Goal: Task Accomplishment & Management: Complete application form

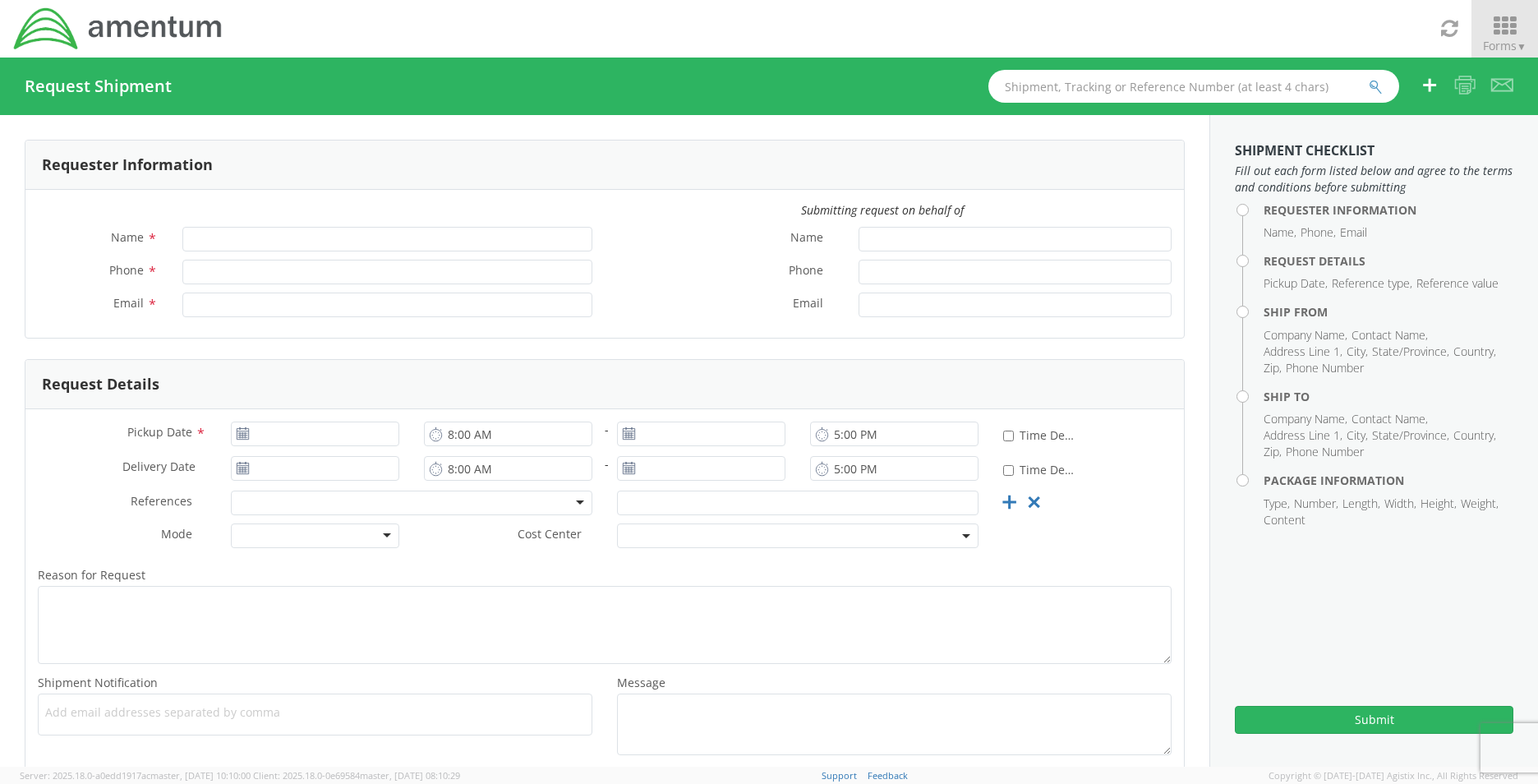
click at [1501, 39] on span "Forms ▼" at bounding box center [1505, 46] width 44 height 15
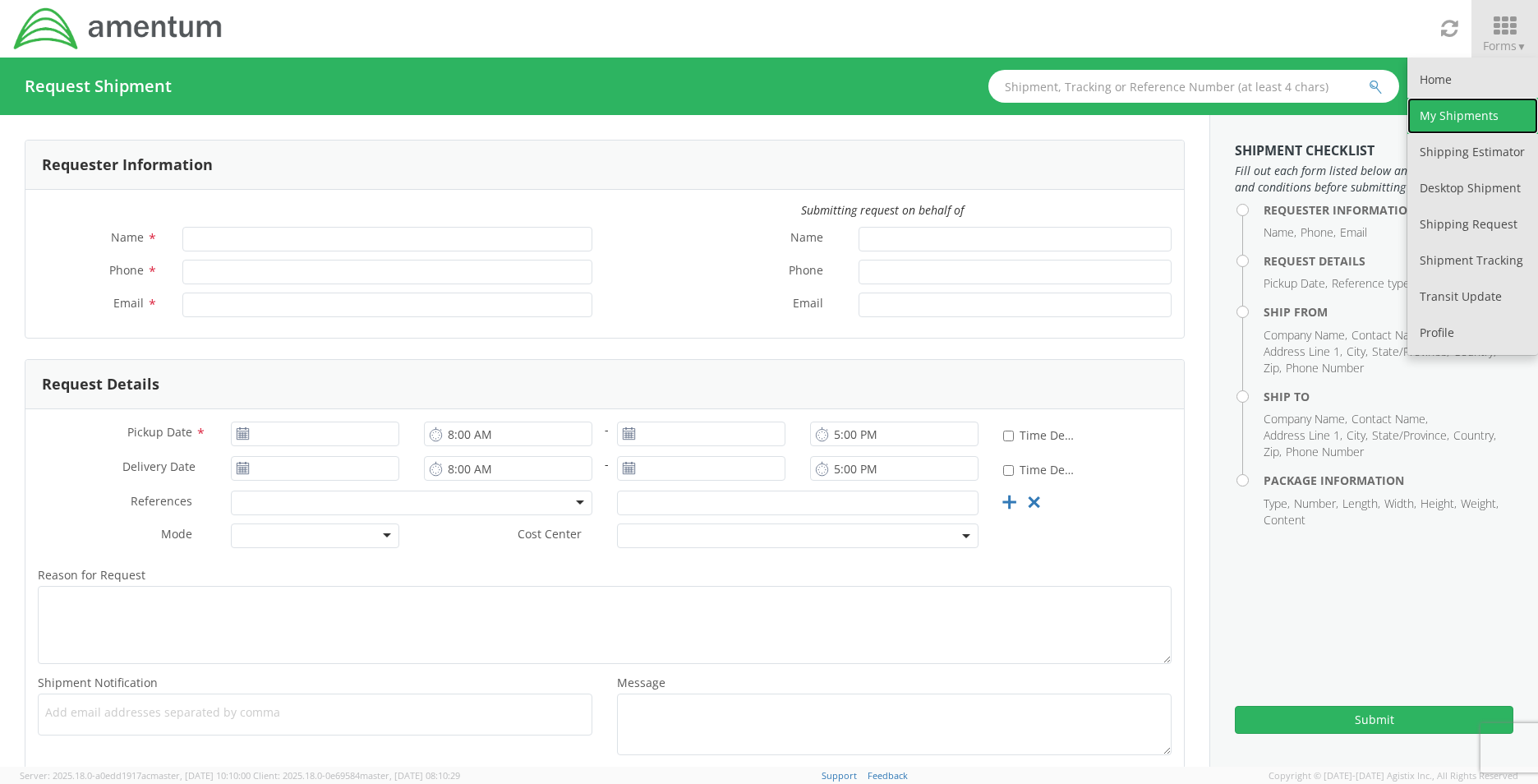
click at [1465, 114] on link "My Shipments" at bounding box center [1472, 116] width 131 height 36
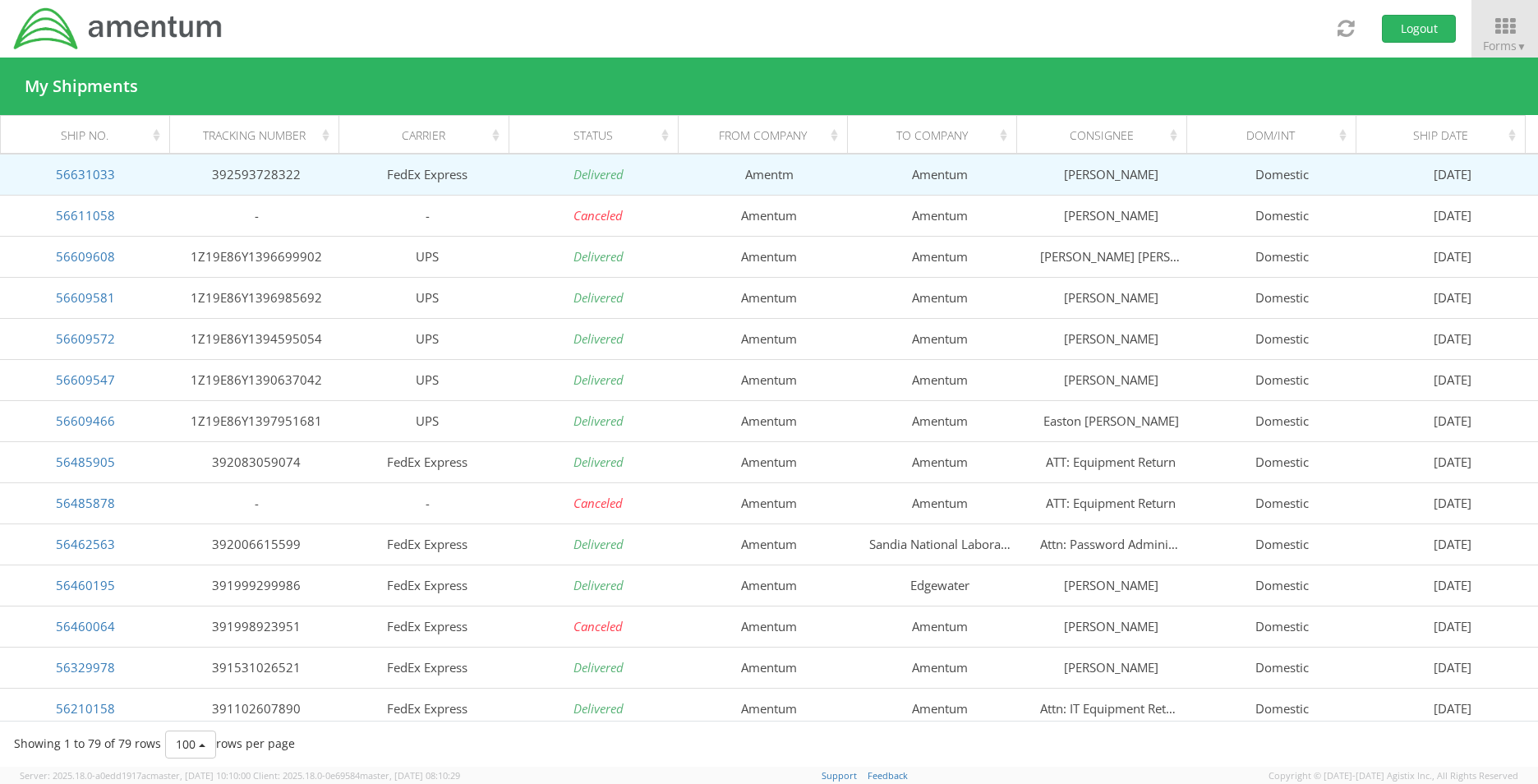
click at [113, 172] on td "56631033" at bounding box center [85, 173] width 171 height 41
click at [588, 179] on icon "Delivered" at bounding box center [598, 173] width 51 height 16
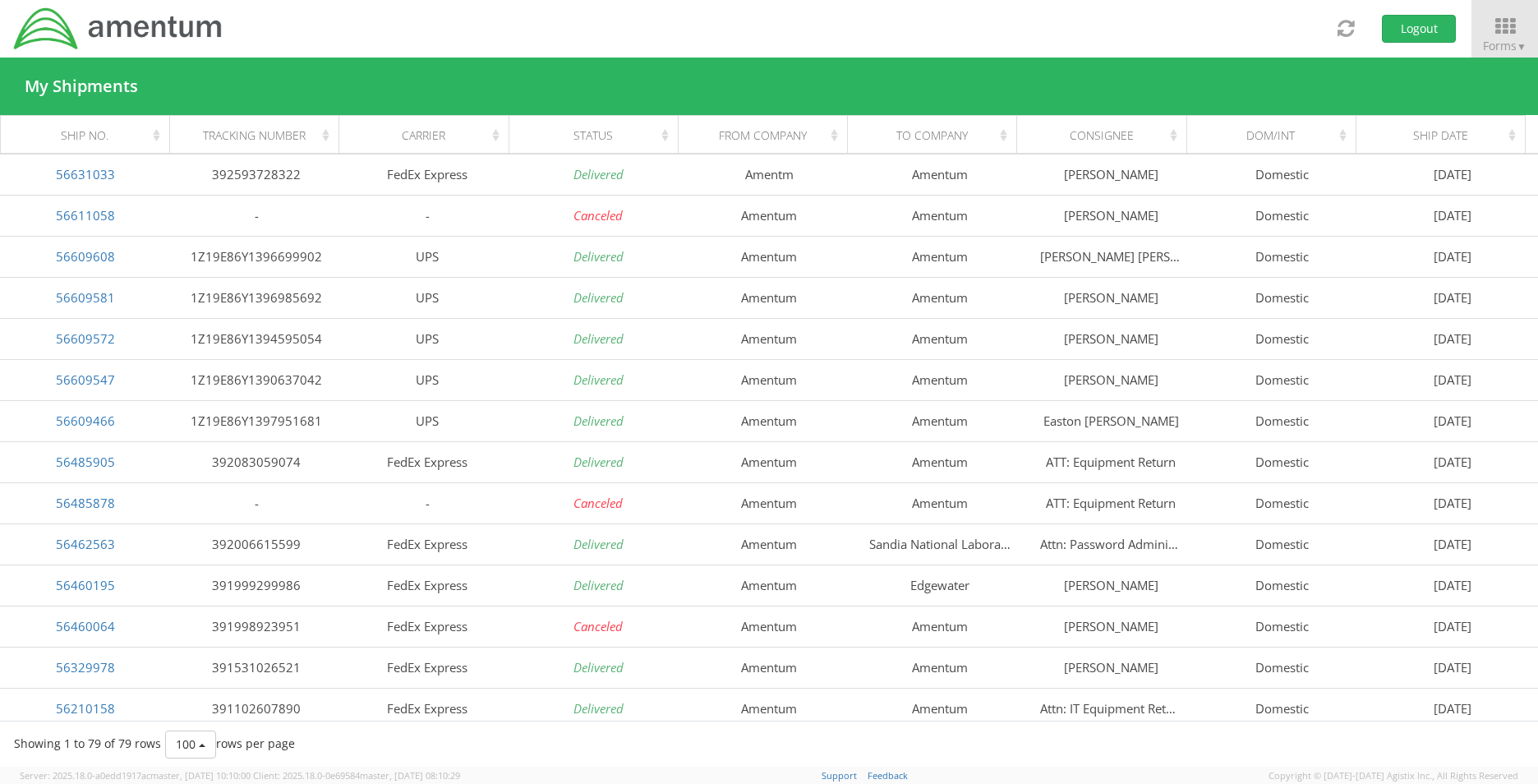
drag, startPoint x: 1424, startPoint y: 91, endPoint x: 949, endPoint y: 114, distance: 475.6
click at [1421, 92] on div "My Shipments" at bounding box center [769, 86] width 1538 height 57
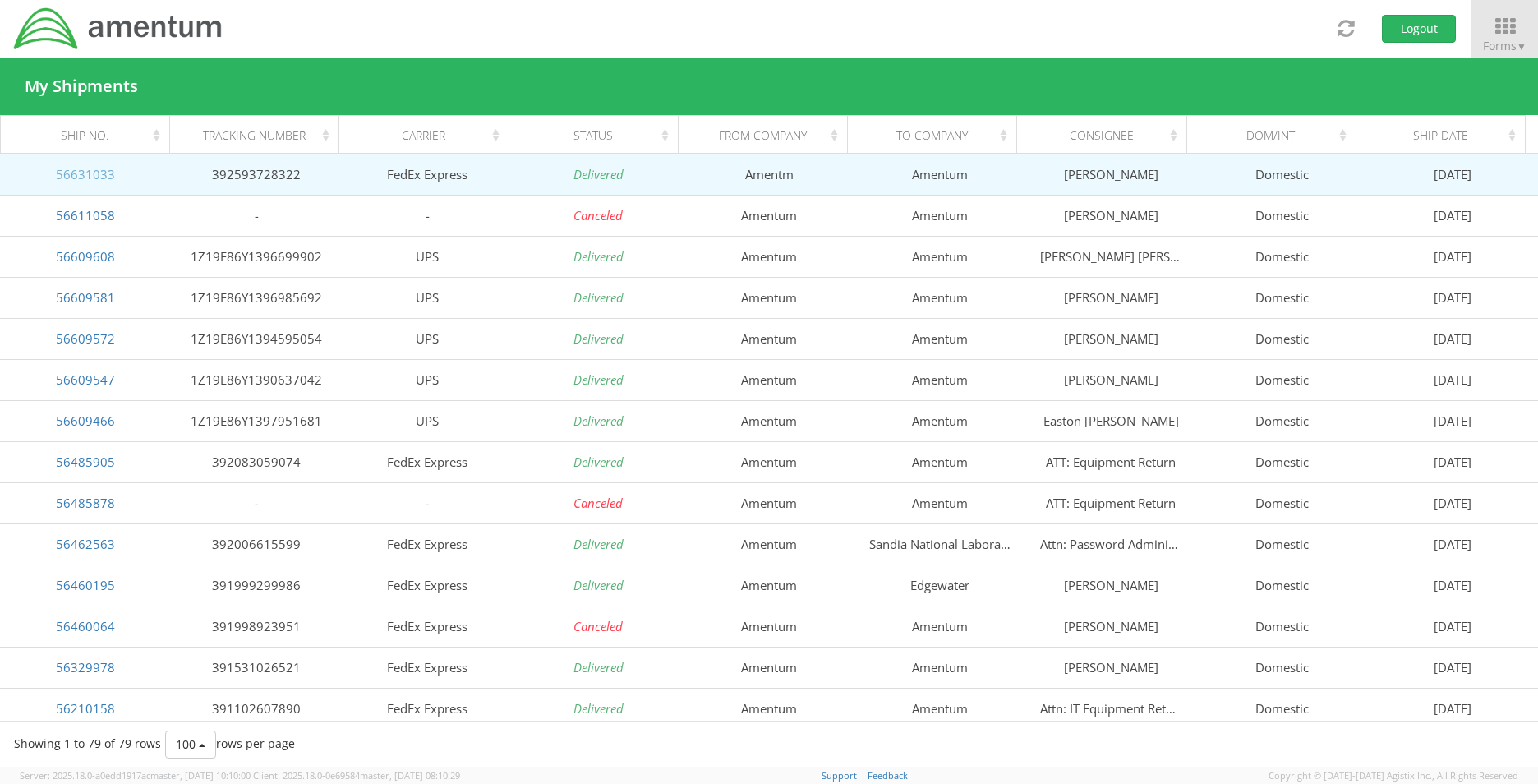
click at [85, 176] on link "56631033" at bounding box center [86, 173] width 59 height 16
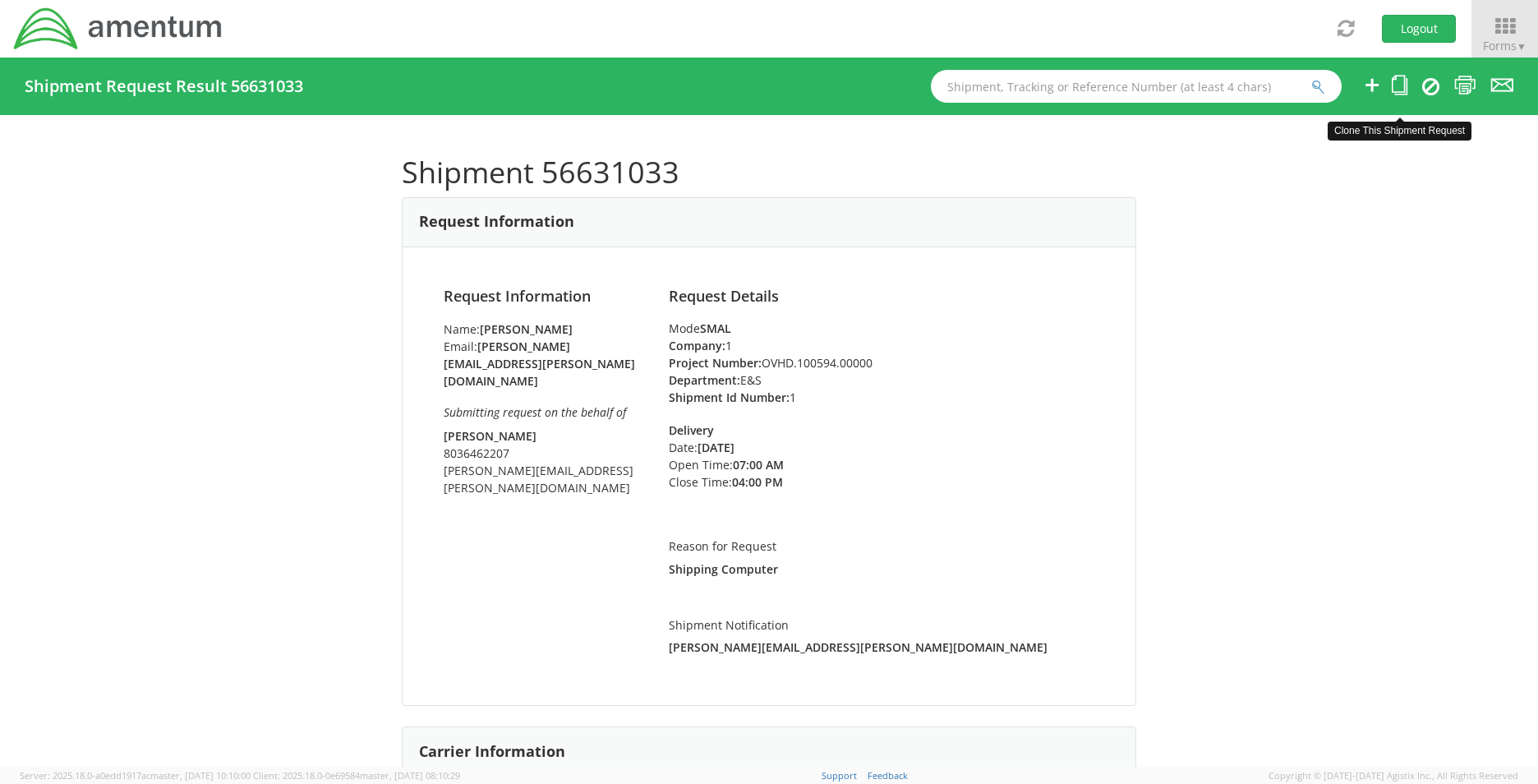
click at [1399, 92] on icon at bounding box center [1400, 85] width 15 height 21
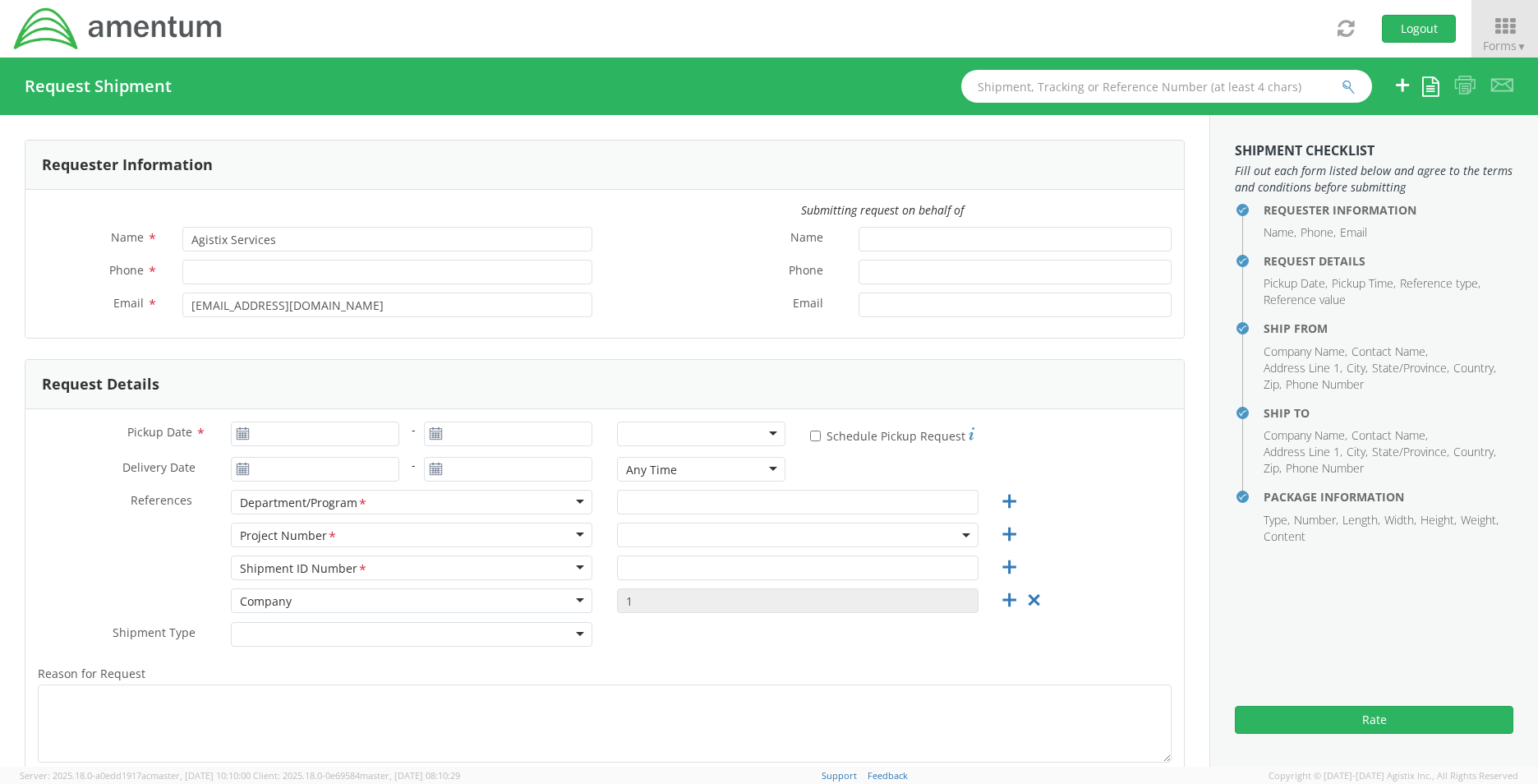
type input "Stacie Usry"
type input "803-502-9310"
type input "stacie.usry@amentum.com"
type input "Jim Willison"
type input "8036462207"
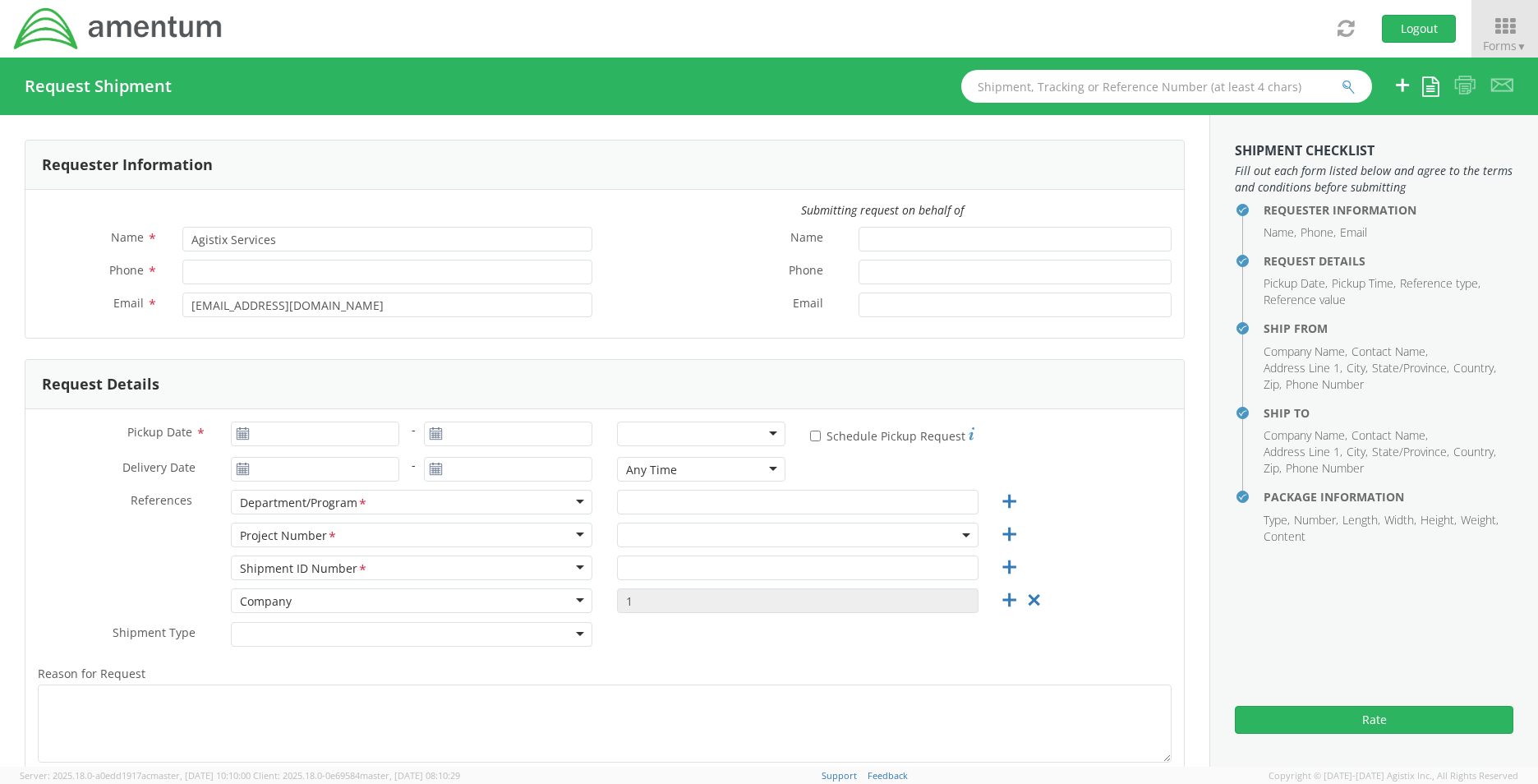
type input "jim.willison@amentum.com"
type input "08/28/2025"
type input "08/29/2025"
type input "E&S"
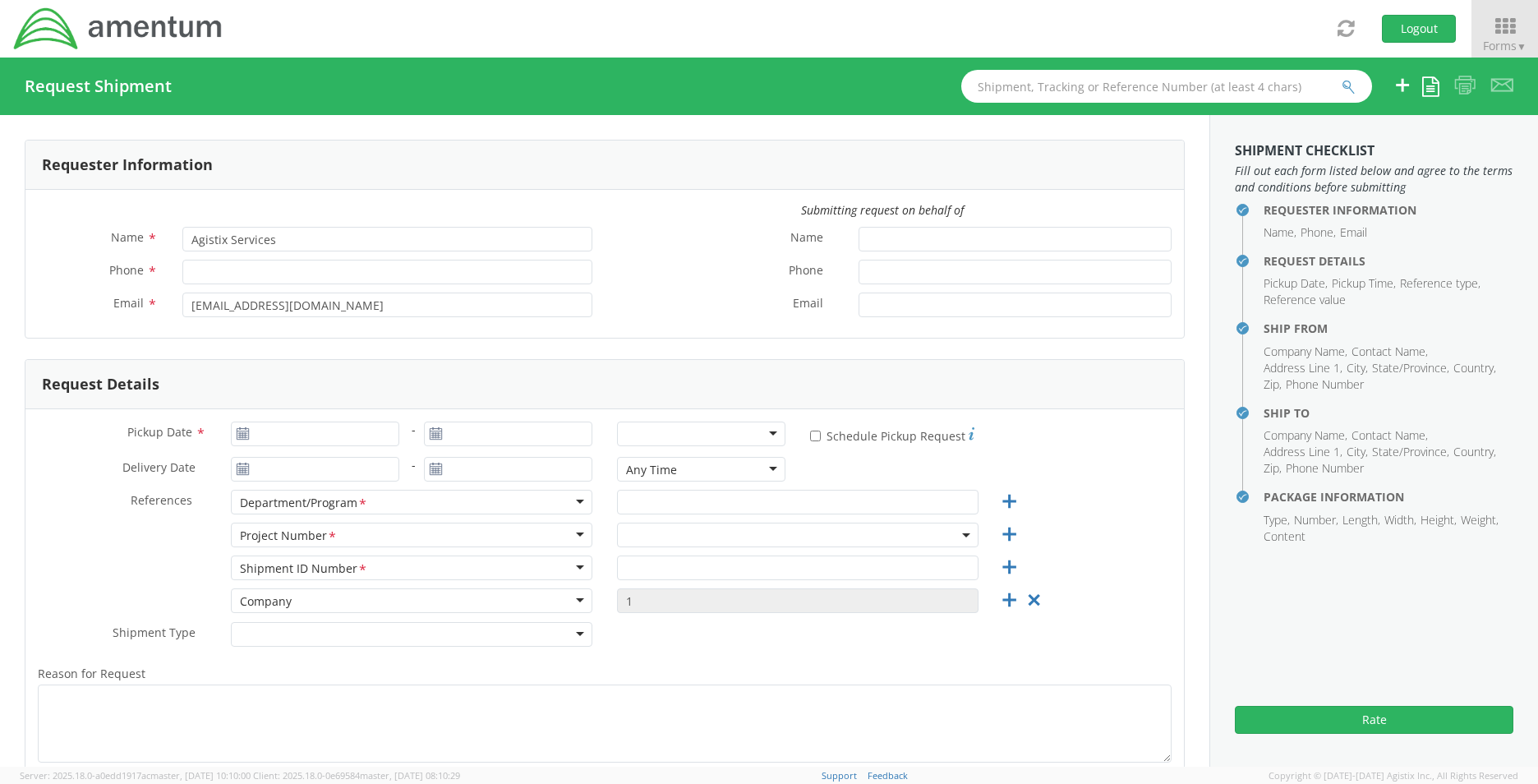
type input "1"
type textarea "Shipping Computer"
select select
type input "Amentm"
type input "8743 Alister Drive"
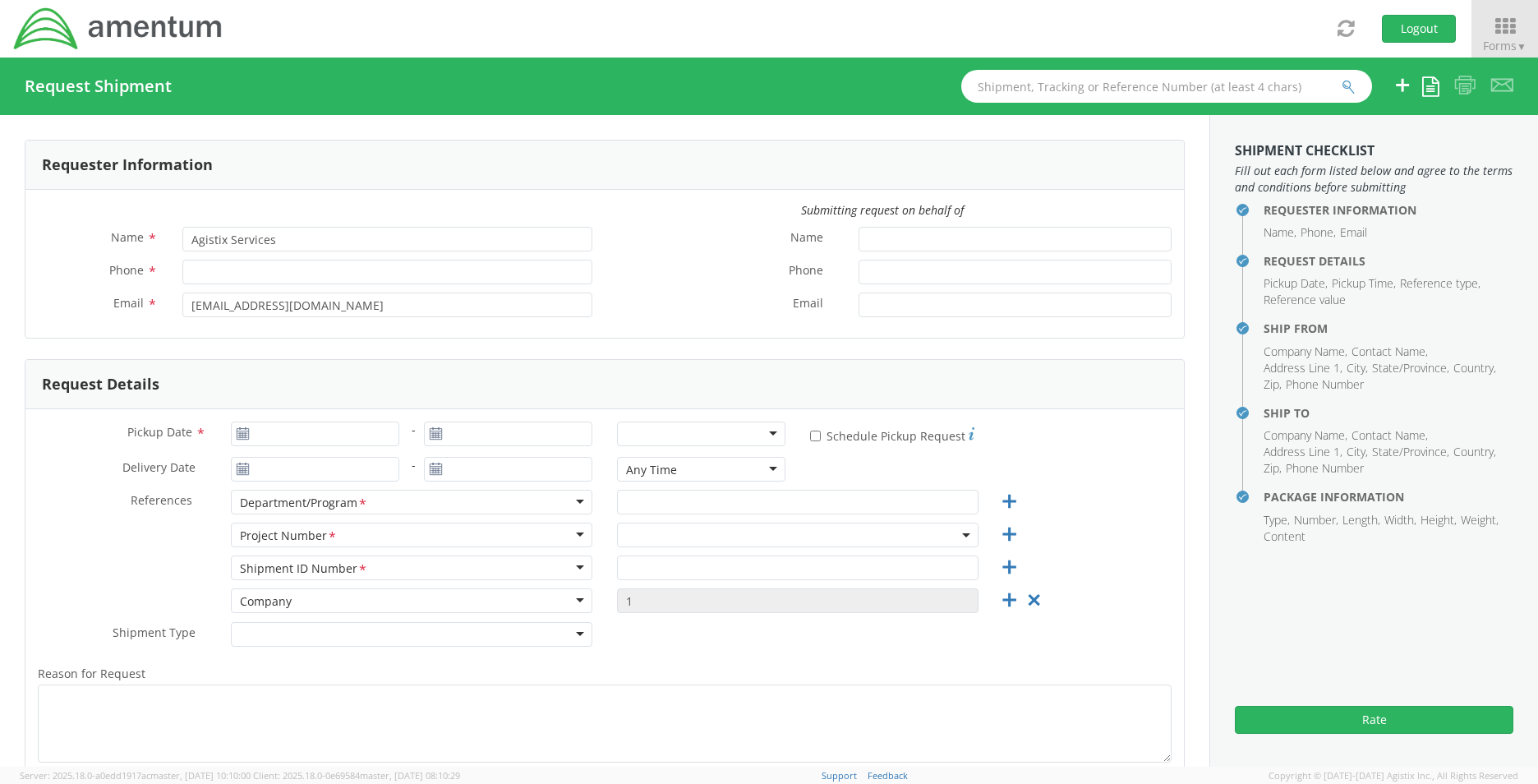
type input "Melbourne"
type input "32940"
type input "Jim Willison"
type input "8036462207"
type input "jim.willison@amentum.com"
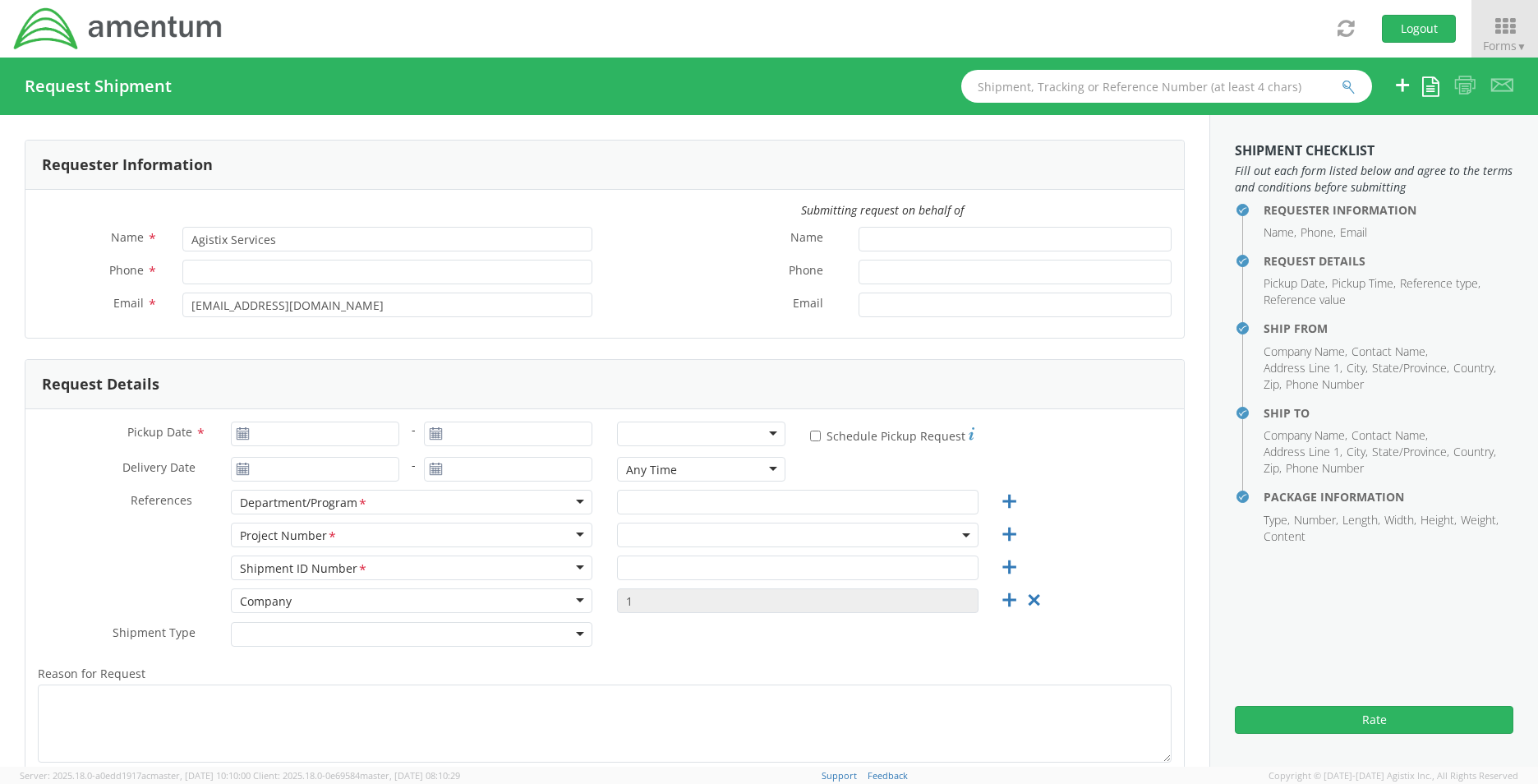
checkbox input "true"
select select
type input "Amentum"
type input "2738 Broken Top Ave."
type input "Richland"
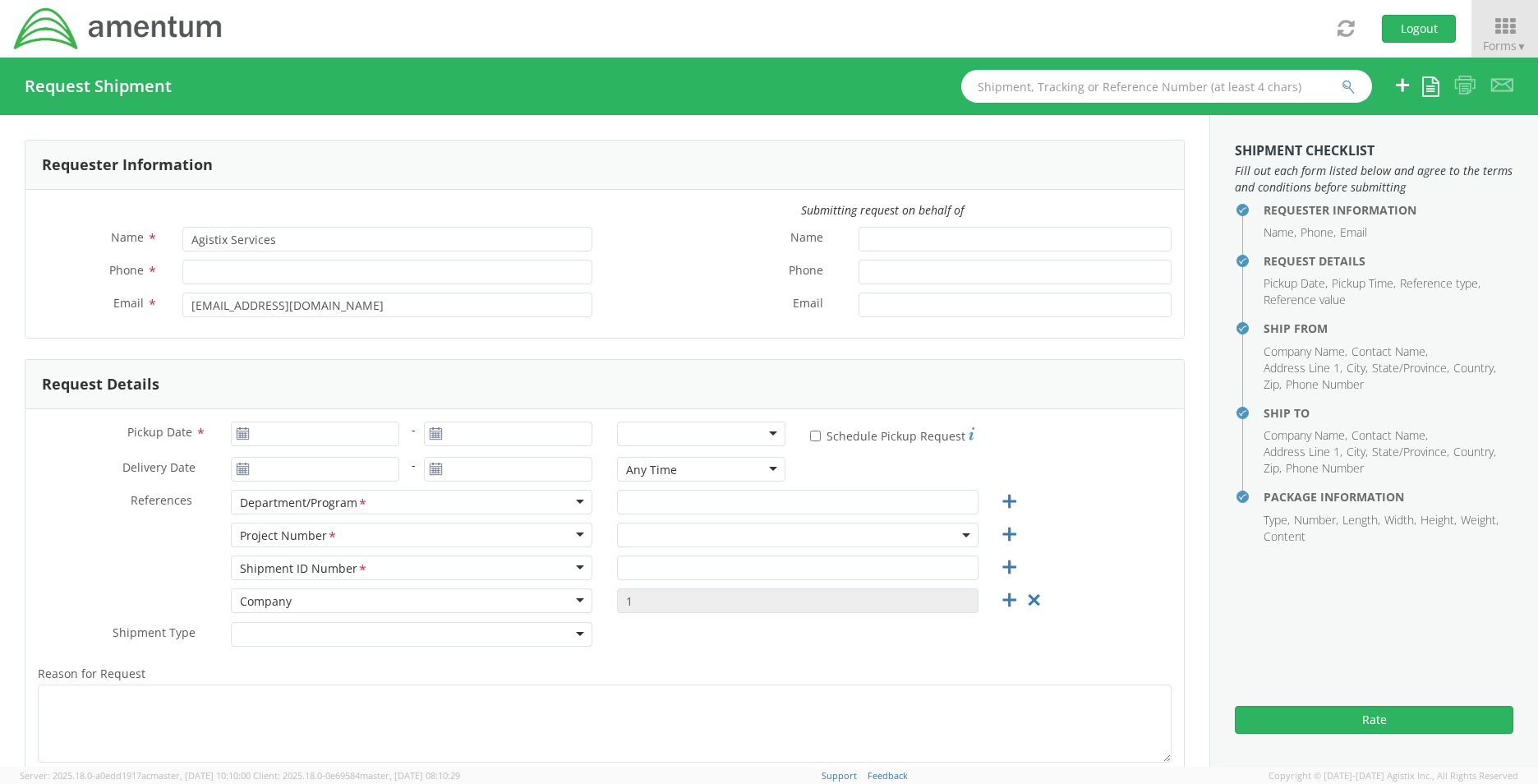
type input "99354"
type input "Will Horton"
type input "803-341-6982"
type input "will.horton@amentum.com"
type input "1"
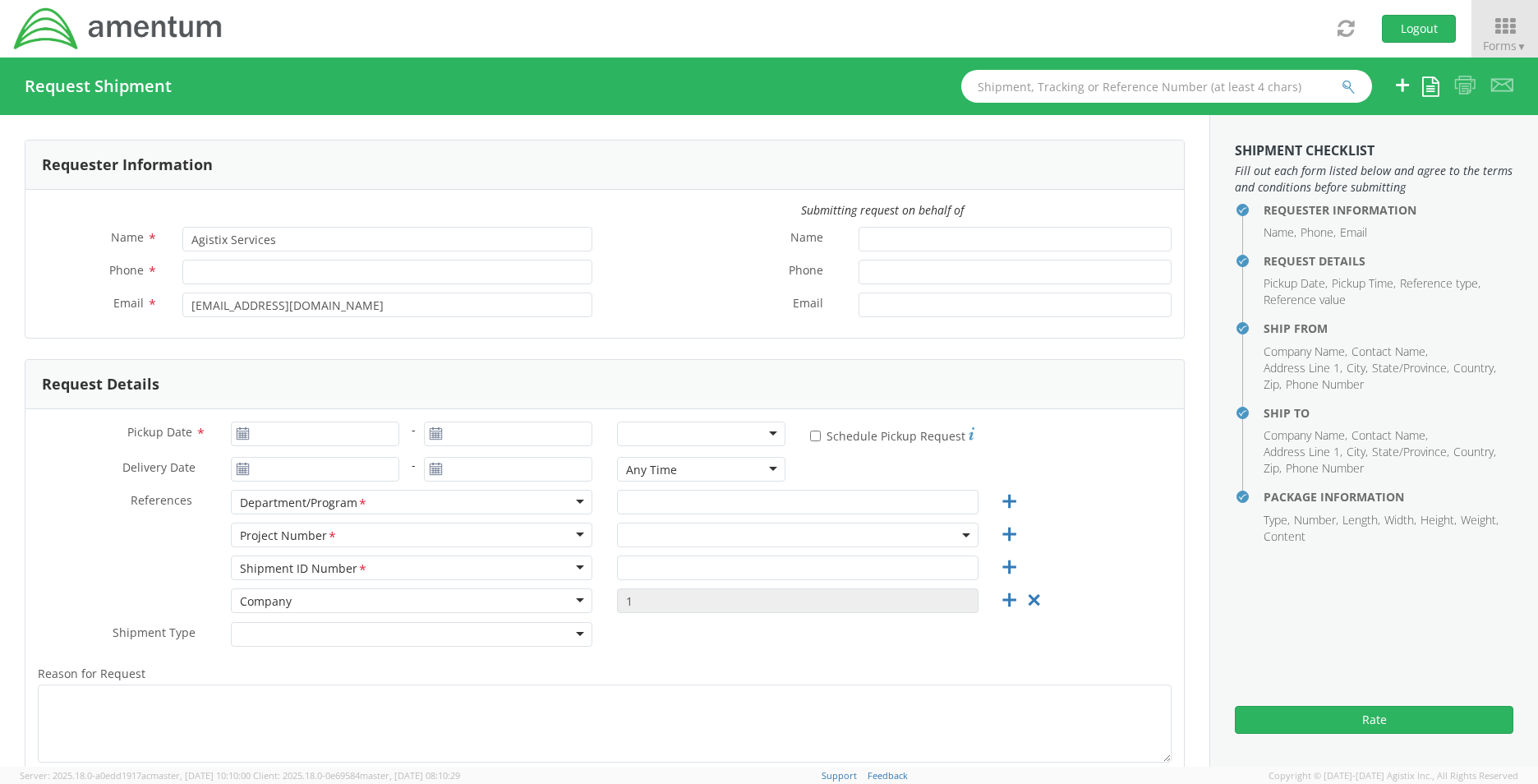
type input "18"
type input "5"
type input "14"
type input "10"
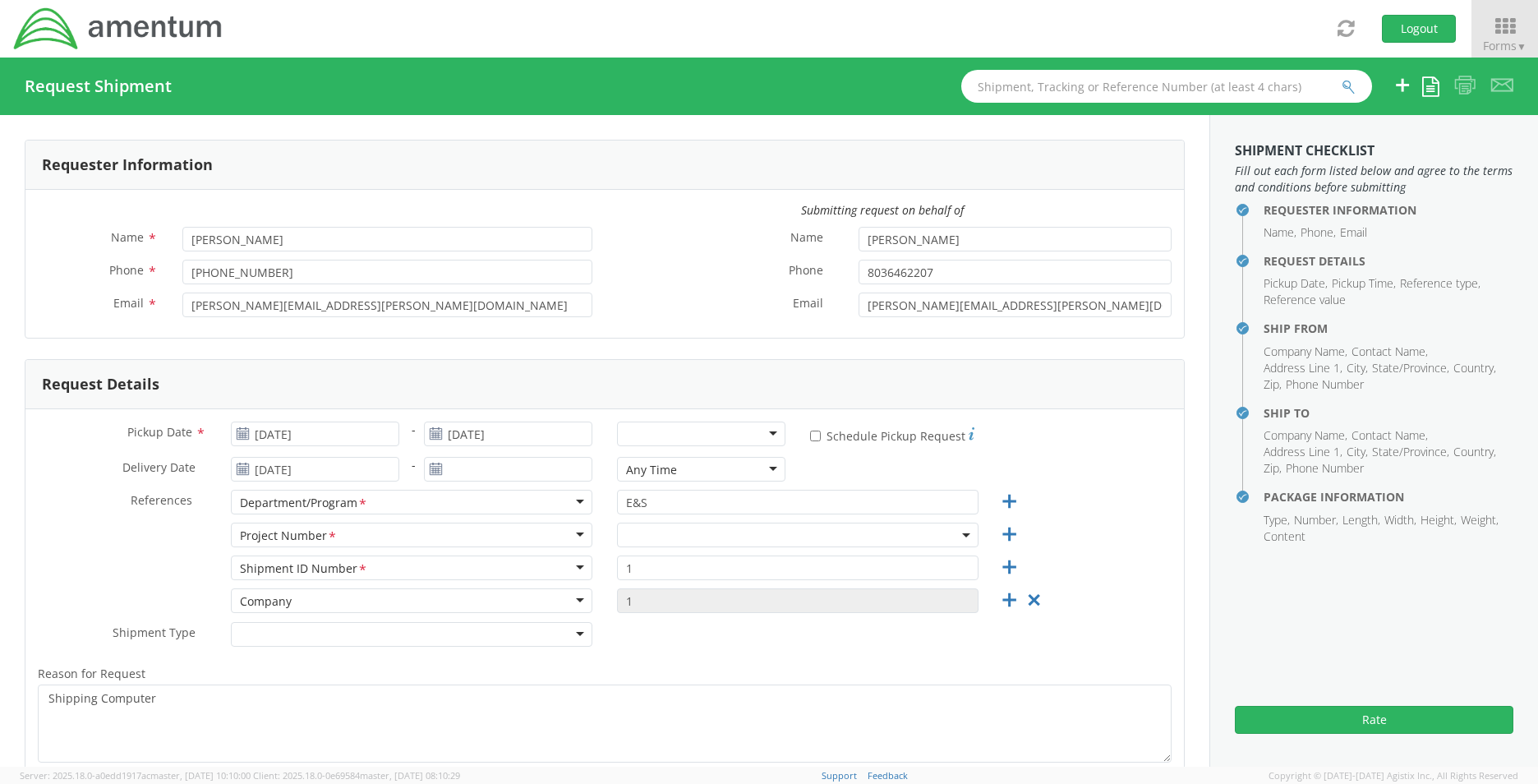
select select "OVHD.100594.00000"
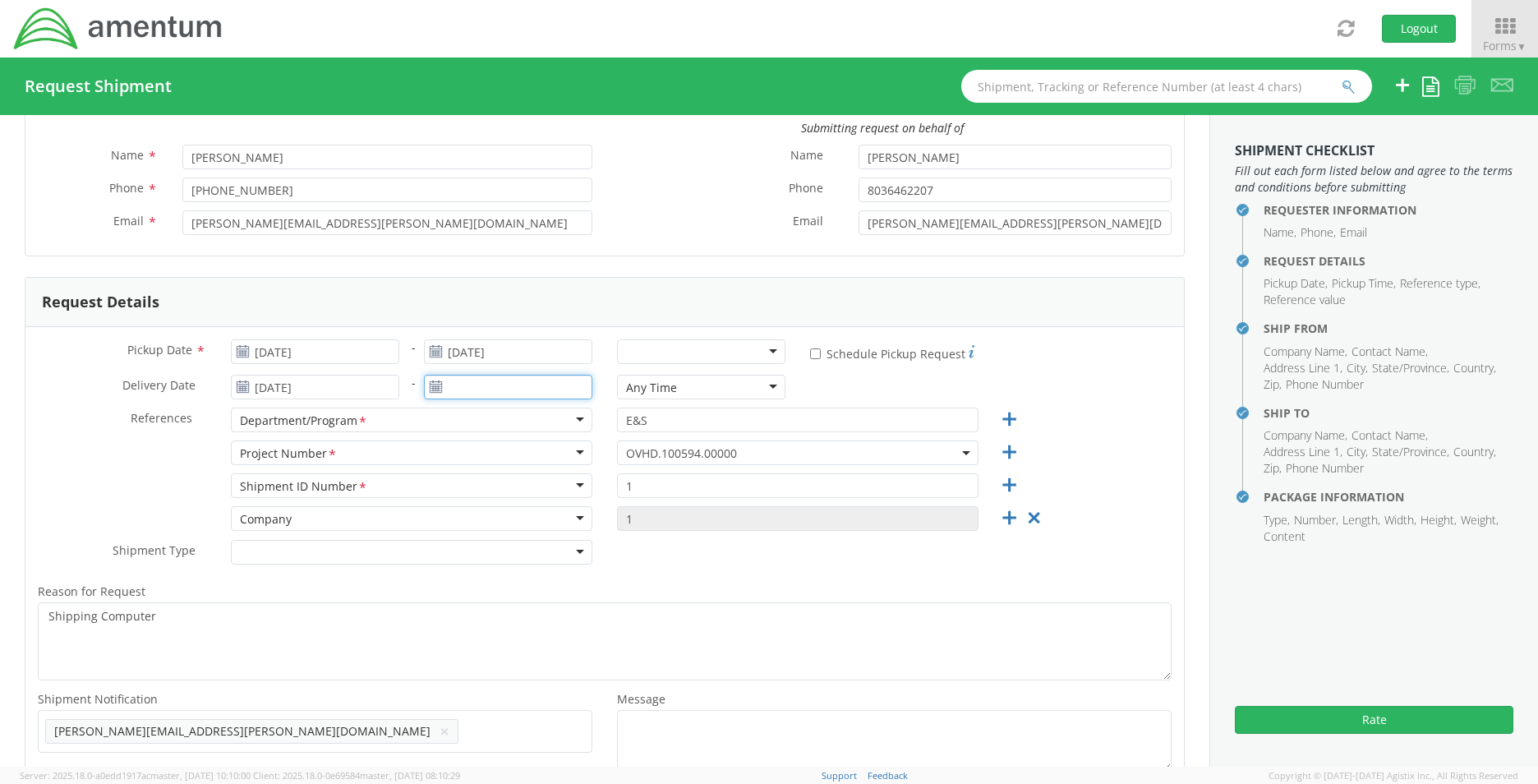
type input "09/04/2025"
click at [468, 389] on input "09/04/2025" at bounding box center [508, 387] width 169 height 25
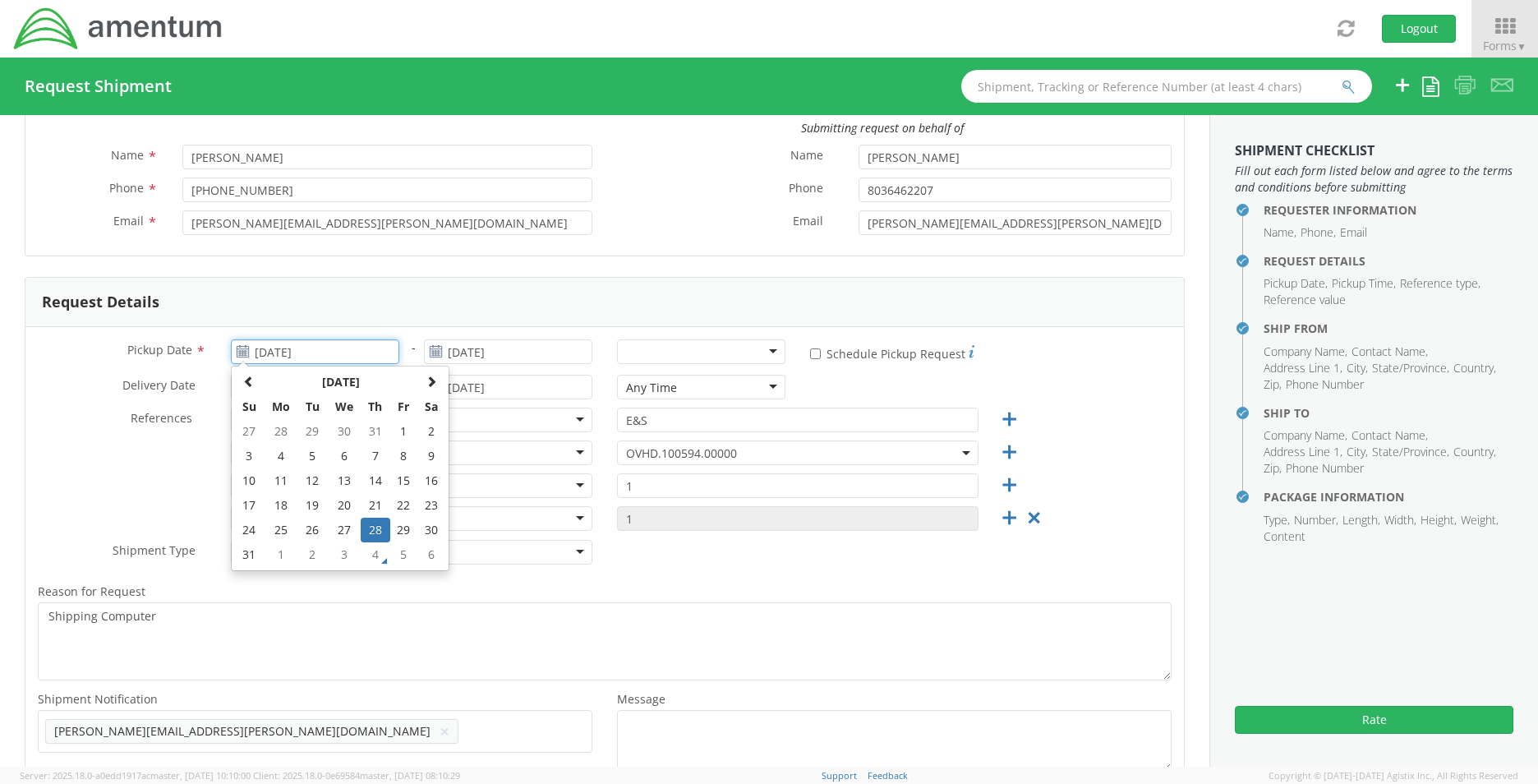
click at [303, 358] on input "08/28/2025" at bounding box center [314, 352] width 169 height 25
click at [439, 386] on th at bounding box center [431, 382] width 28 height 25
click at [395, 437] on td "5" at bounding box center [404, 432] width 28 height 25
type input "09/05/2025"
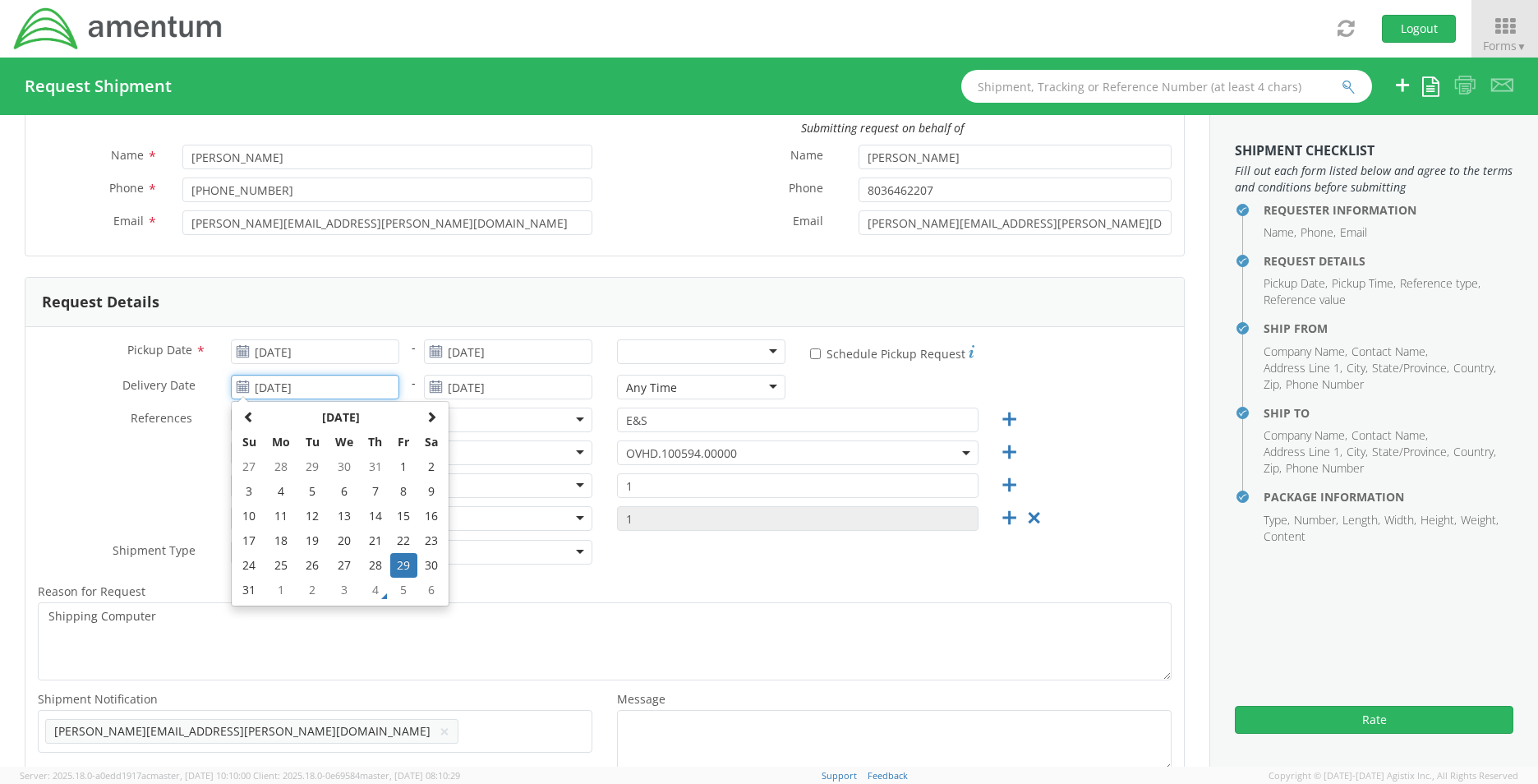
click at [318, 387] on input "08/29/2025" at bounding box center [314, 387] width 169 height 25
click at [433, 417] on span at bounding box center [432, 416] width 11 height 11
click at [273, 492] on td "8" at bounding box center [281, 492] width 34 height 25
type input "09/08/2025"
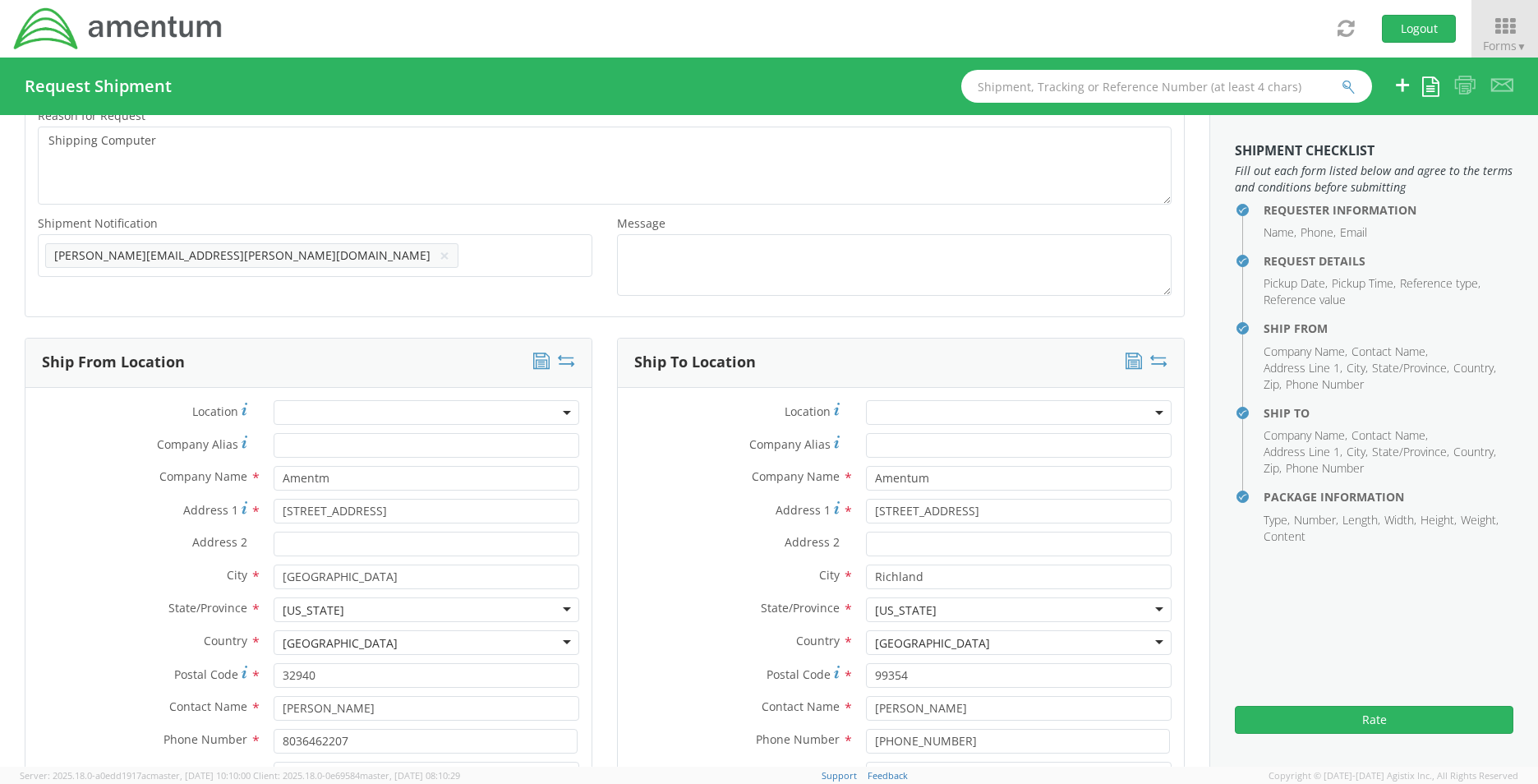
scroll to position [575, 0]
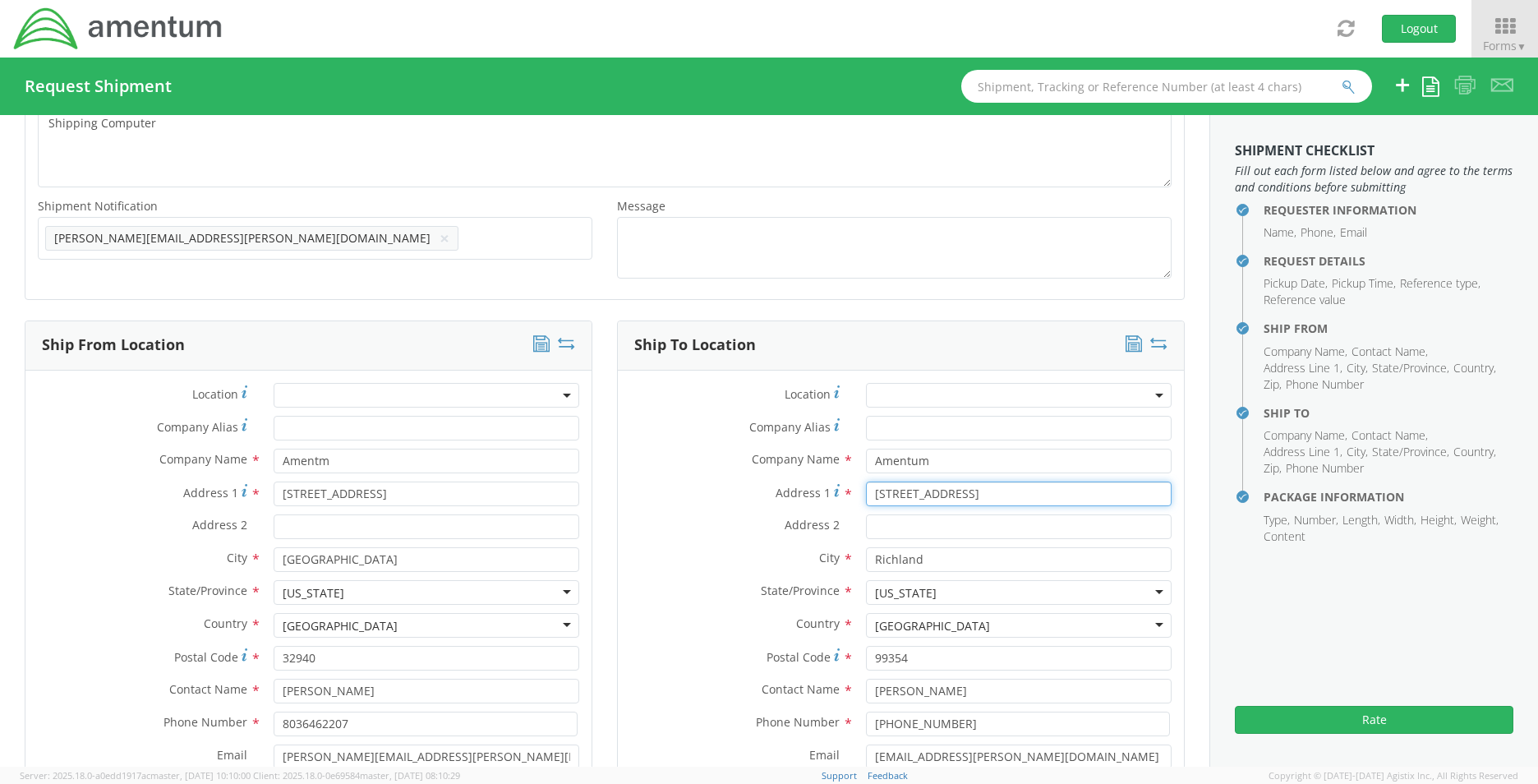
drag, startPoint x: 1002, startPoint y: 486, endPoint x: 791, endPoint y: 483, distance: 211.0
click at [791, 483] on div "Address 1 * 2738 Broken Top Ave." at bounding box center [901, 493] width 566 height 25
type input "321 Foxport Drive"
type input "H"
type input "Chaplin"
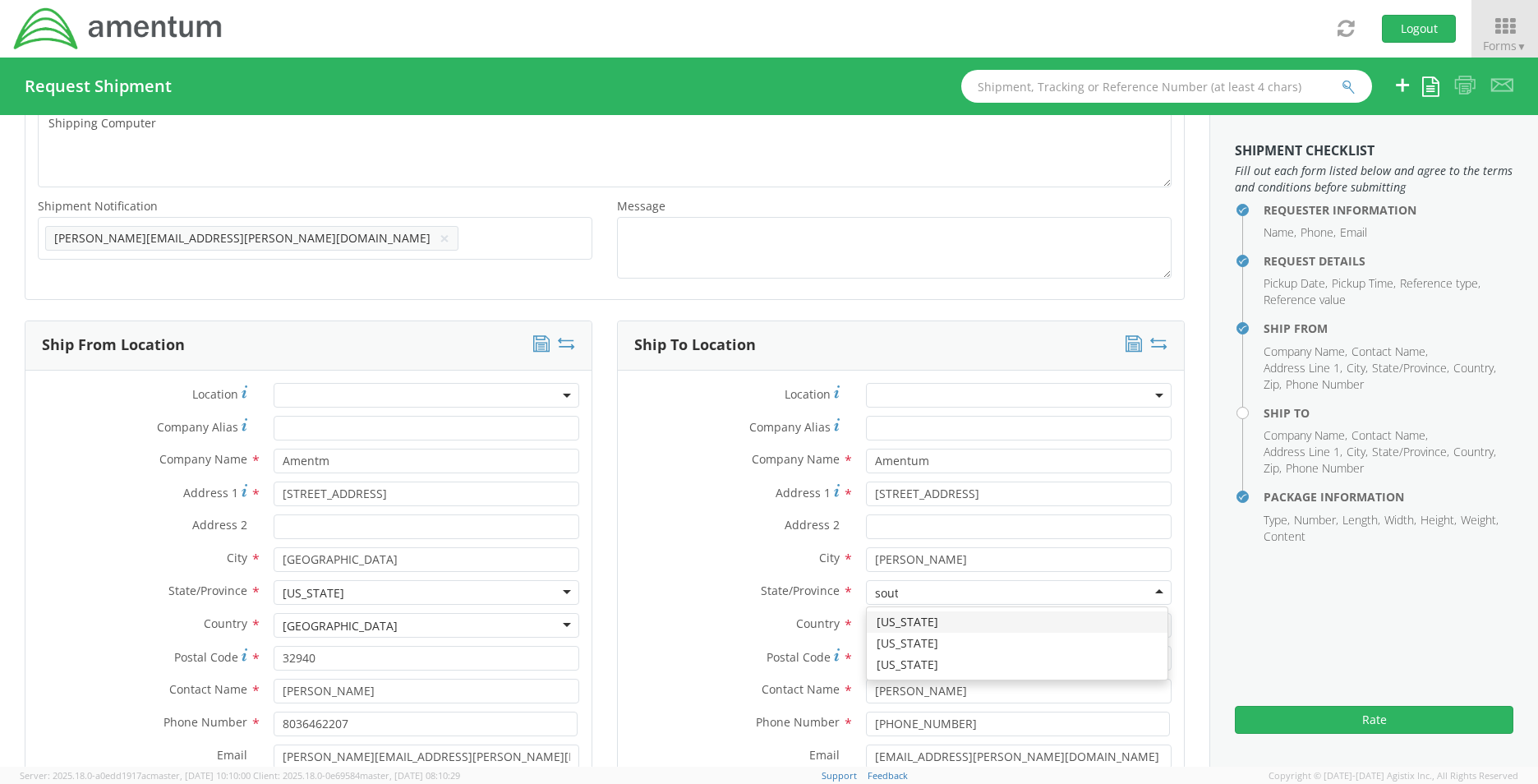
scroll to position [0, 0]
type input "south"
type input "29036"
type input "Bryan Toth"
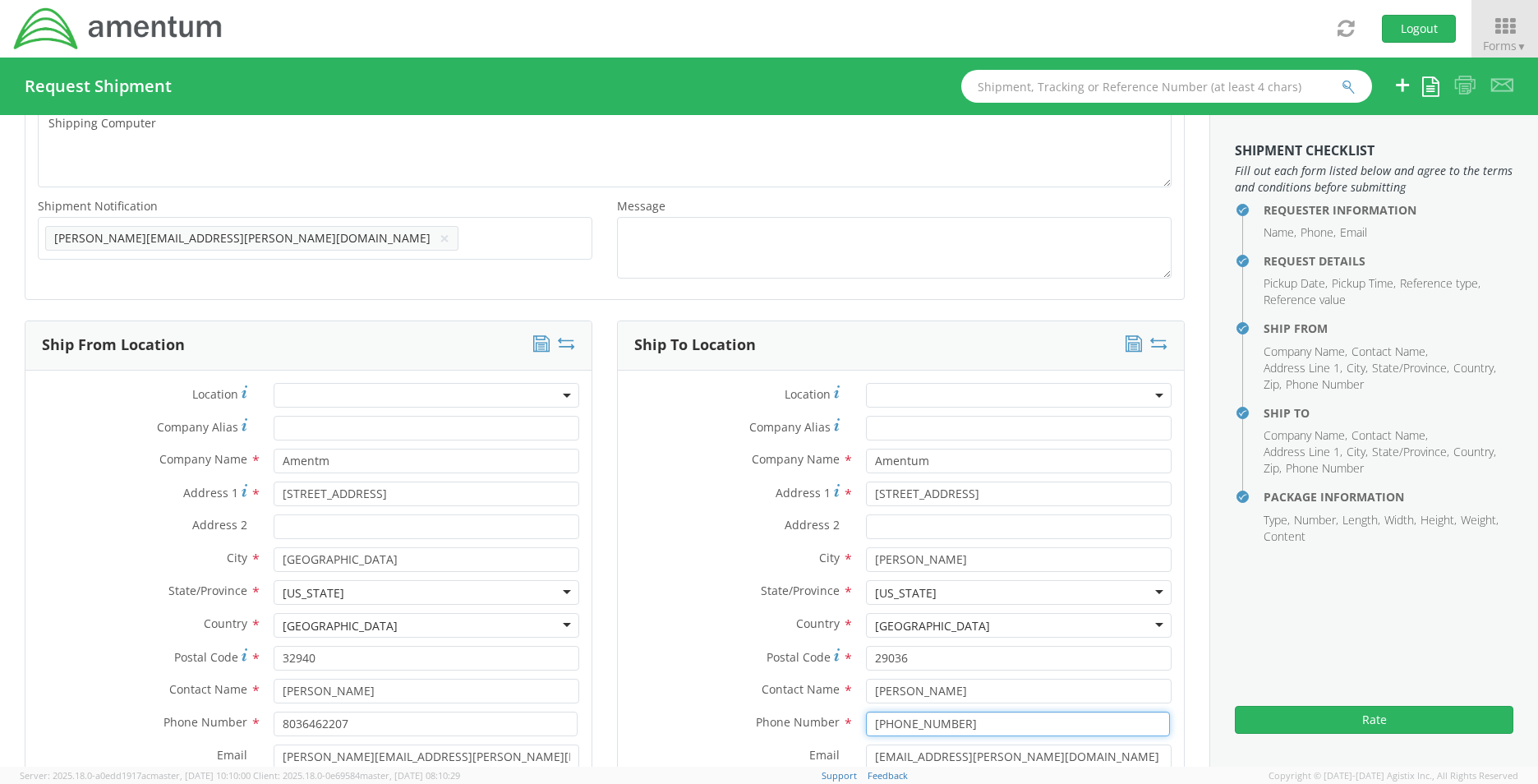
type input "734-576-6557"
type input "Bryan.toth@amentum.com"
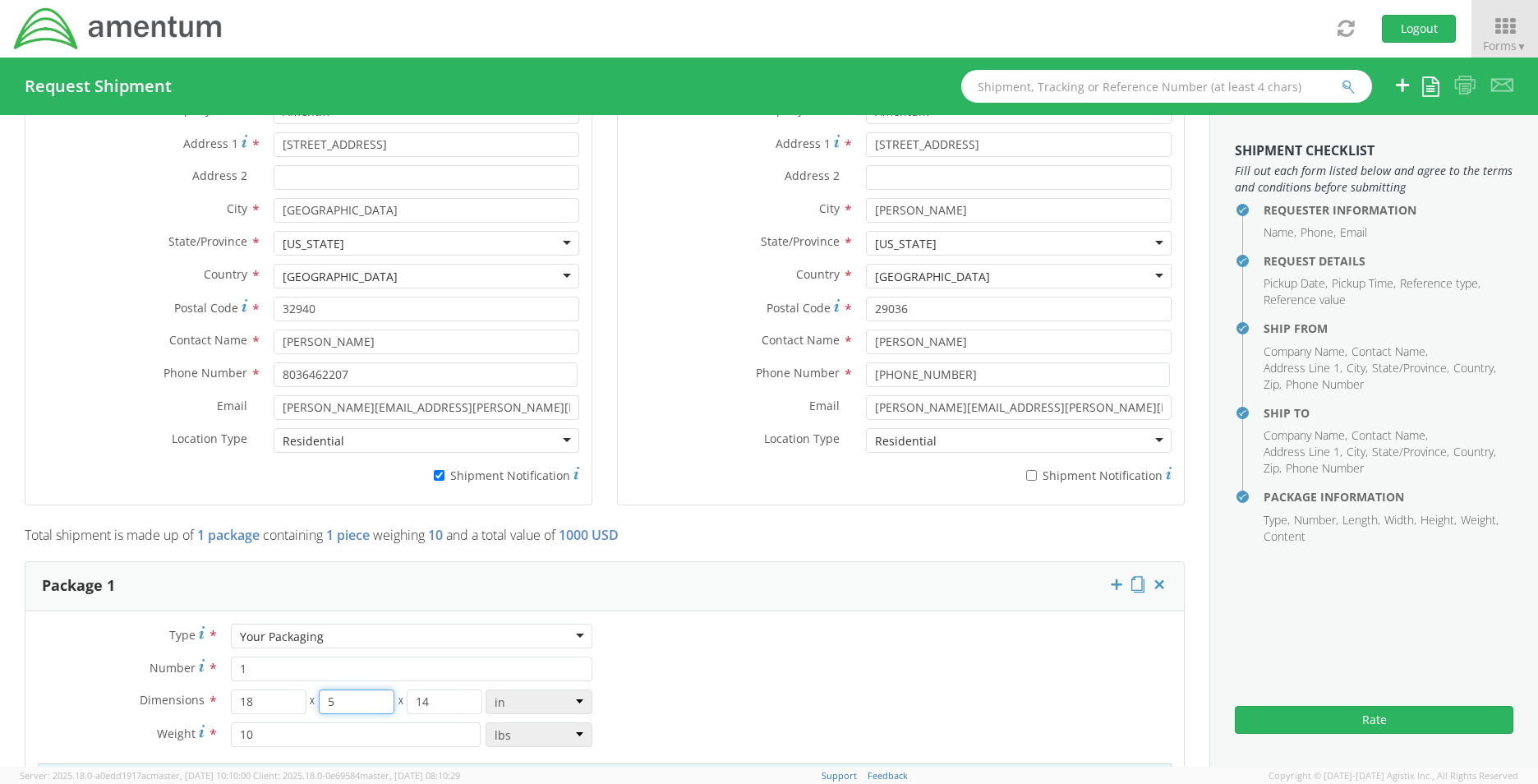
drag, startPoint x: 338, startPoint y: 706, endPoint x: 306, endPoint y: 695, distance: 33.8
click at [306, 695] on div "18 X 5 X 14" at bounding box center [356, 701] width 252 height 25
type input "14"
type input "5"
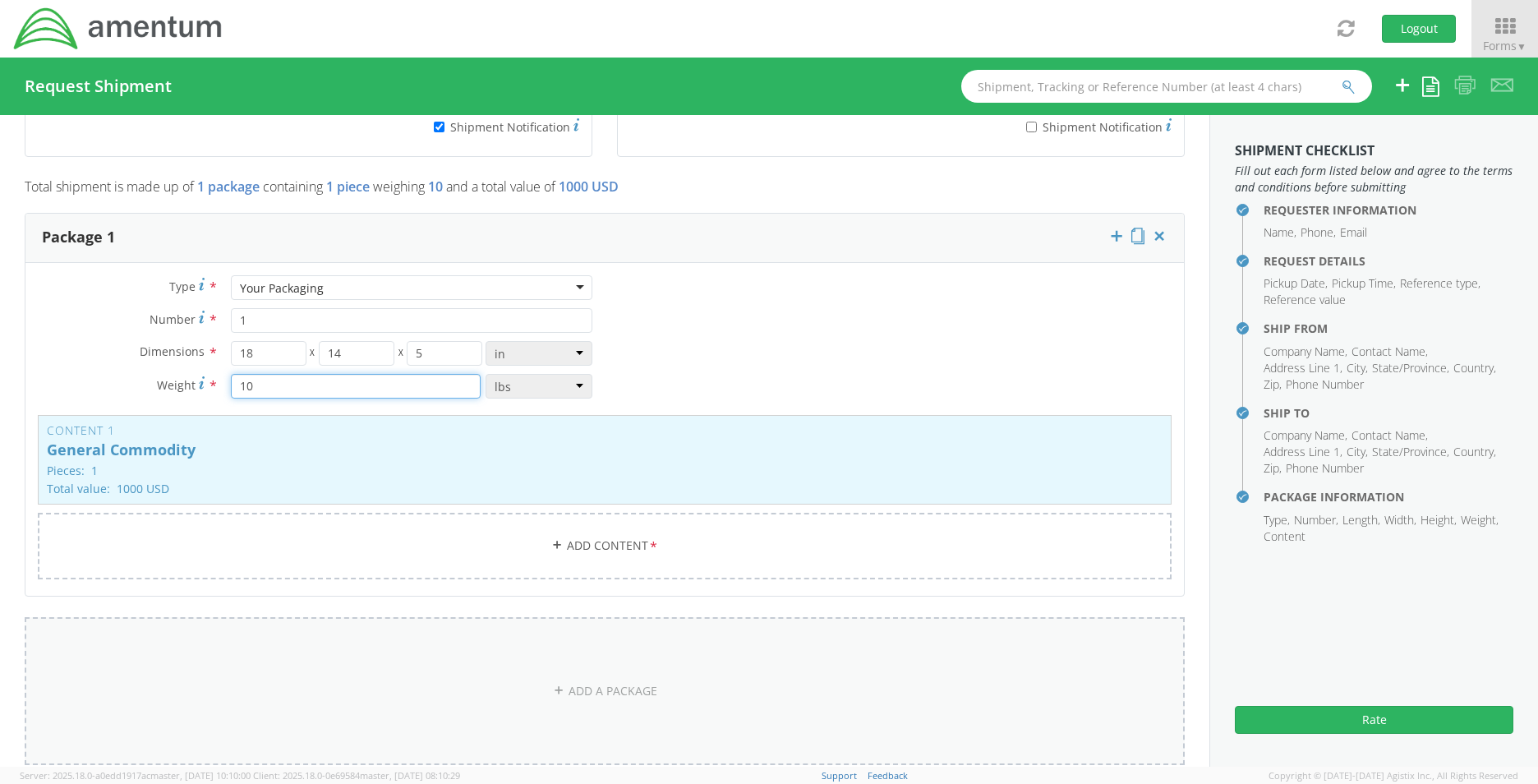
scroll to position [1335, 0]
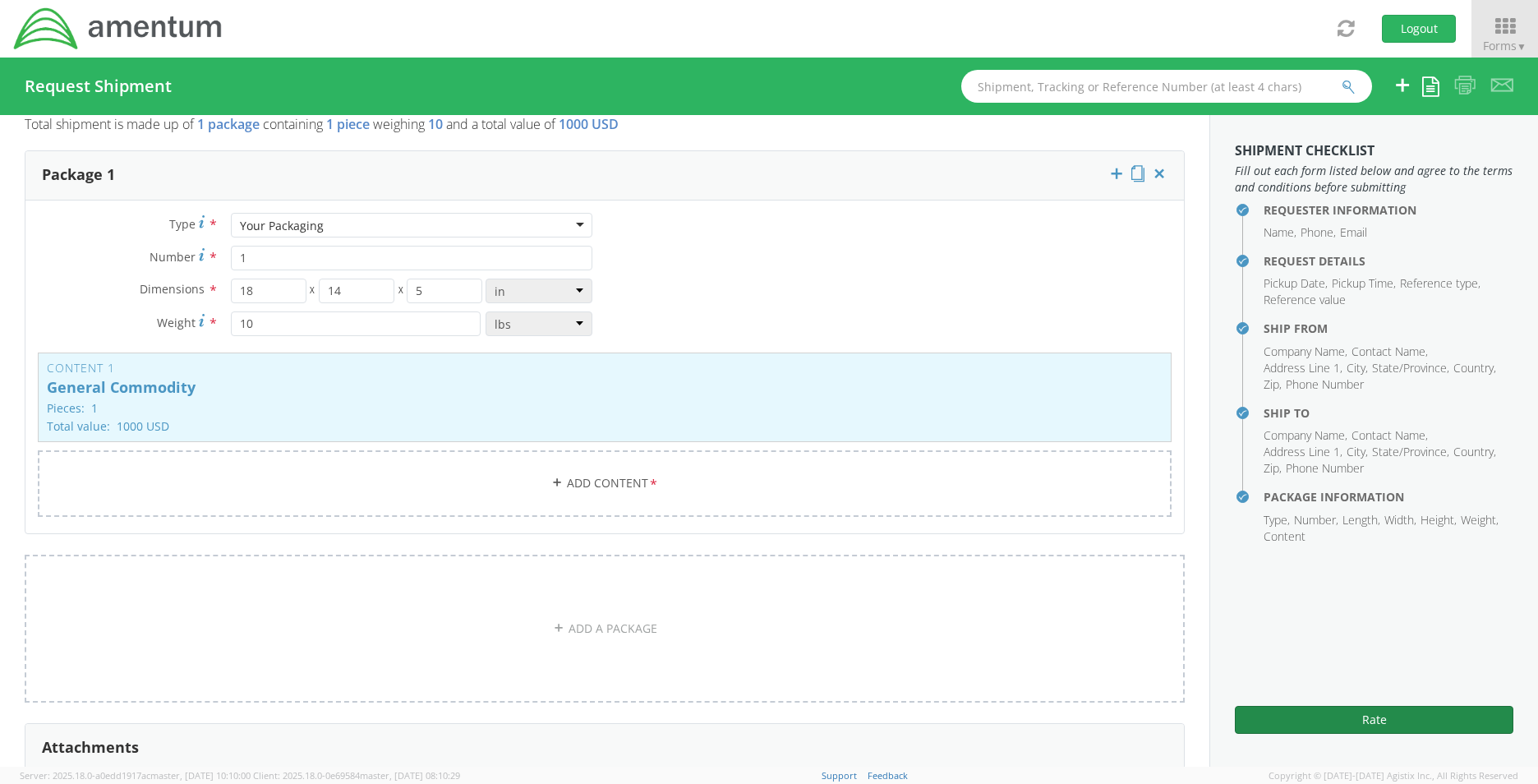
click at [1357, 714] on button "Rate" at bounding box center [1374, 719] width 278 height 28
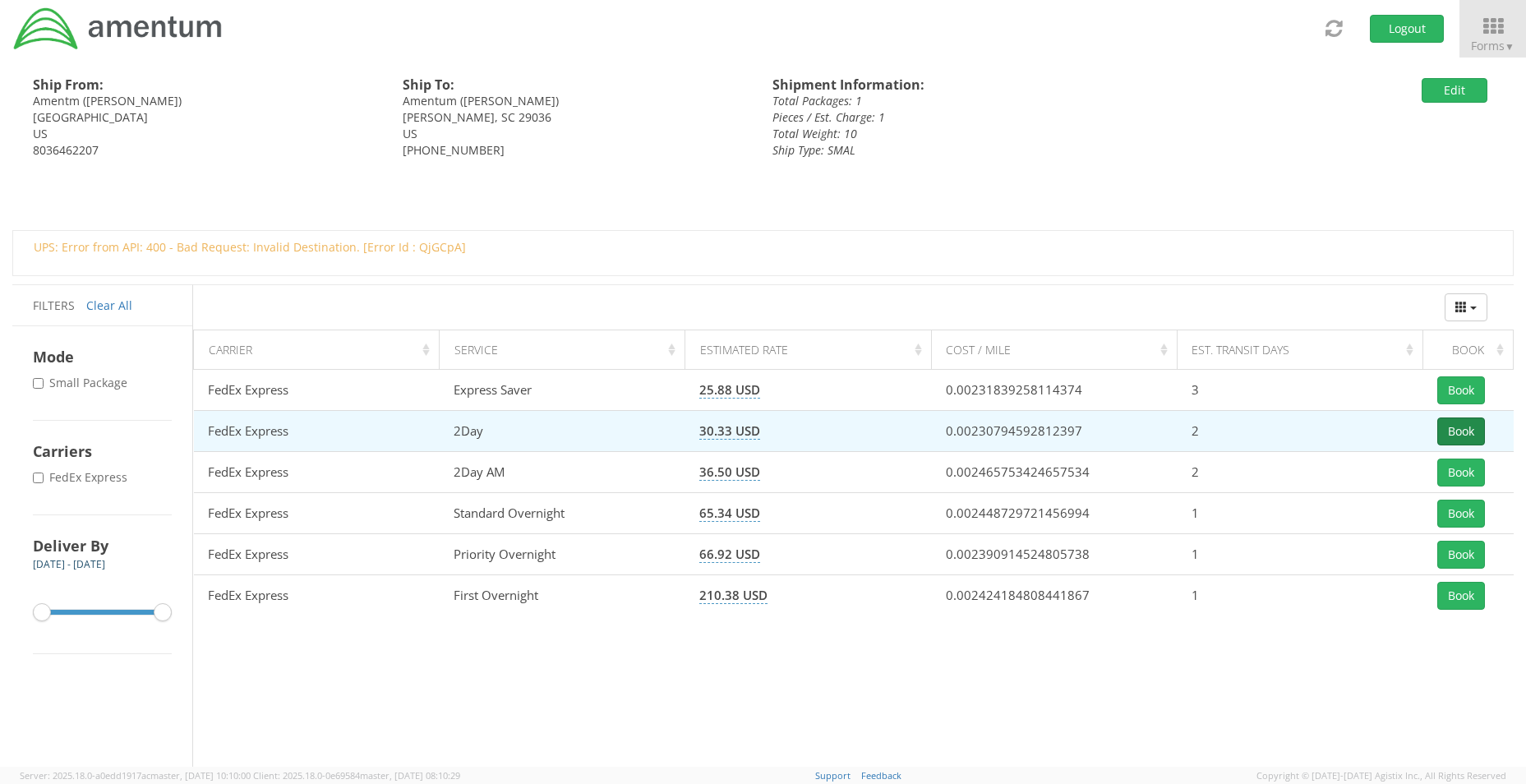
click at [1450, 432] on button "Book" at bounding box center [1461, 431] width 48 height 28
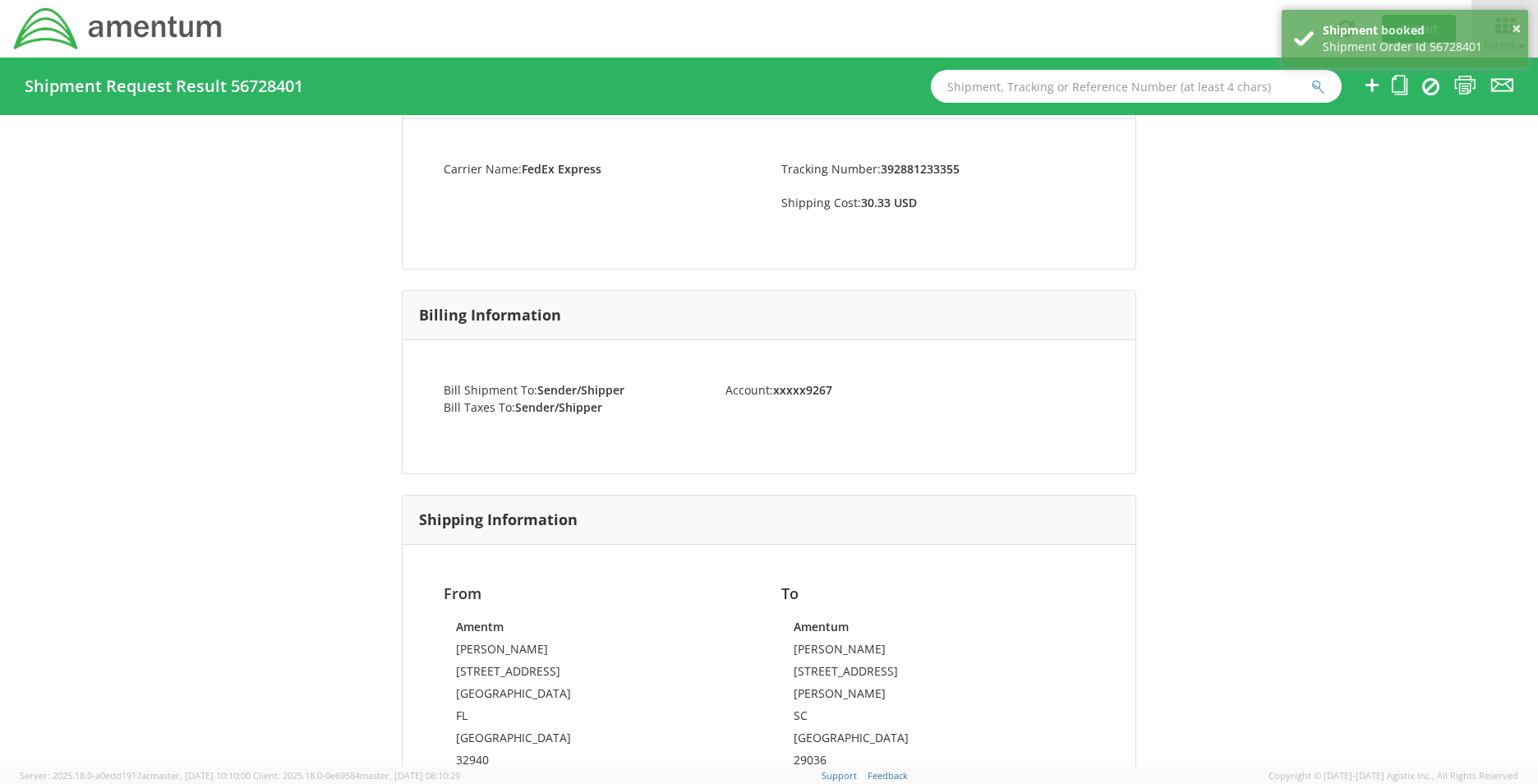
scroll to position [986, 0]
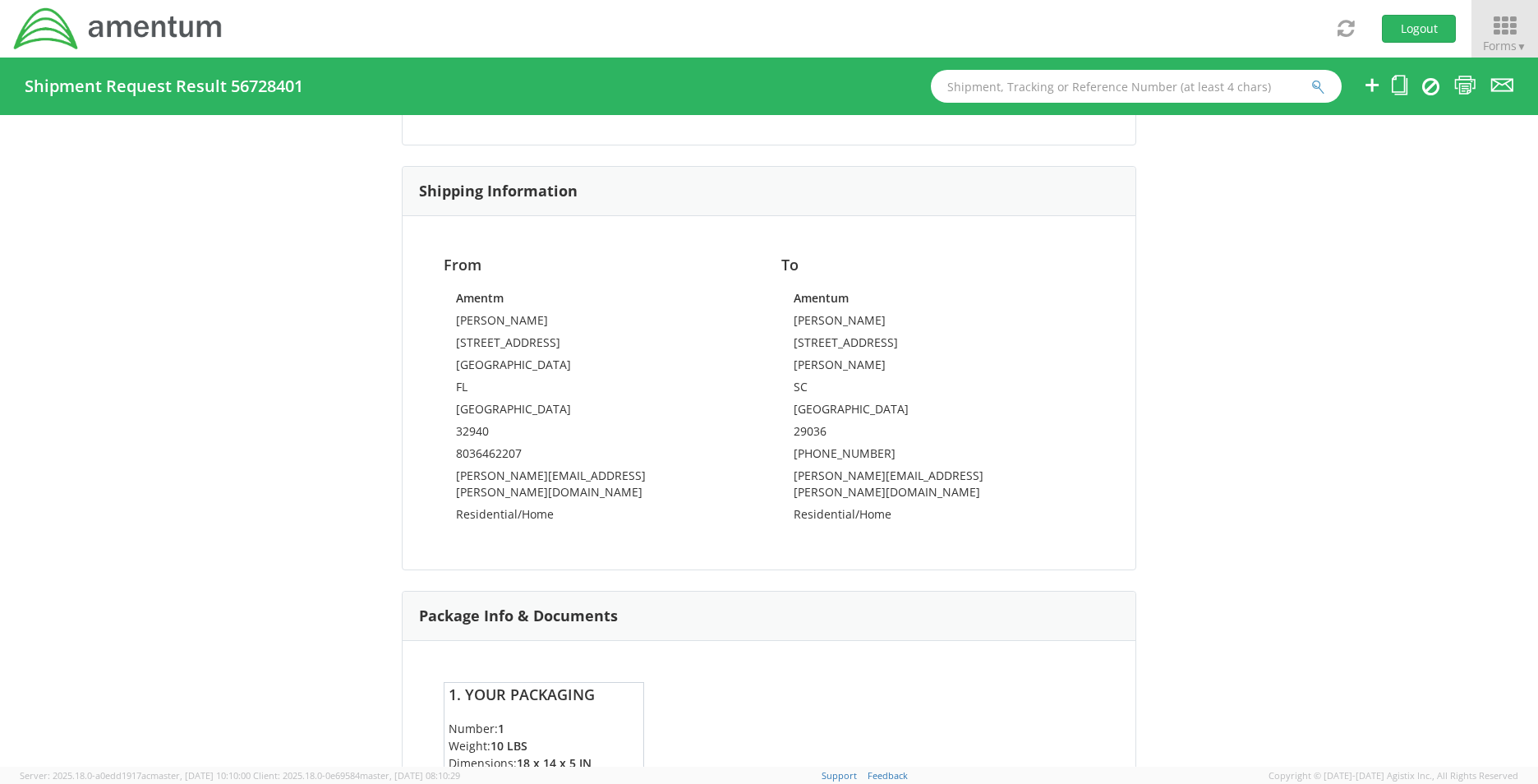
click at [1519, 30] on icon at bounding box center [1505, 27] width 76 height 23
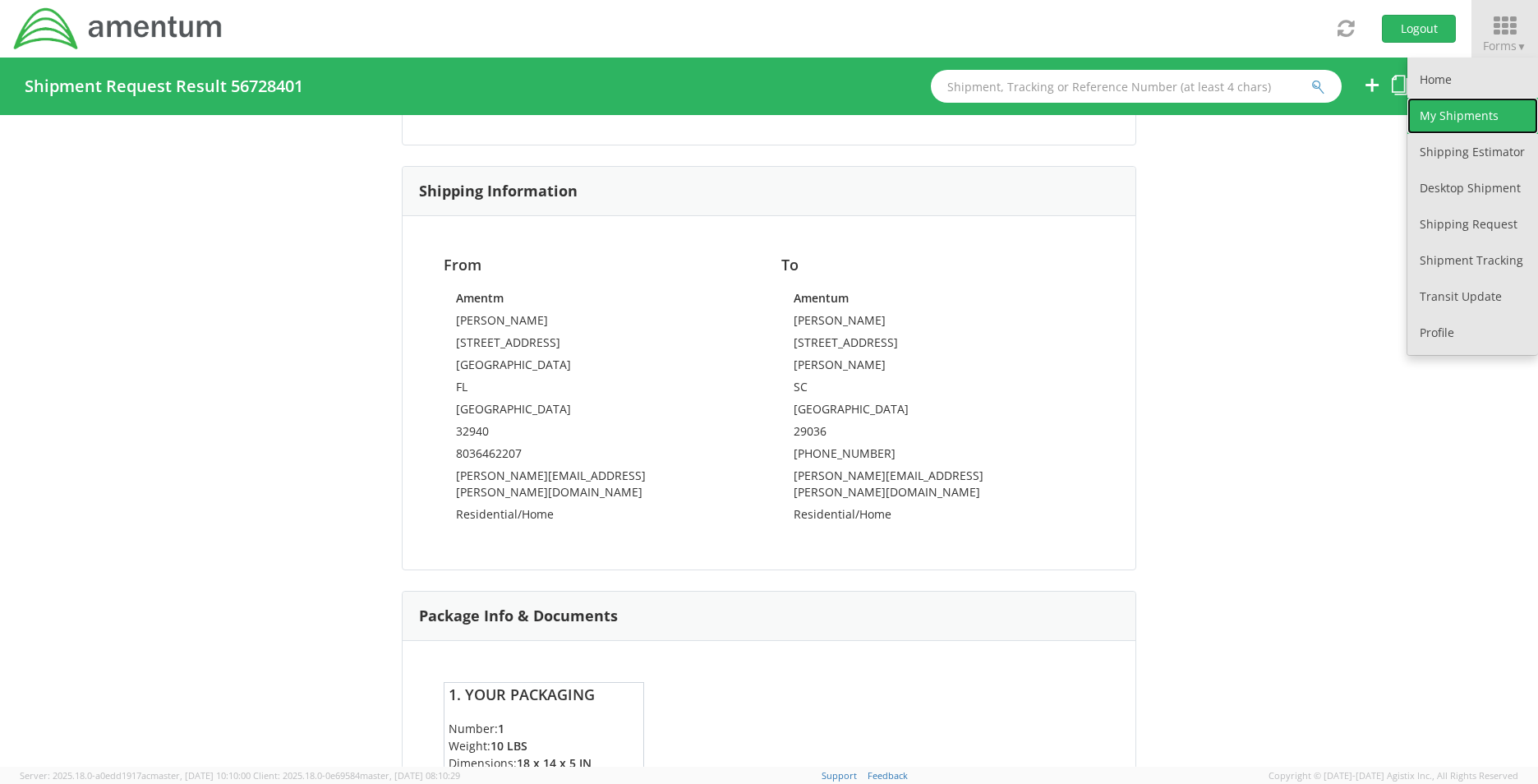
click at [1459, 116] on link "My Shipments" at bounding box center [1472, 116] width 131 height 36
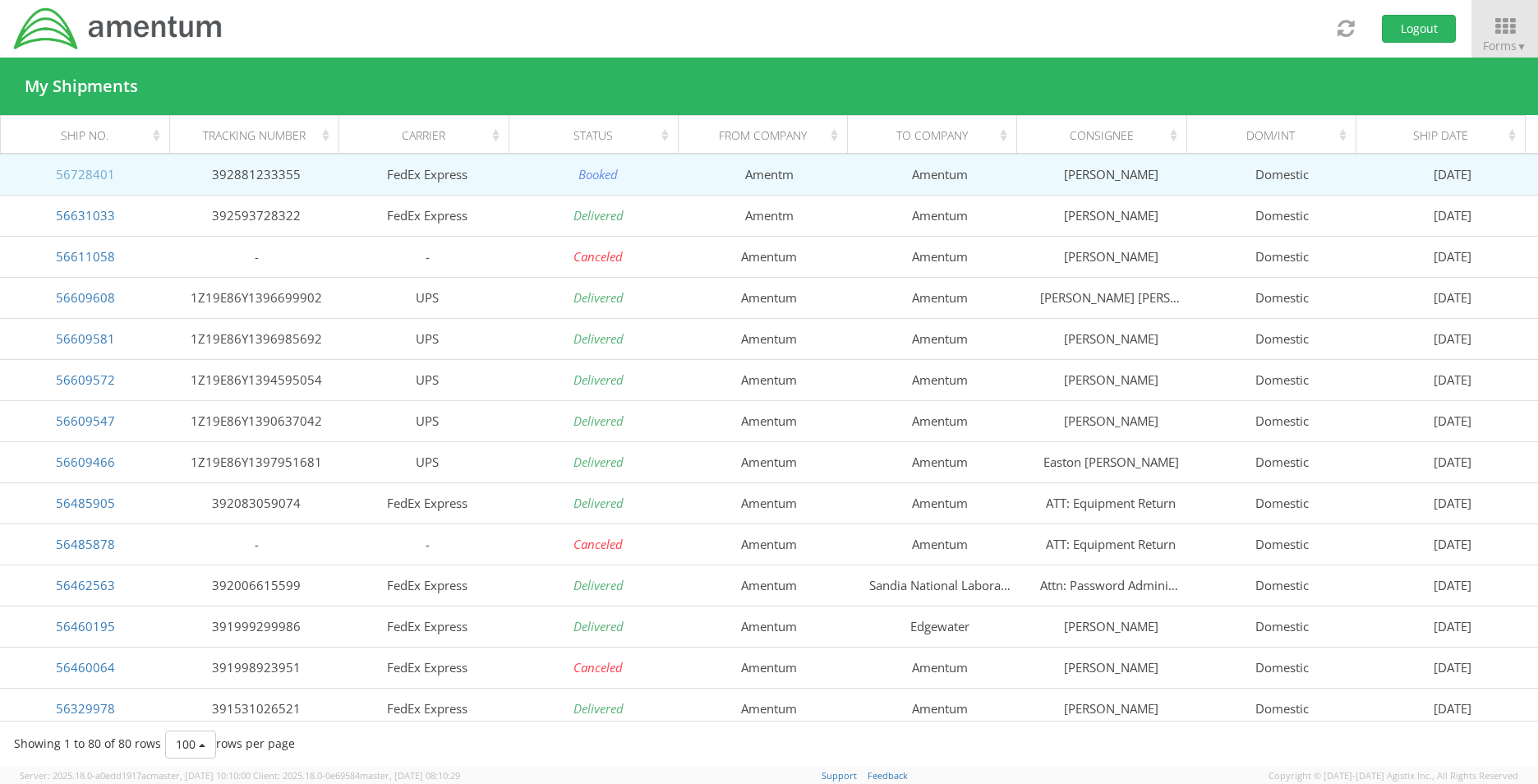
click at [80, 169] on link "56728401" at bounding box center [86, 173] width 59 height 16
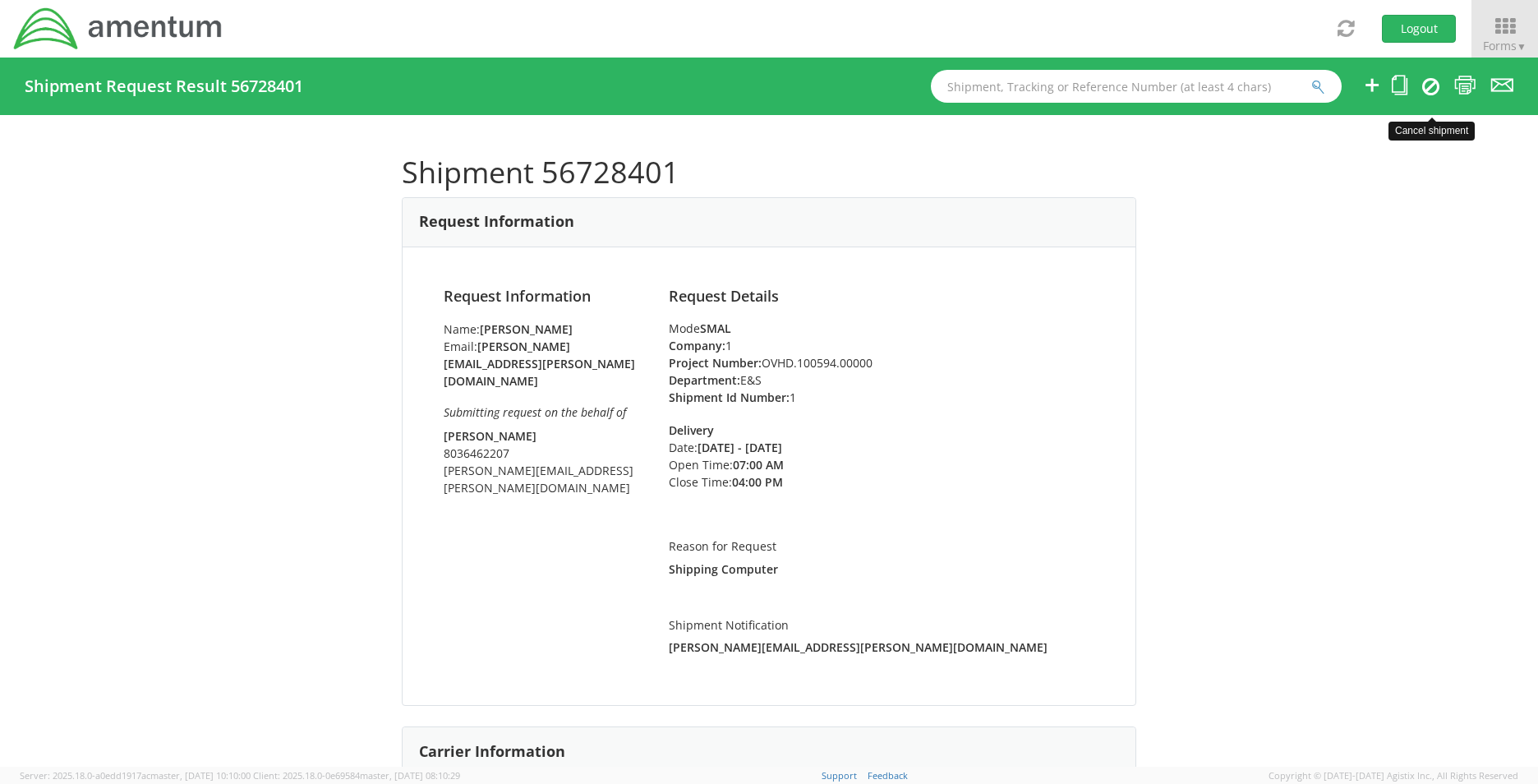
click at [1427, 84] on icon at bounding box center [1431, 86] width 17 height 20
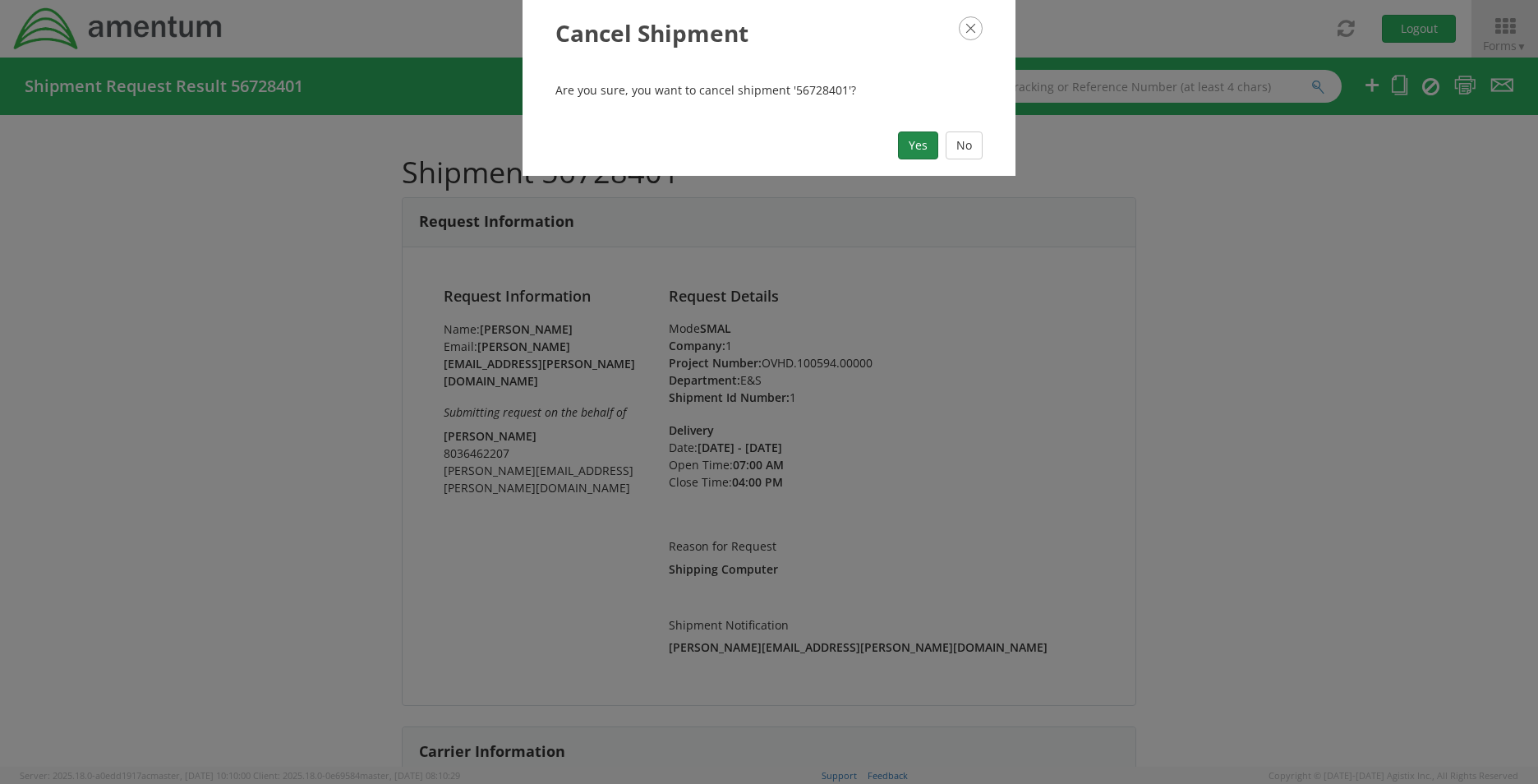
click at [921, 146] on button "Yes" at bounding box center [918, 145] width 40 height 28
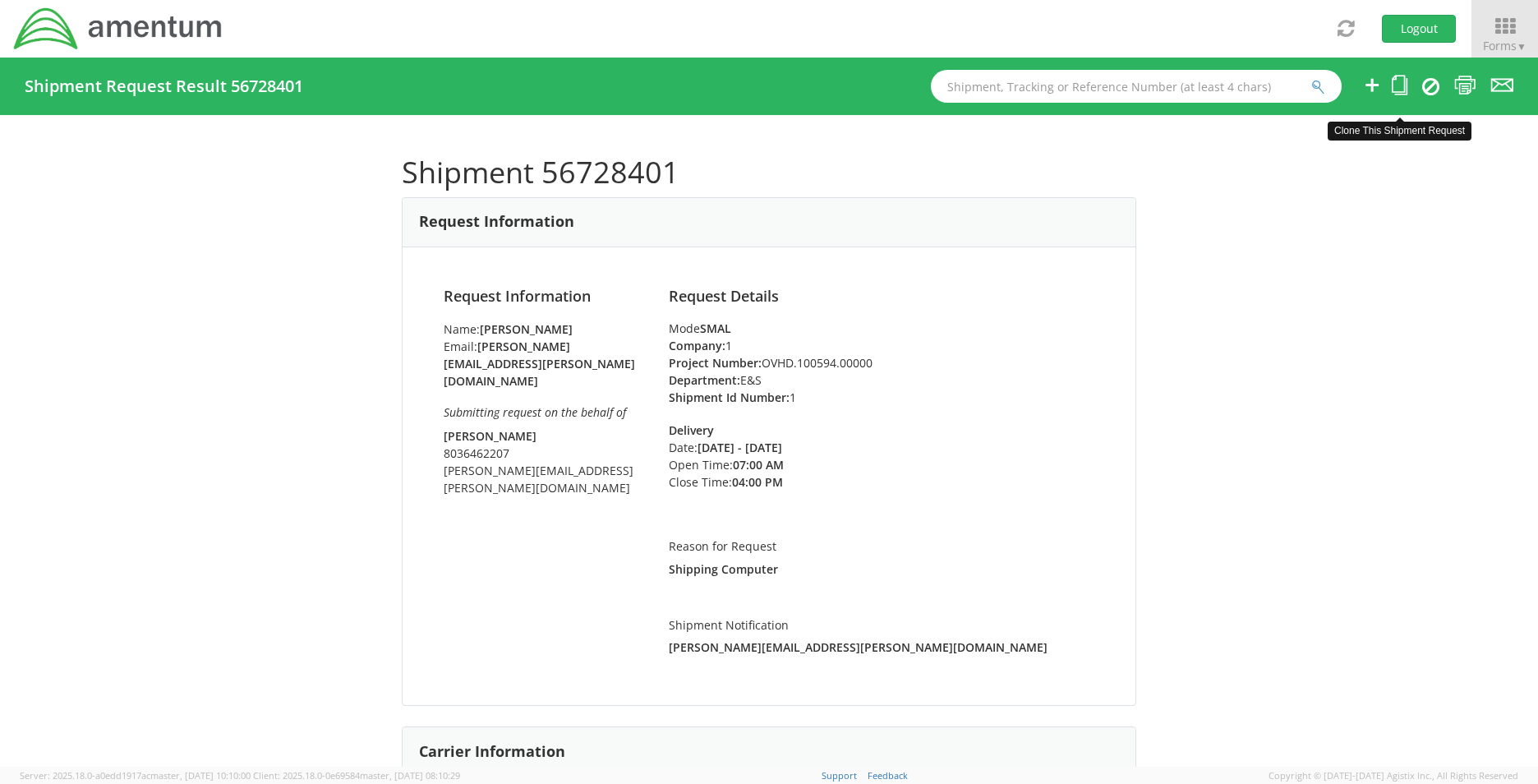
click at [1398, 87] on icon at bounding box center [1400, 85] width 15 height 21
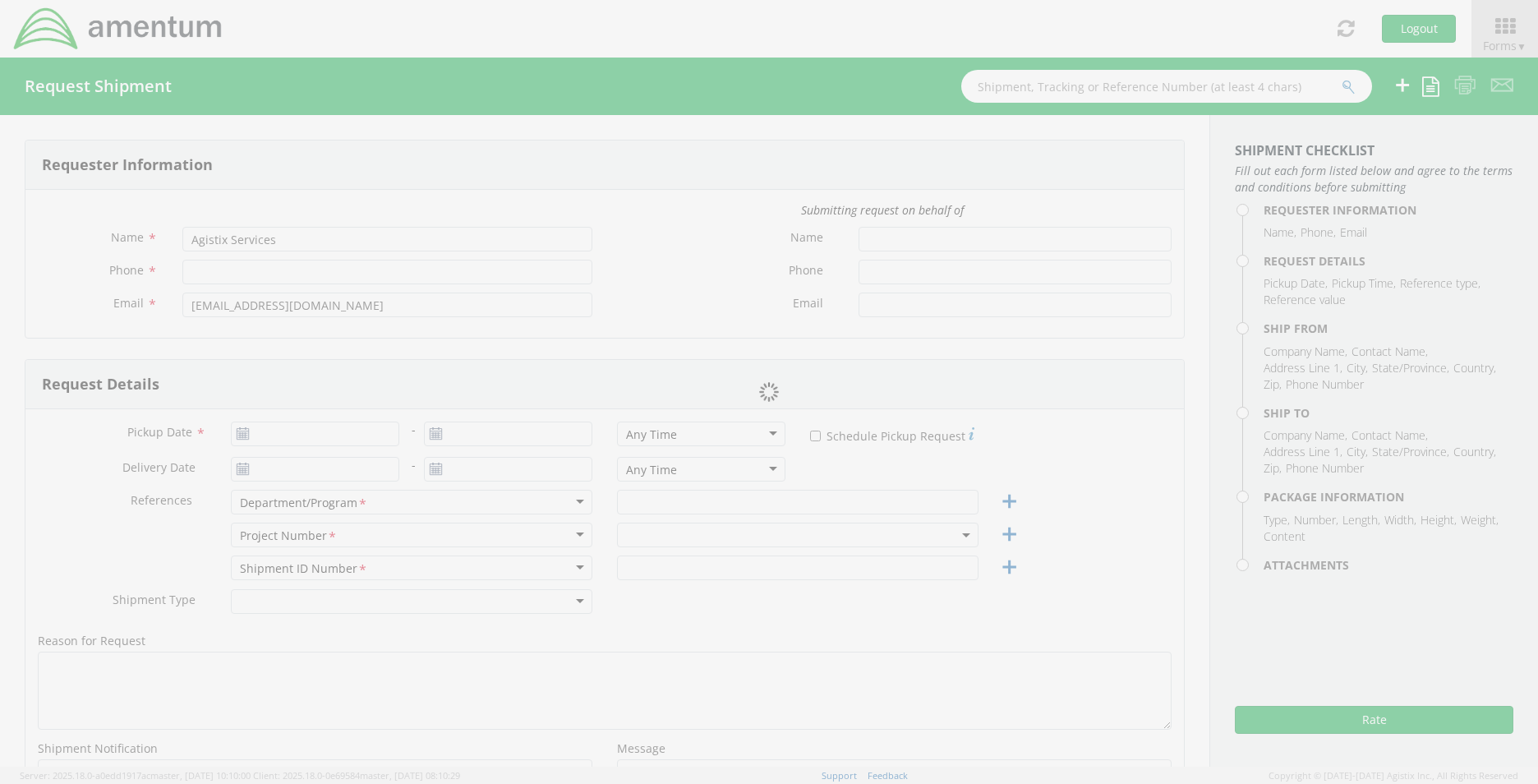
type input "Stacie Usry"
type input "803-502-9310"
type input "stacie.usry@amentum.com"
type input "Jim Willison"
type input "8036462207"
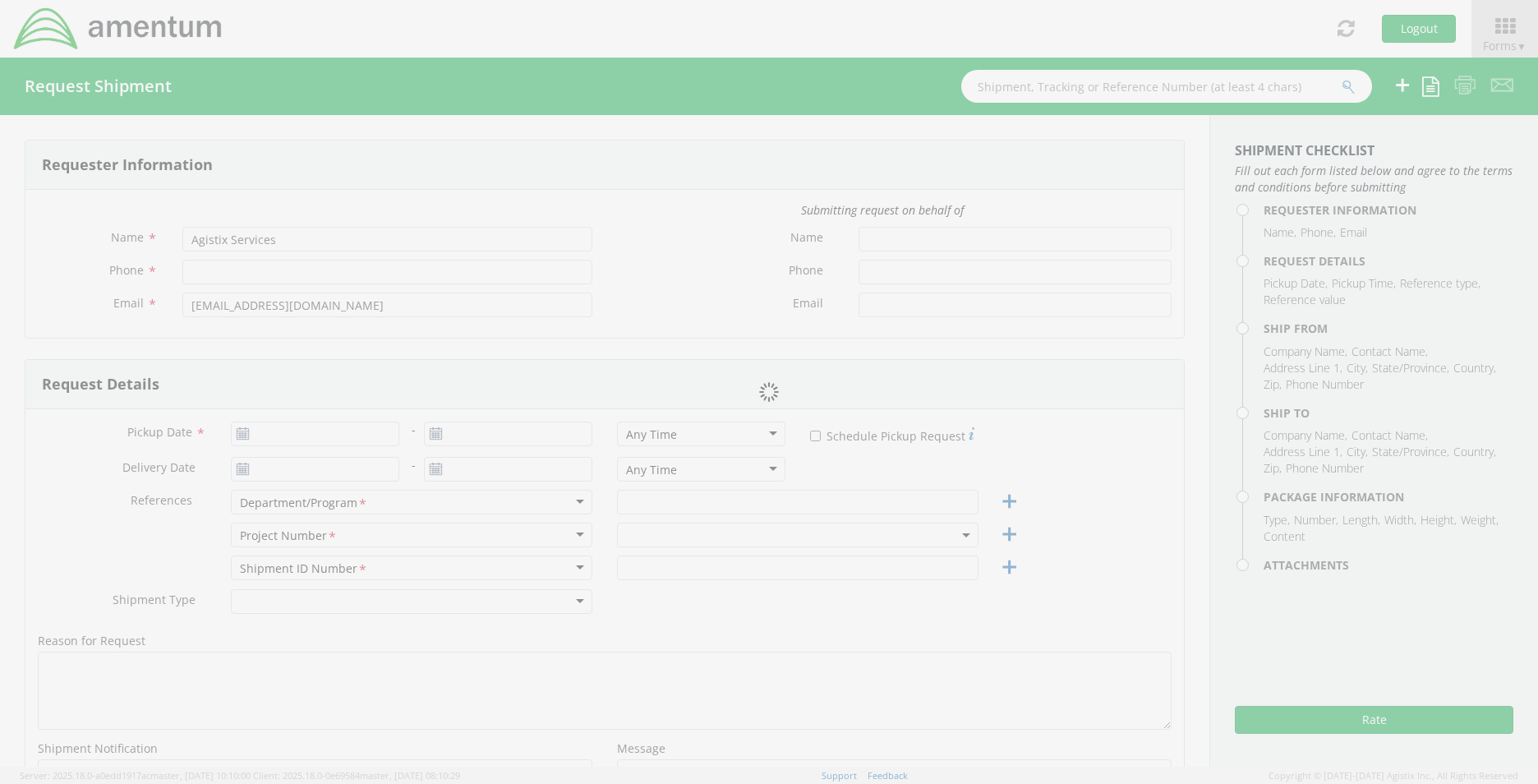
type input "jim.willison@amentum.com"
type input "09/05/2025"
type input "09/08/2025"
type input "09/04/2025"
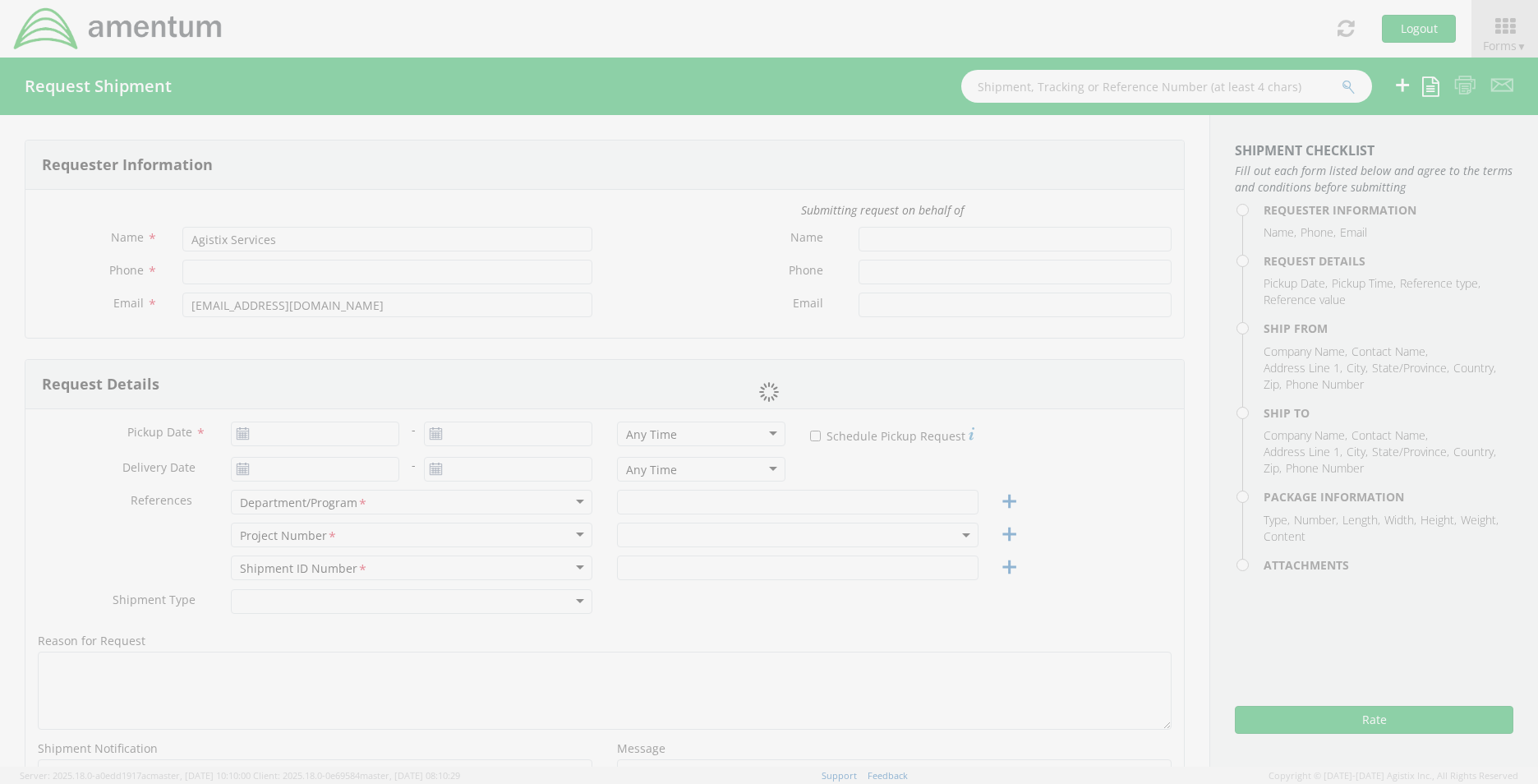
type input "E&S"
type input "1"
type textarea "Shipping Computer"
select select
type input "Amentm"
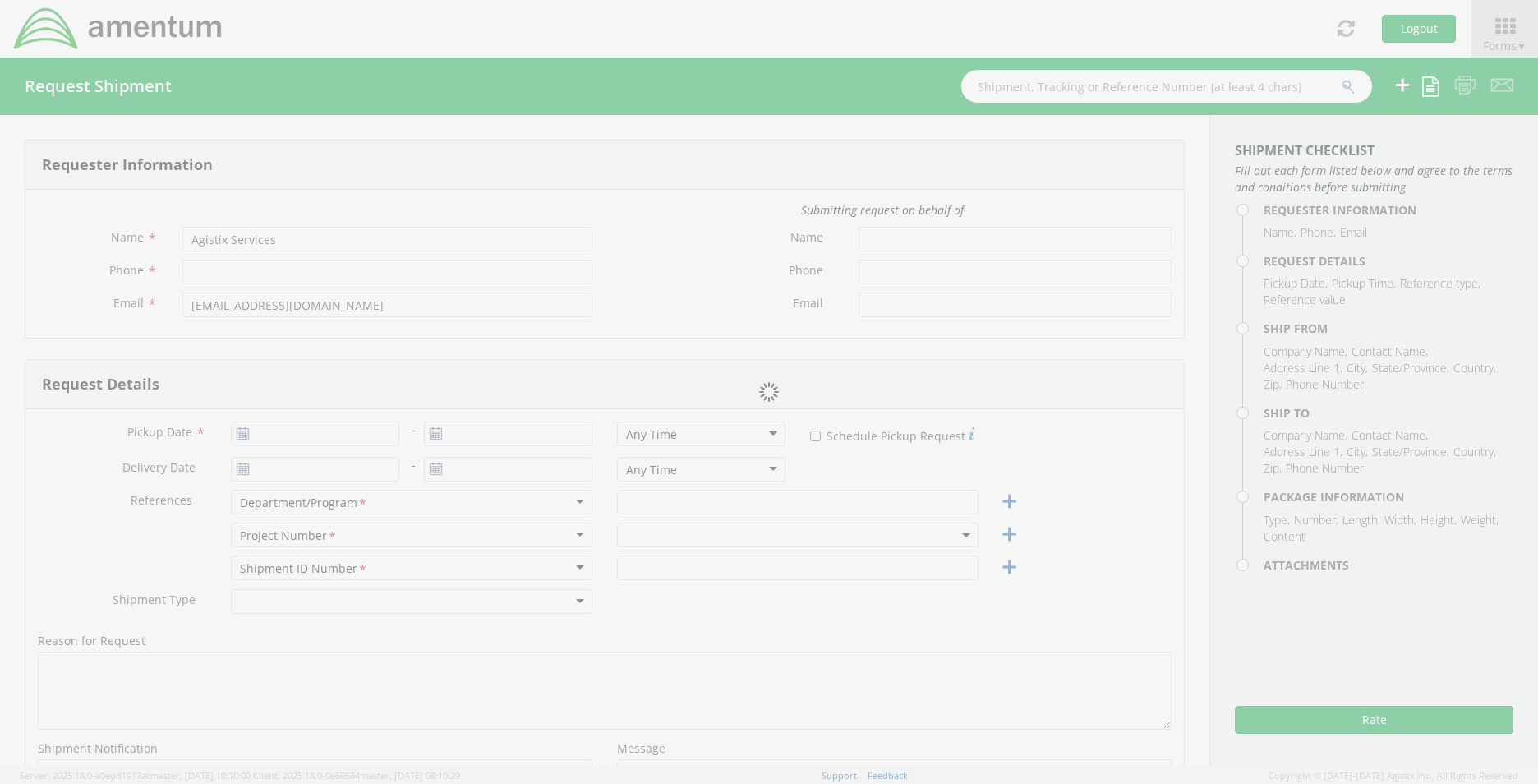
type input "8743 Alister Drive"
type input "Melbourne"
type input "32940"
type input "Jim Willison"
type input "8036462207"
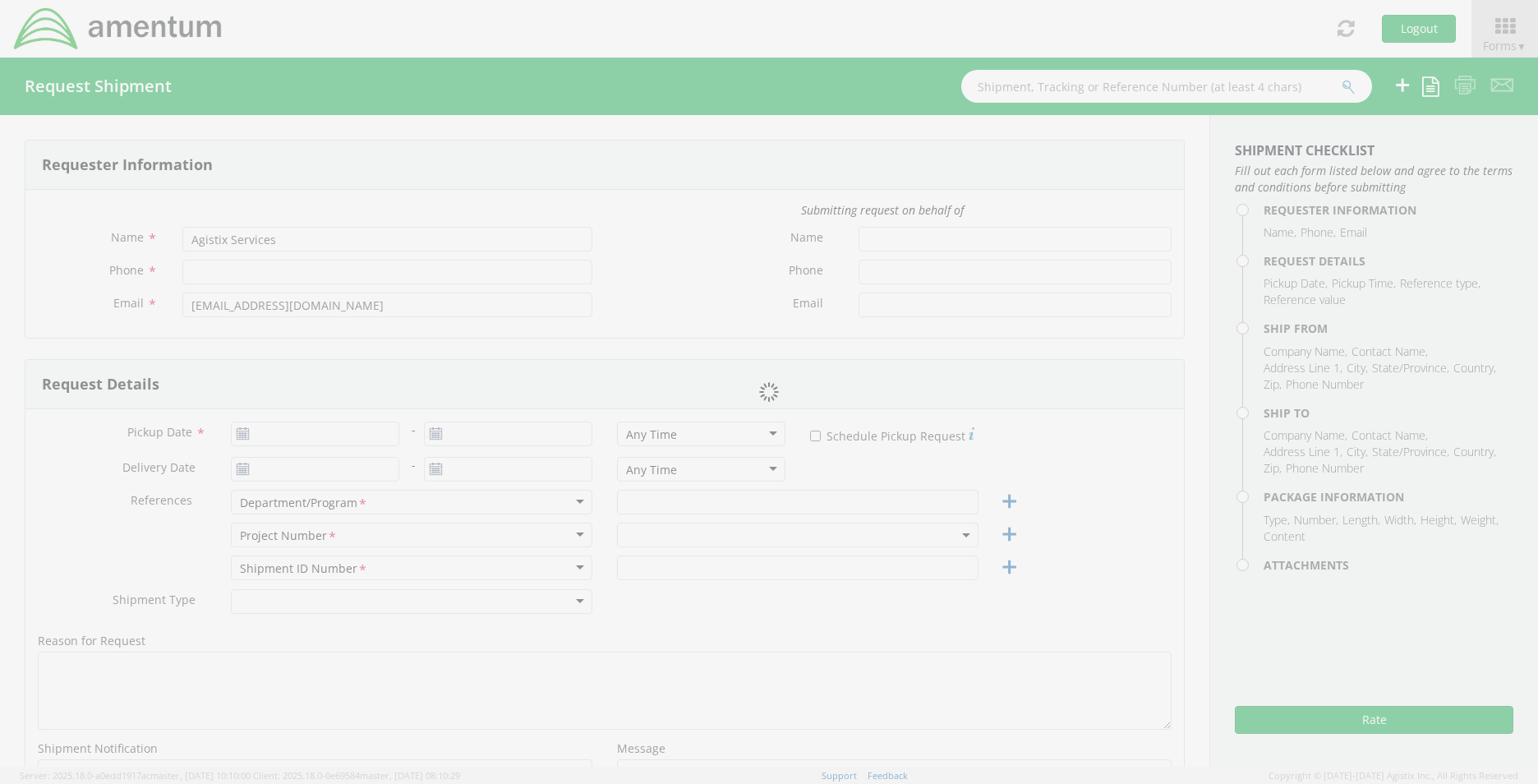
type input "jim.willison@amentum.com"
checkbox input "true"
select select
type input "Amentum"
type input "321 Foxport Drive"
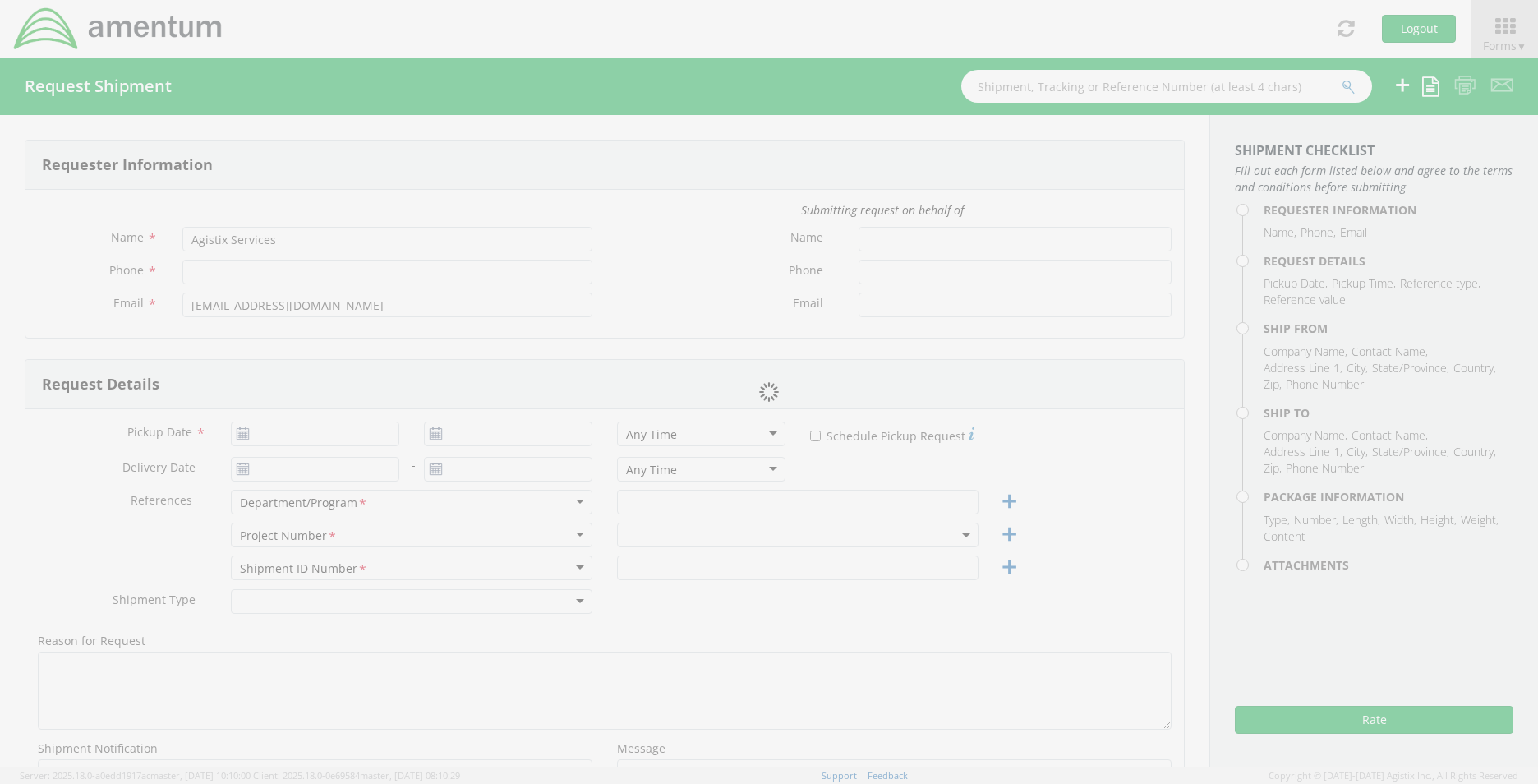
type input "Chaplin"
type input "29036"
type input "Bryan Toth"
type input "734-576-6557"
type input "bryan.toth@amentum.com"
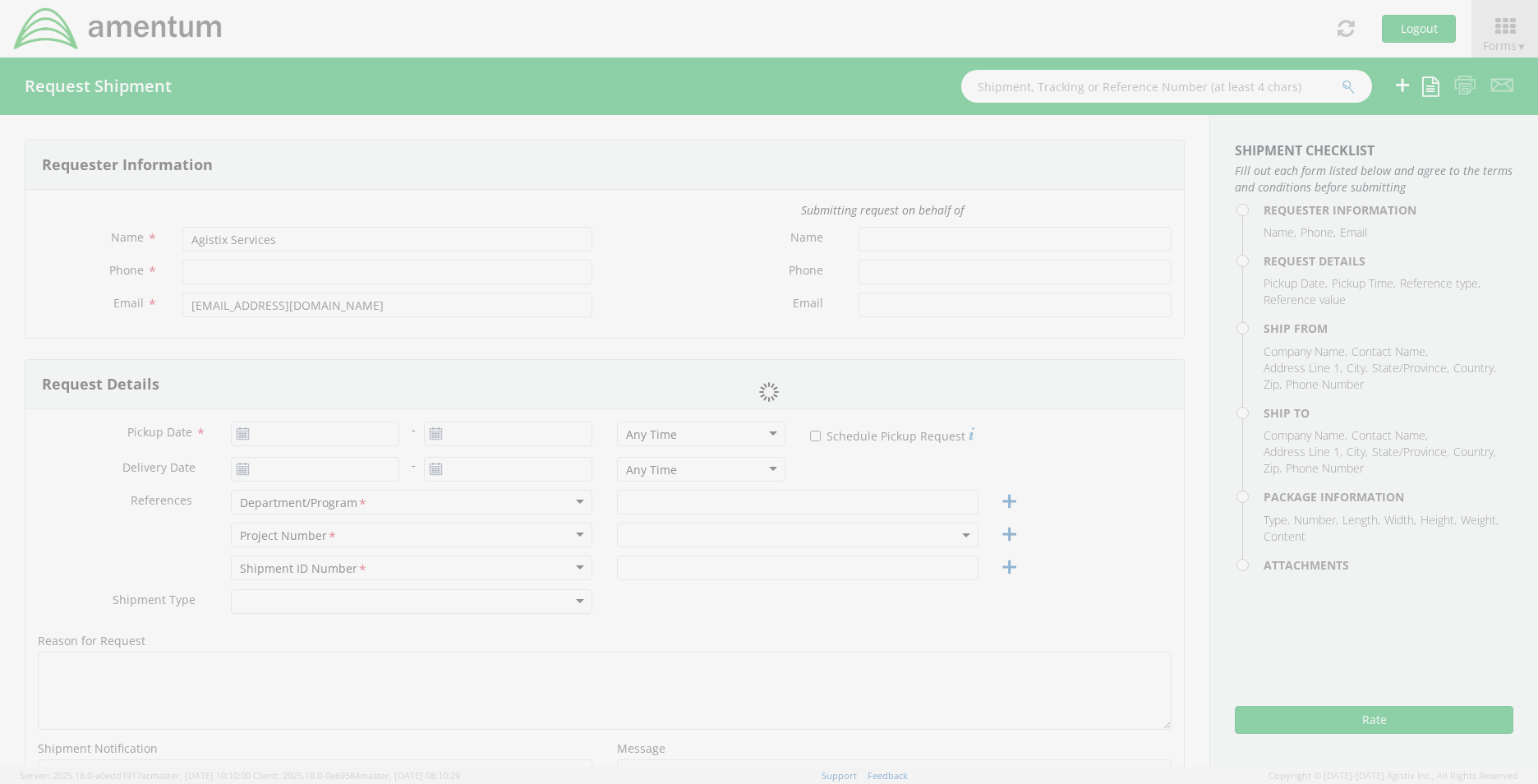
type input "1"
type input "18"
type input "14"
type input "5"
type input "10"
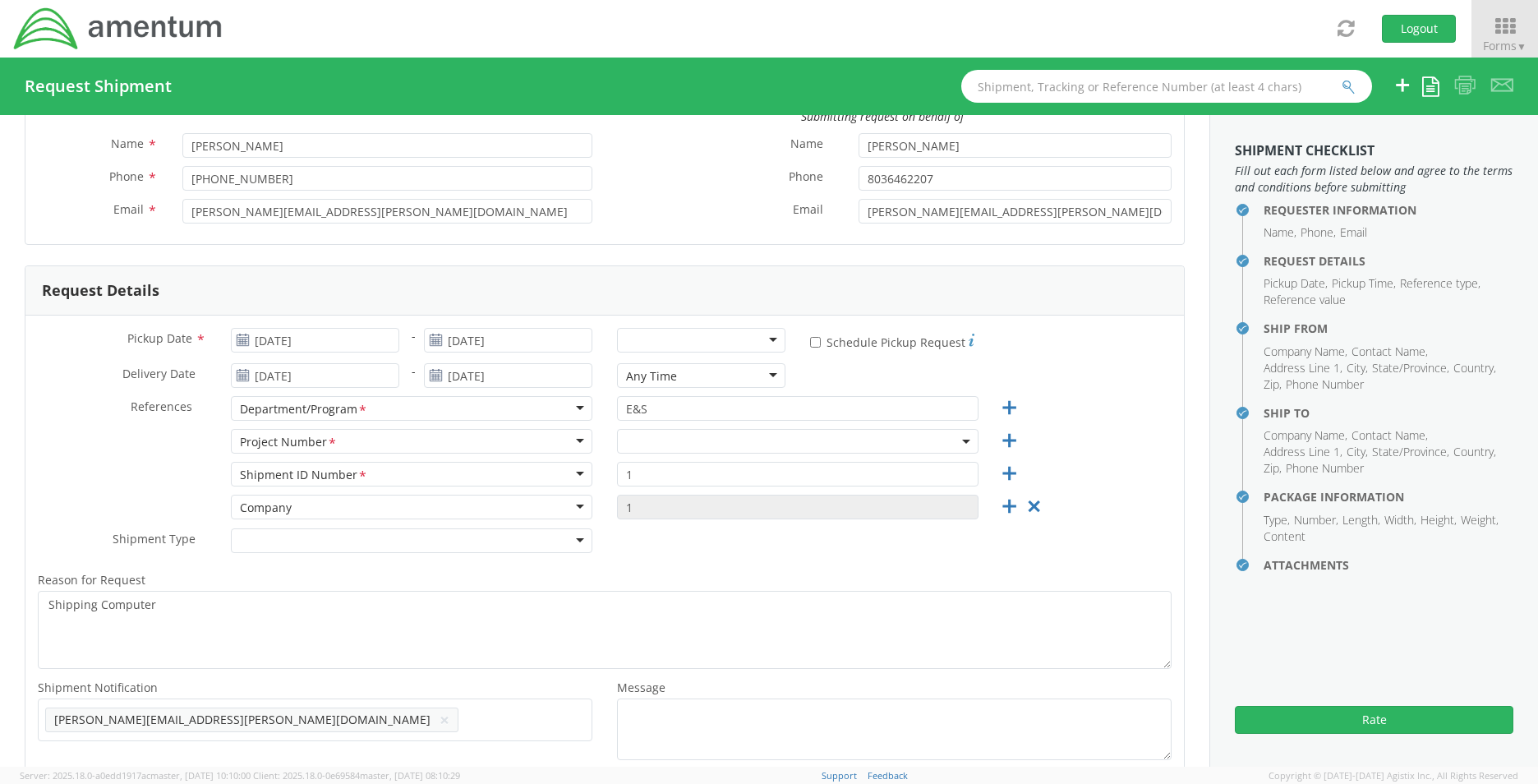
scroll to position [164, 0]
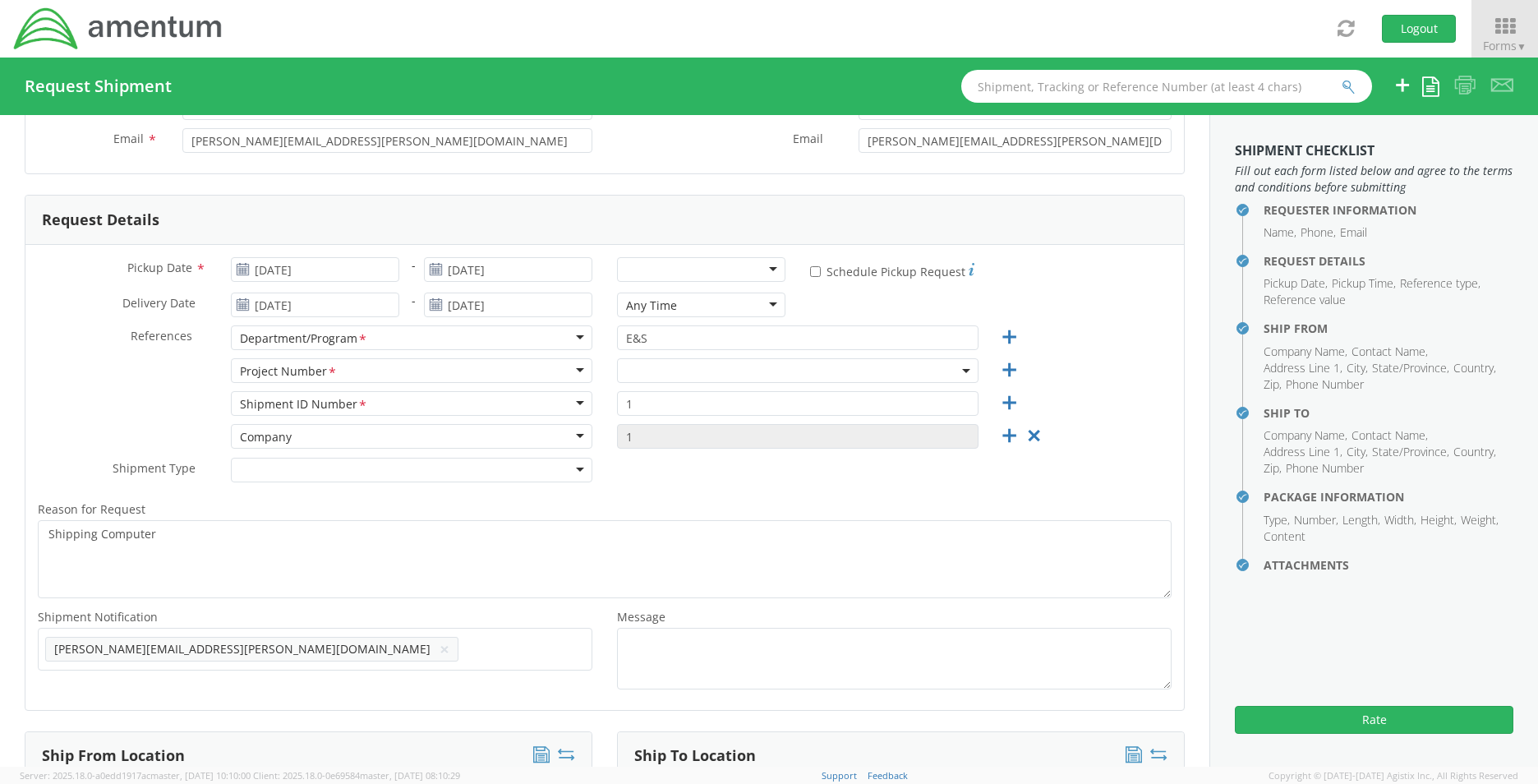
select select "OVHD.101000.00000"
click at [756, 375] on span "OVHD.101000.00000" at bounding box center [798, 371] width 343 height 15
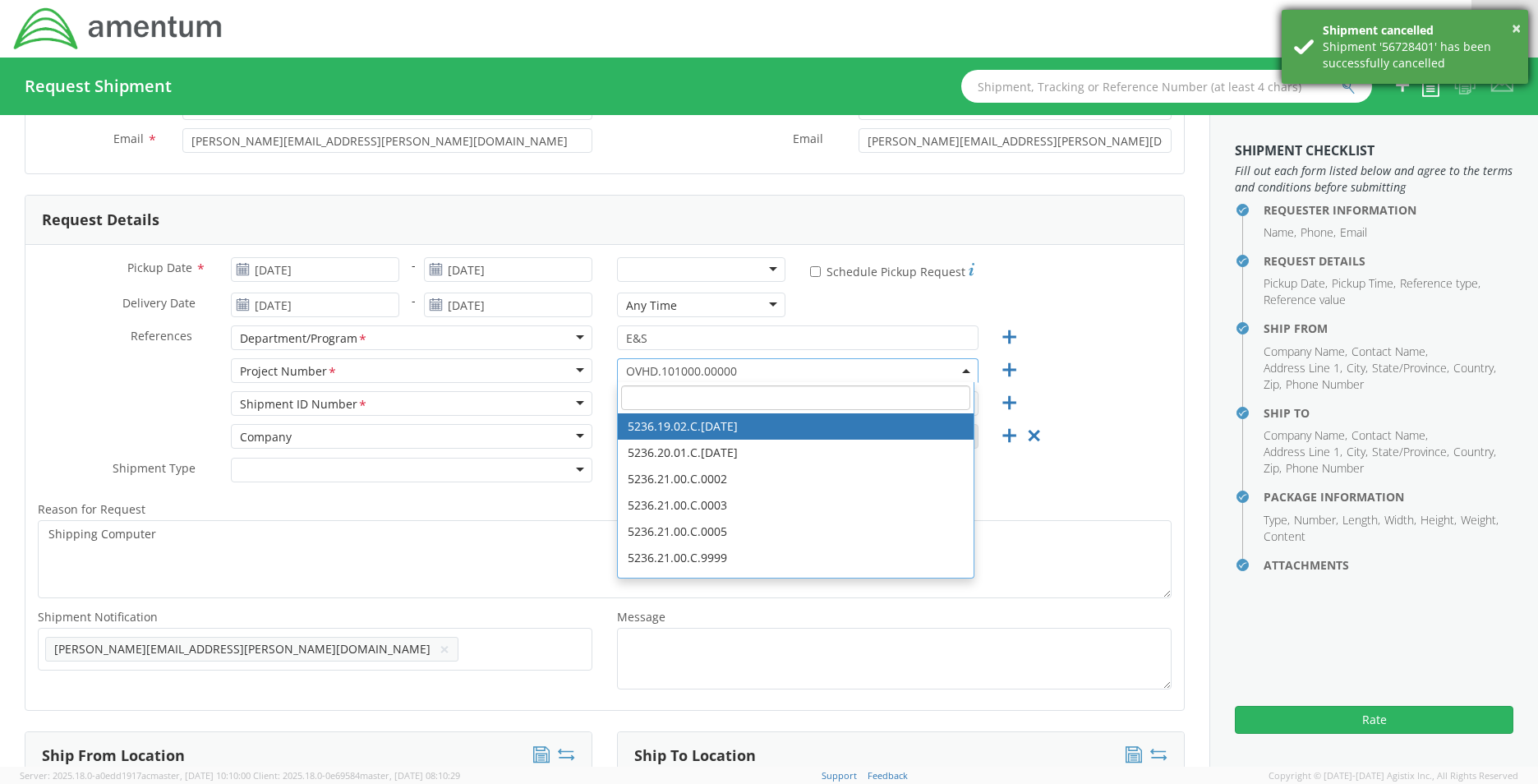
click at [1522, 29] on div "× Shipment cancelled Shipment '56728401' has been successfully cancelled" at bounding box center [1405, 47] width 247 height 74
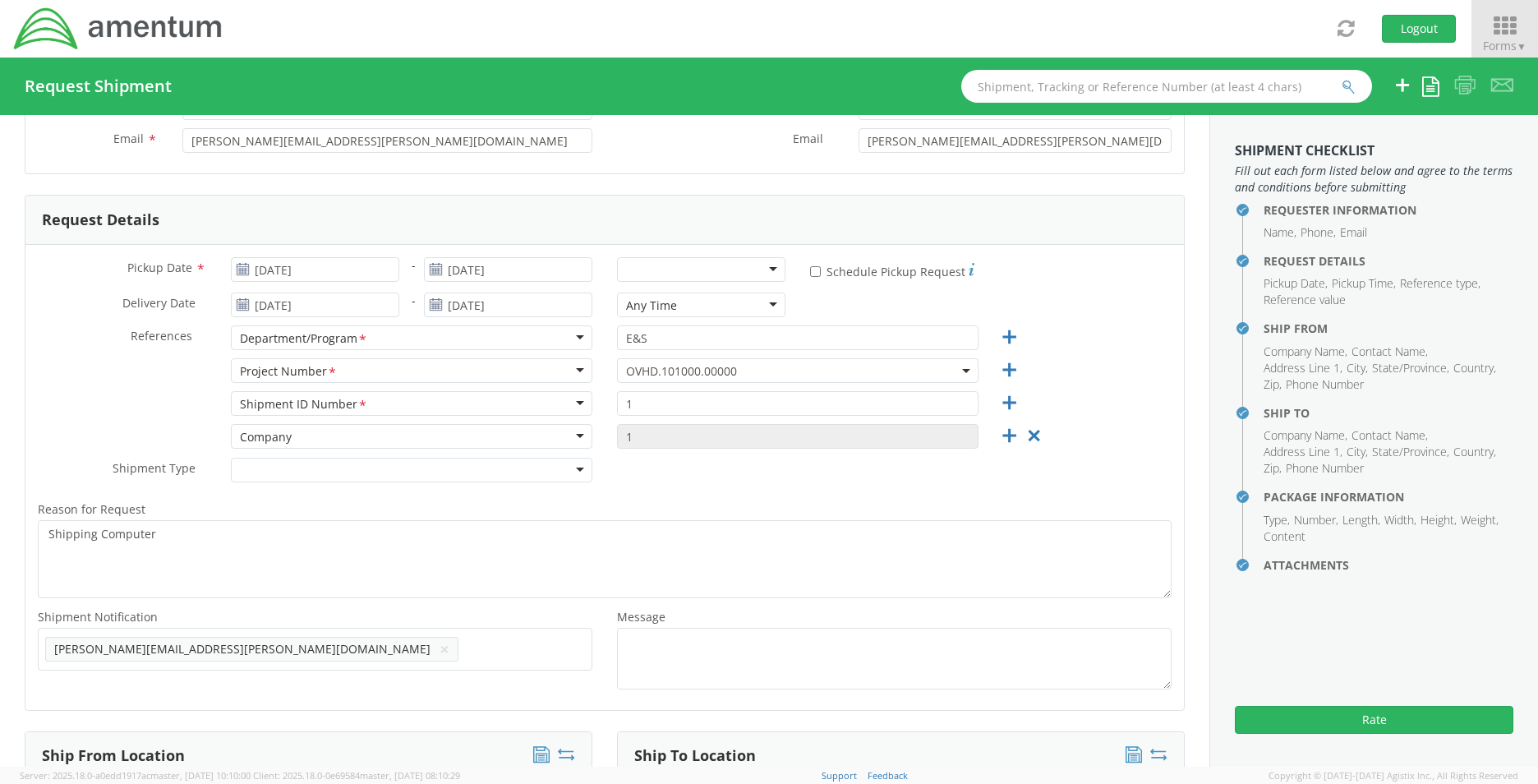
click at [1511, 22] on icon at bounding box center [1505, 27] width 76 height 23
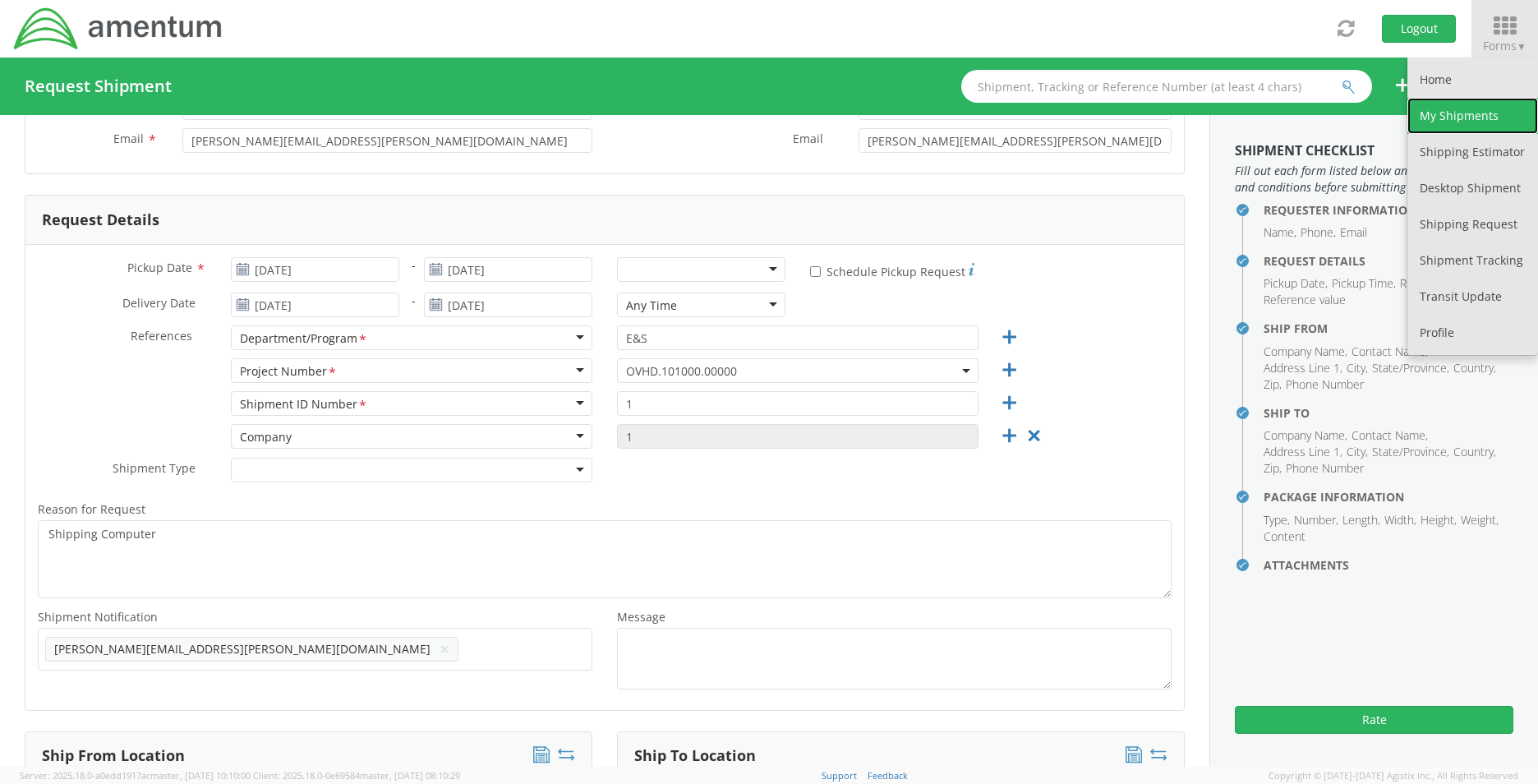
click at [1475, 119] on link "My Shipments" at bounding box center [1472, 116] width 131 height 36
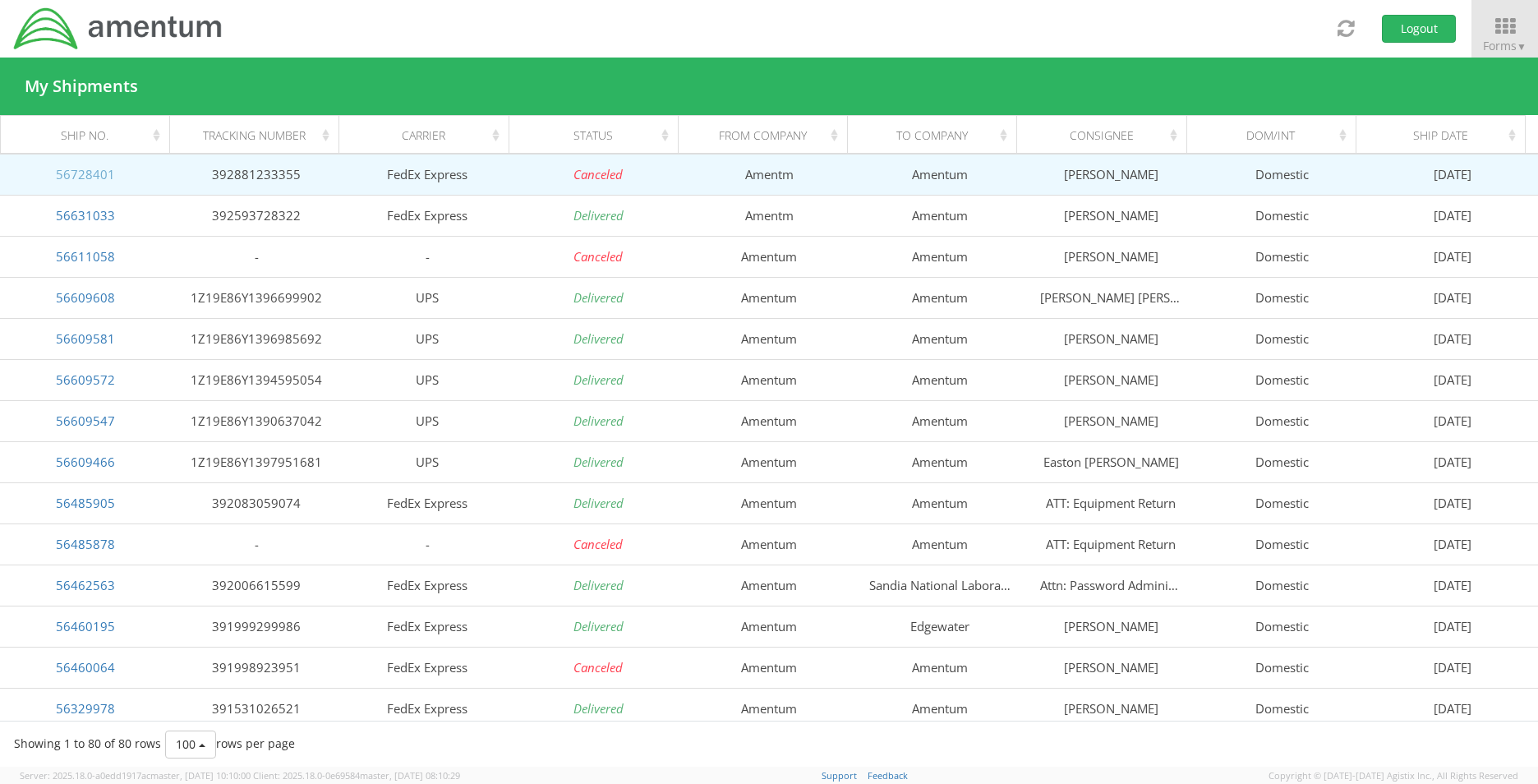
click at [102, 176] on link "56728401" at bounding box center [86, 173] width 59 height 16
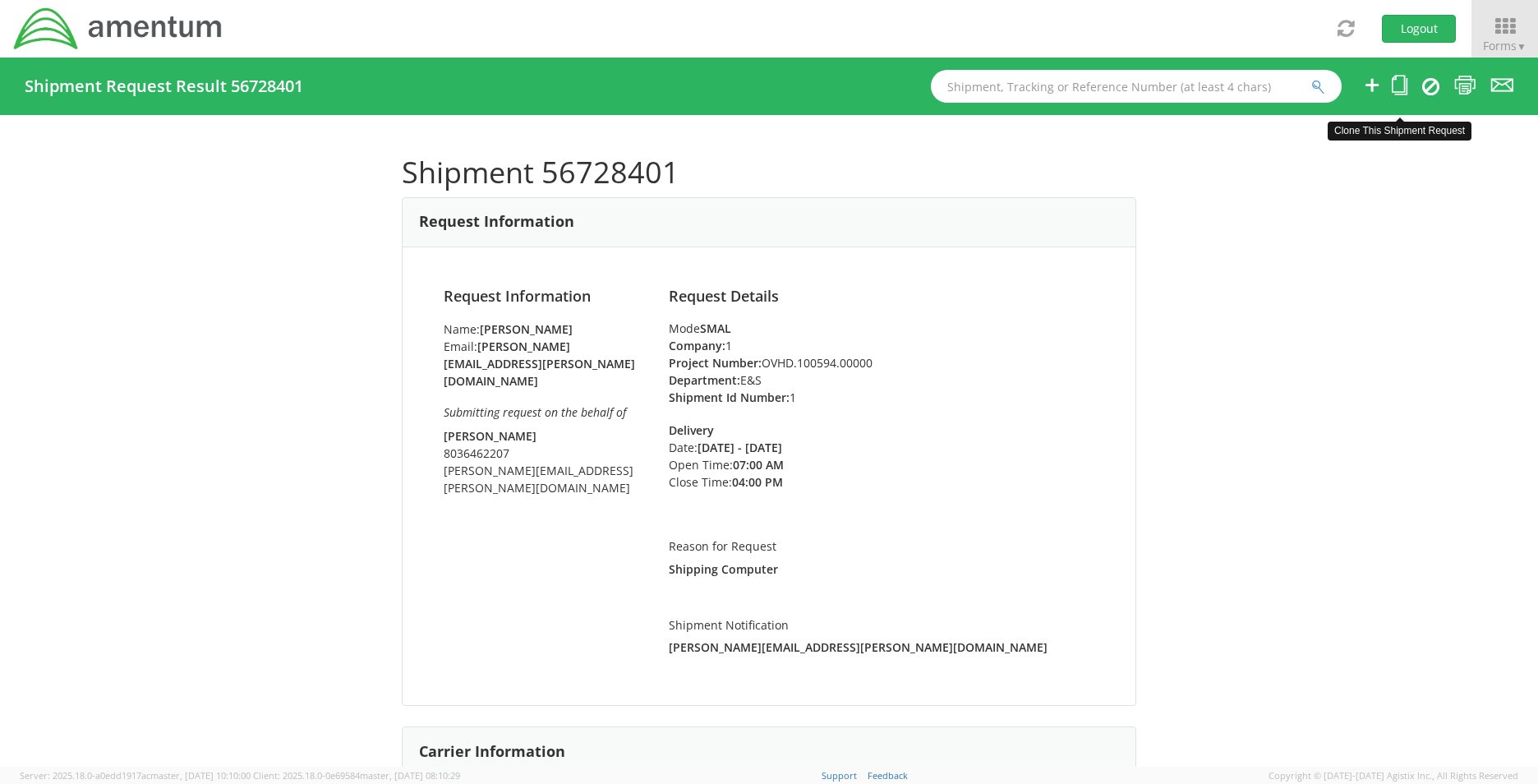
click at [1400, 82] on icon at bounding box center [1400, 85] width 15 height 21
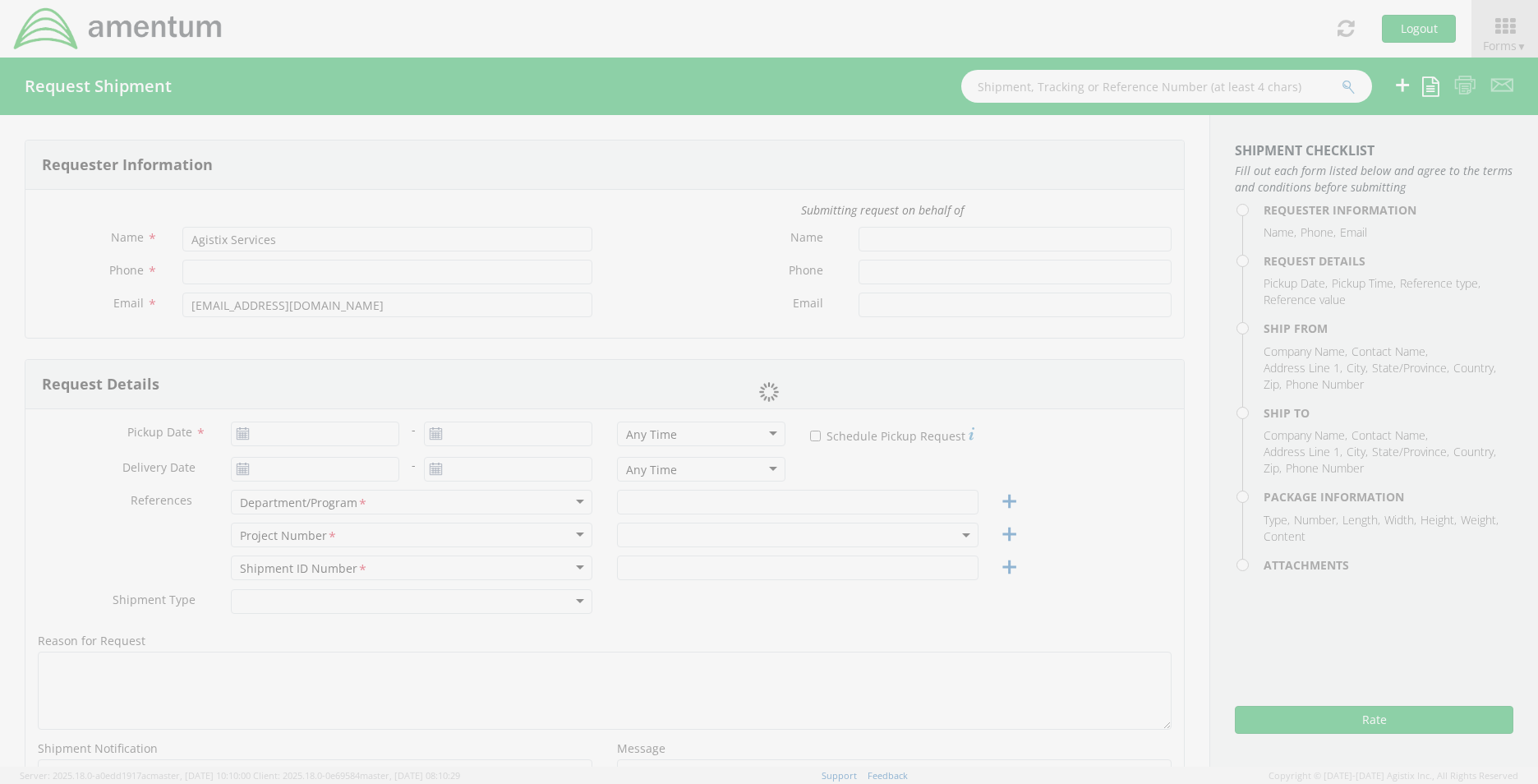
type input "Stacie Usry"
type input "803-502-9310"
type input "stacie.usry@amentum.com"
type input "Jim Willison"
type input "8036462207"
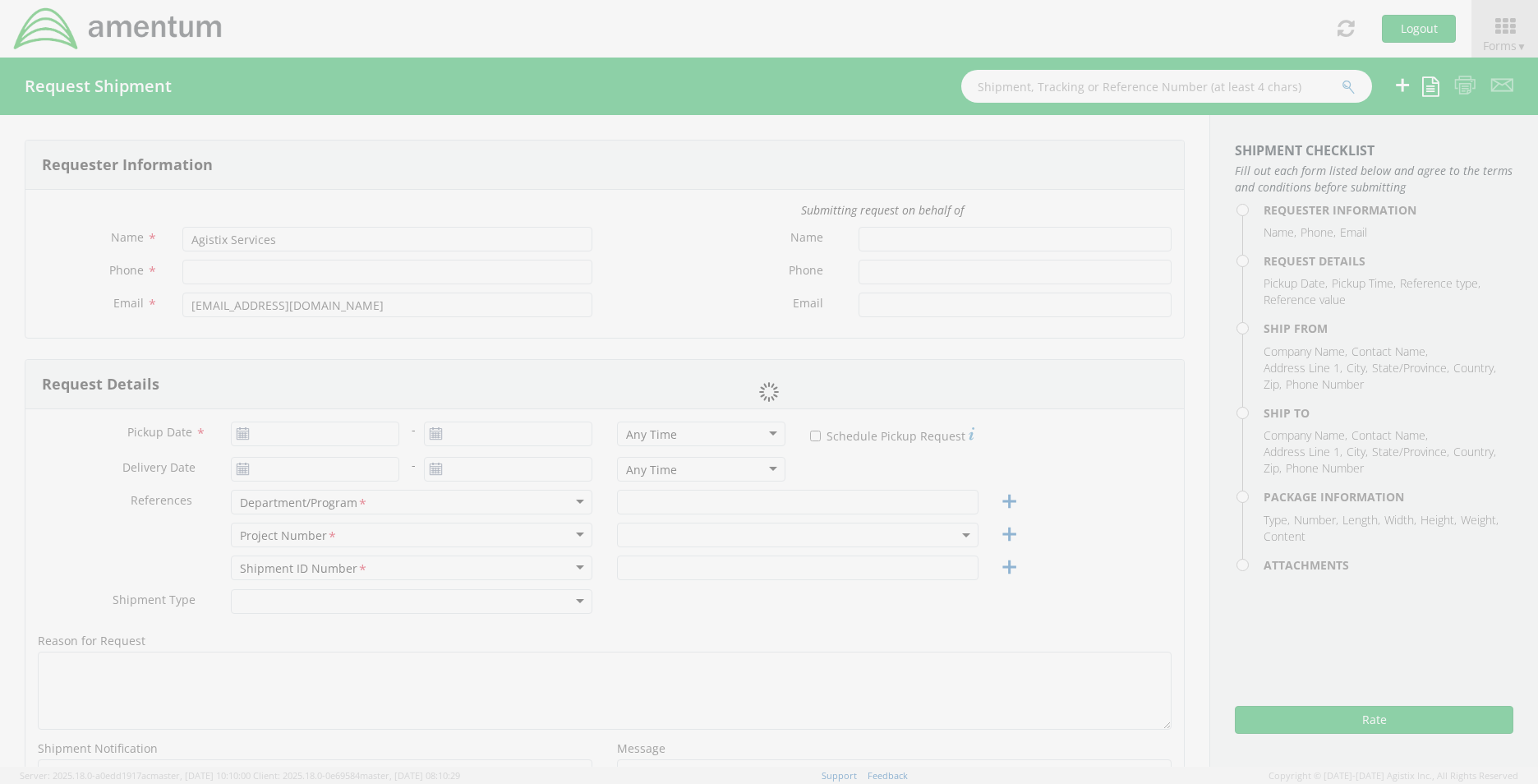
type input "jim.willison@amentum.com"
type input "09/05/2025"
type input "09/08/2025"
type input "09/04/2025"
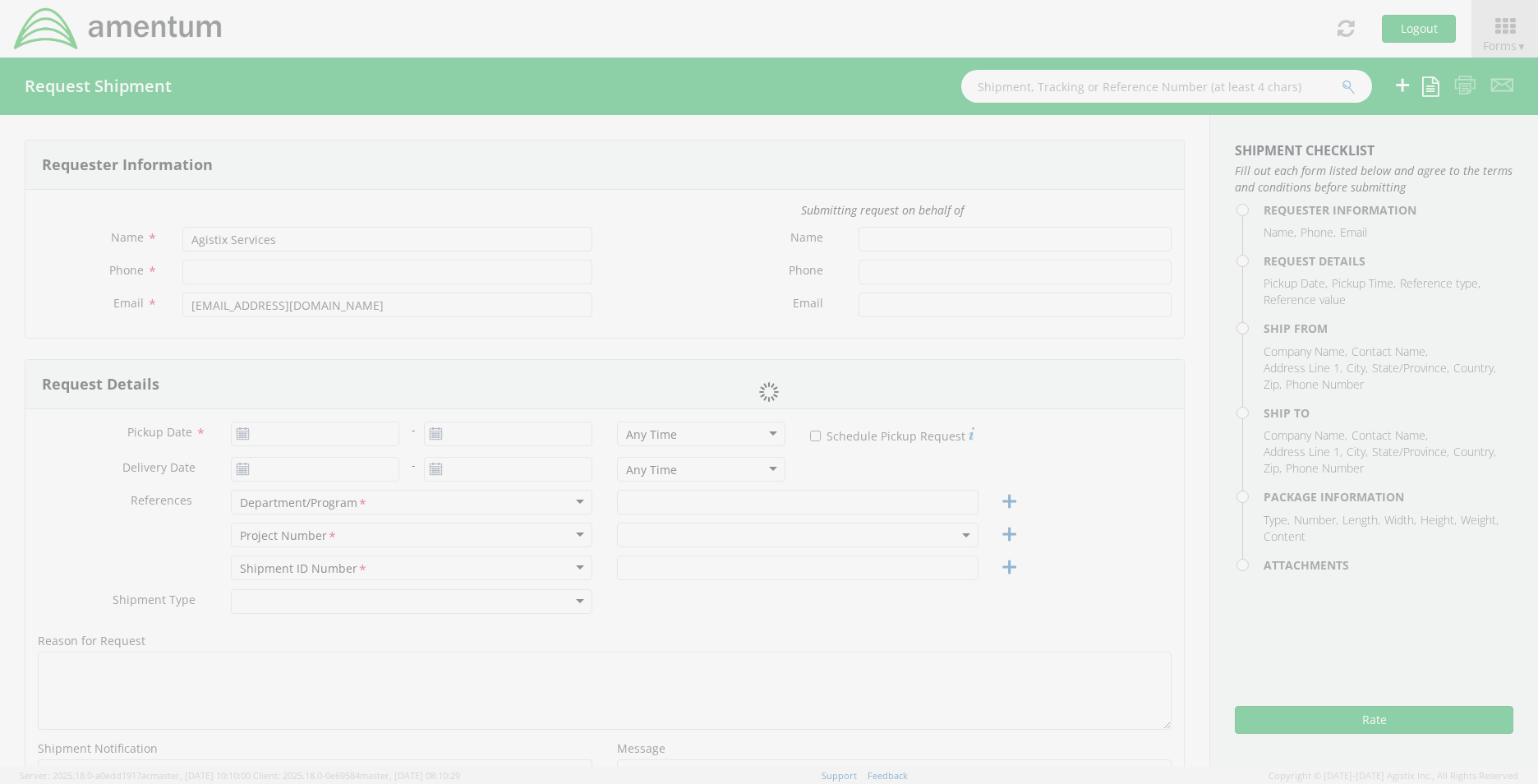
type input "E&S"
type input "1"
type textarea "Shipping Computer"
select select
type input "Amentm"
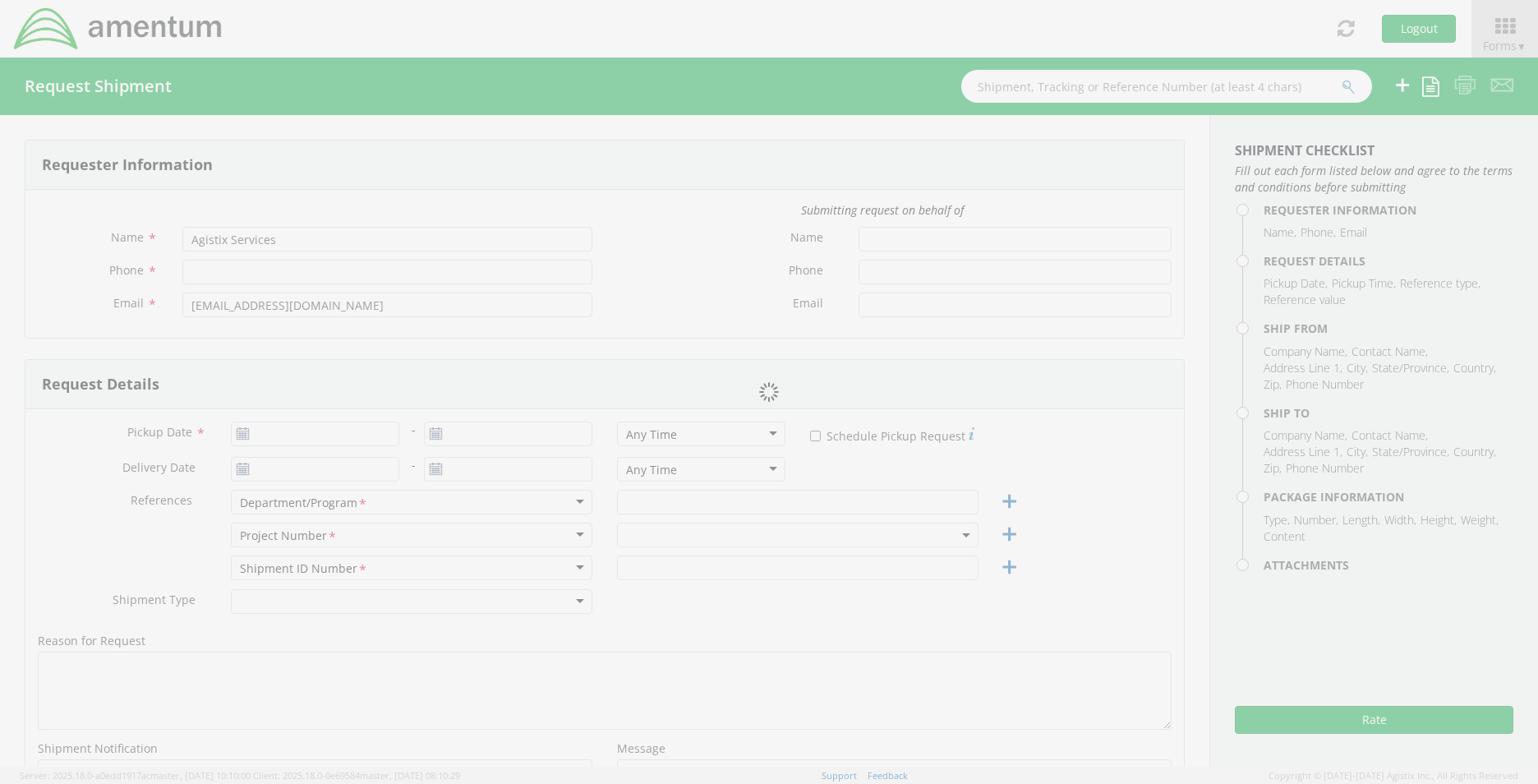
type input "8743 Alister Drive"
type input "Melbourne"
type input "32940"
type input "Jim Willison"
type input "8036462207"
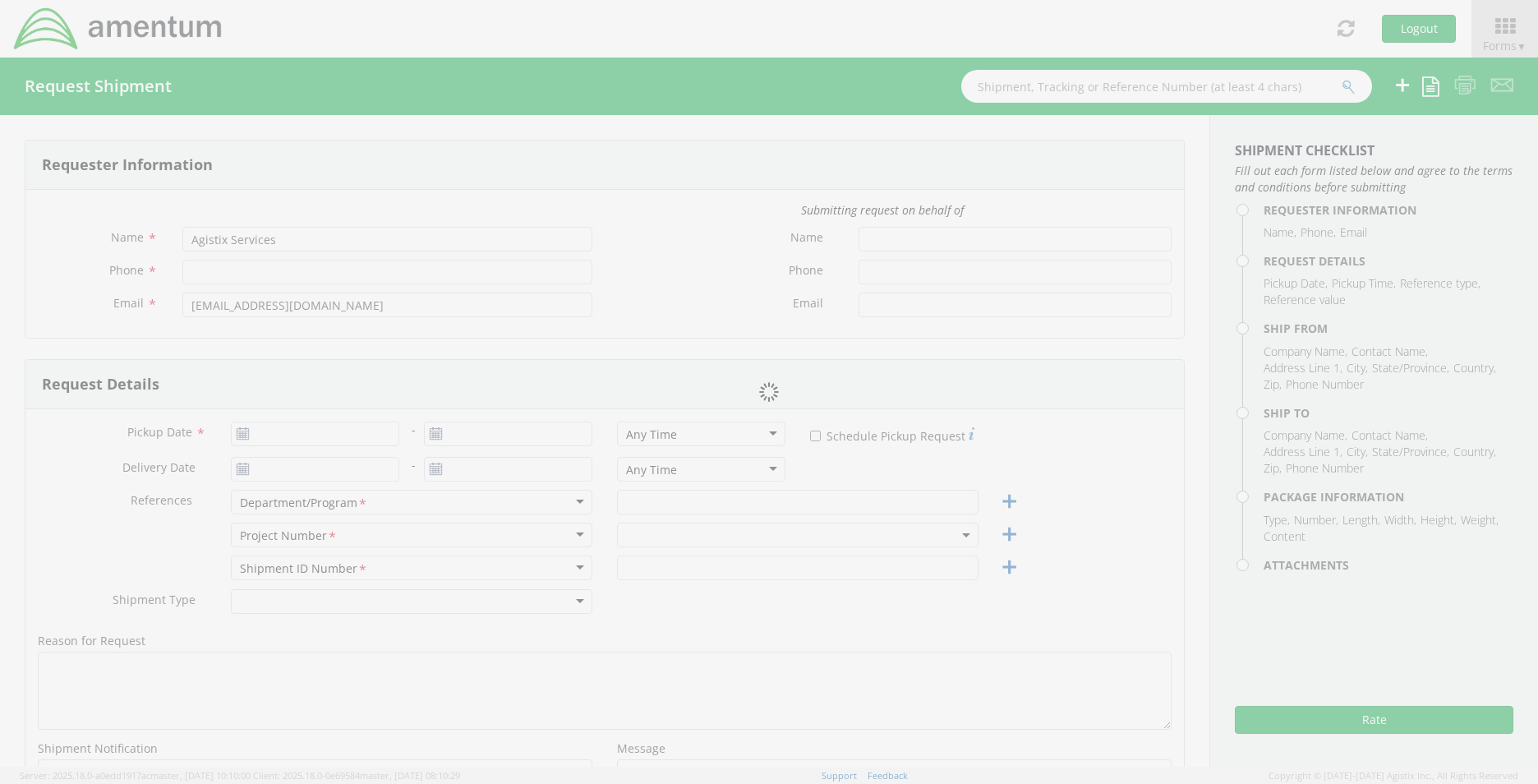
type input "jim.willison@amentum.com"
checkbox input "true"
select select
type input "Amentum"
type input "321 Foxport Drive"
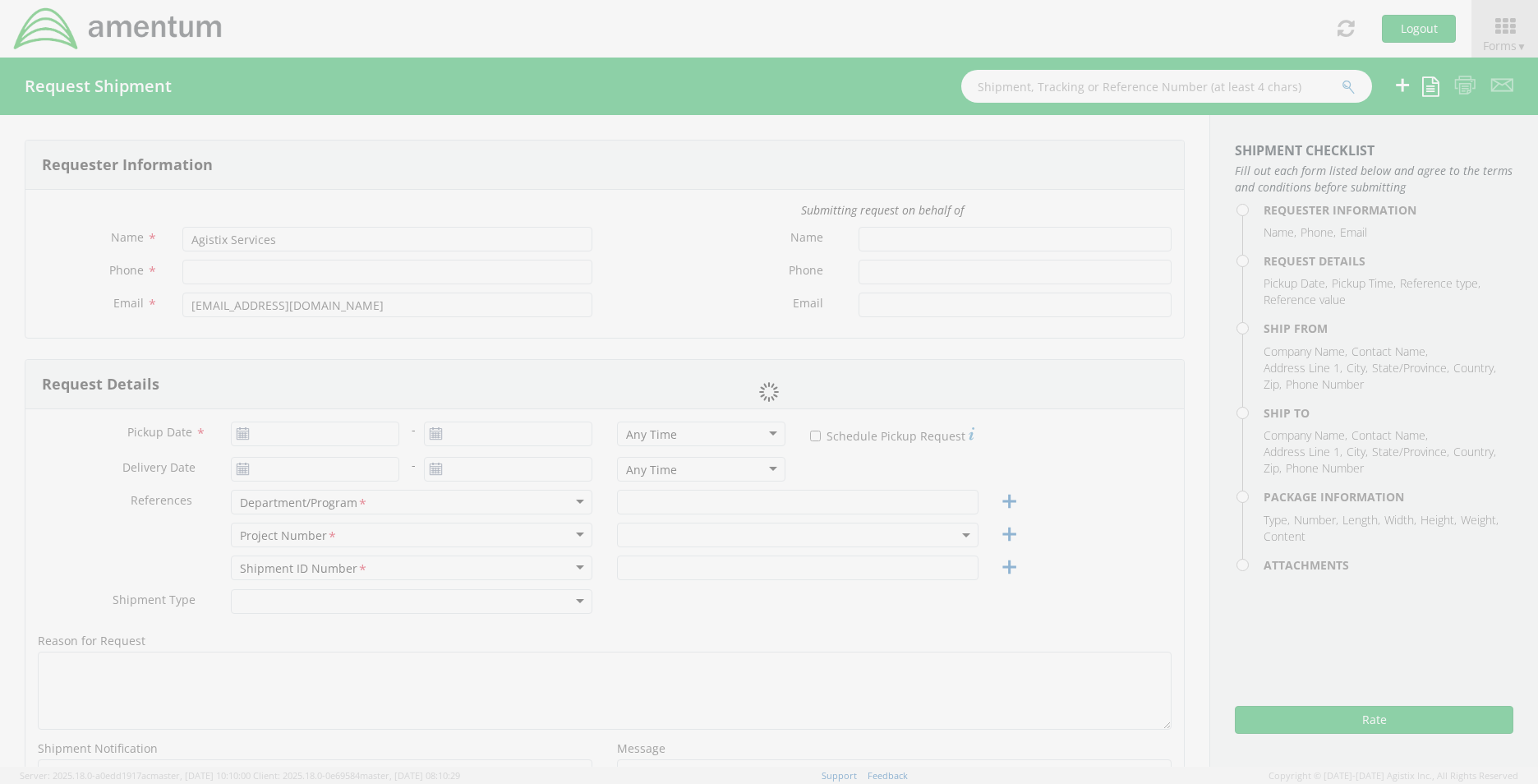
type input "Chaplin"
type input "29036"
type input "Bryan Toth"
type input "734-576-6557"
type input "bryan.toth@amentum.com"
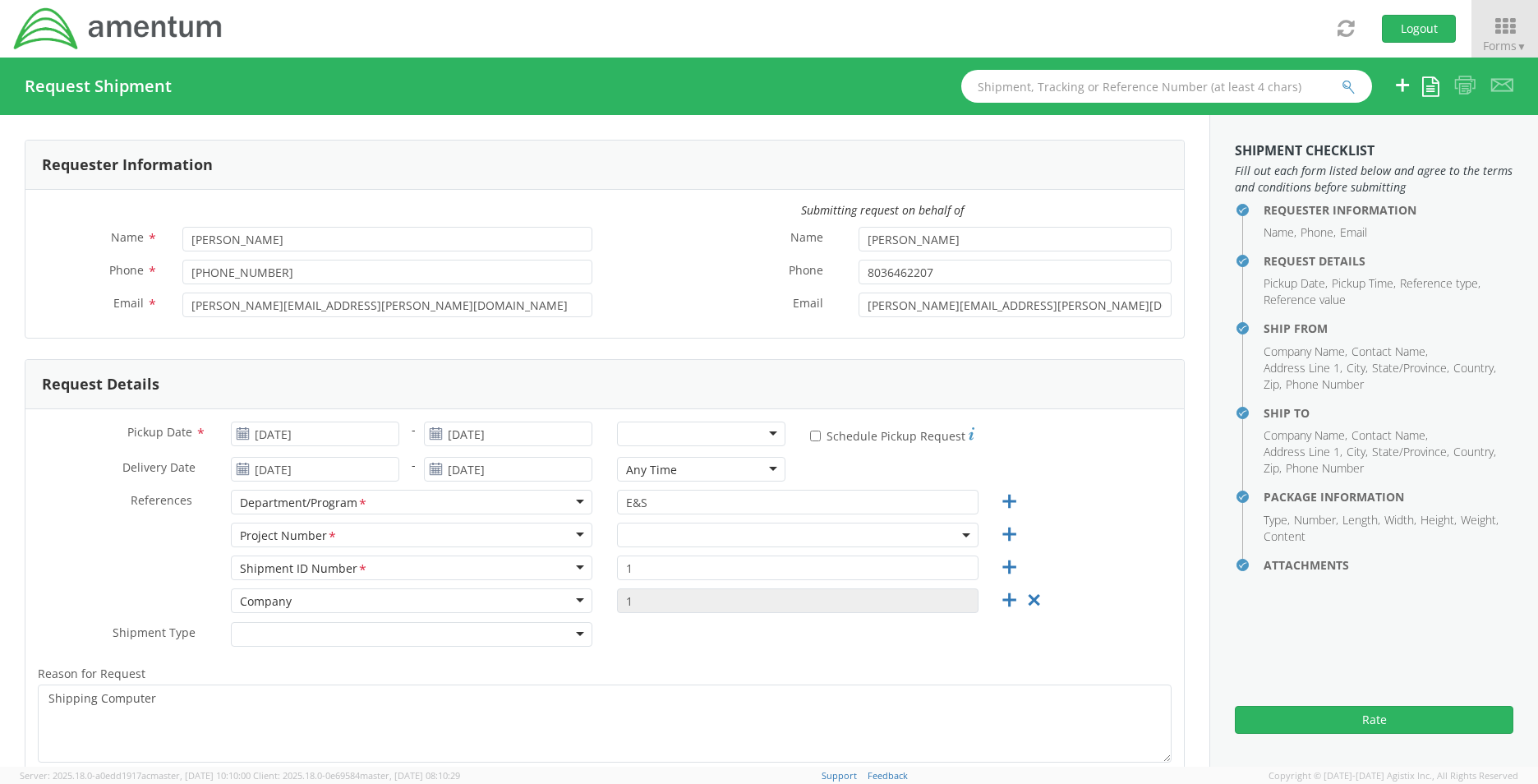
select select "OVHD.100594.00000"
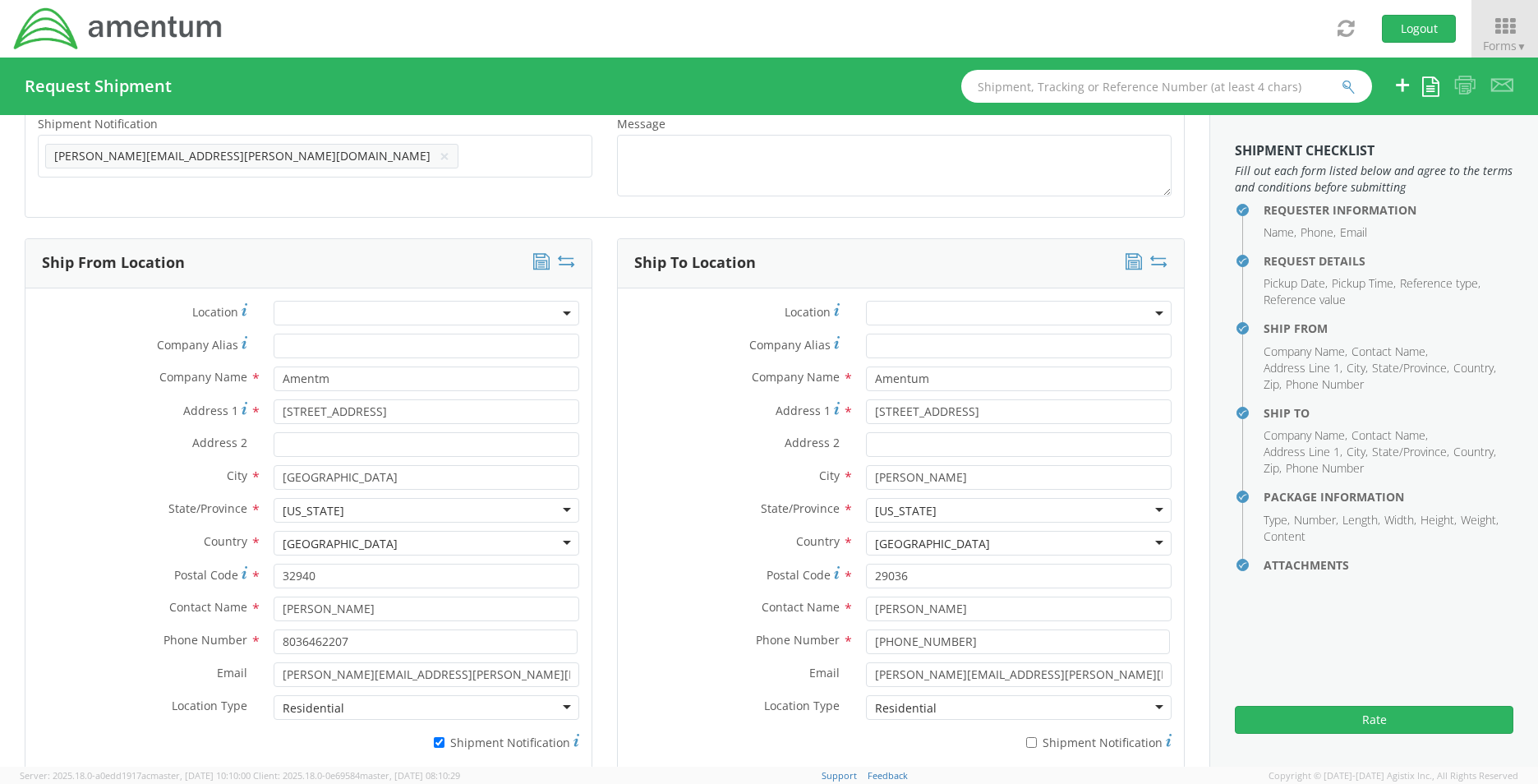
scroll to position [739, 0]
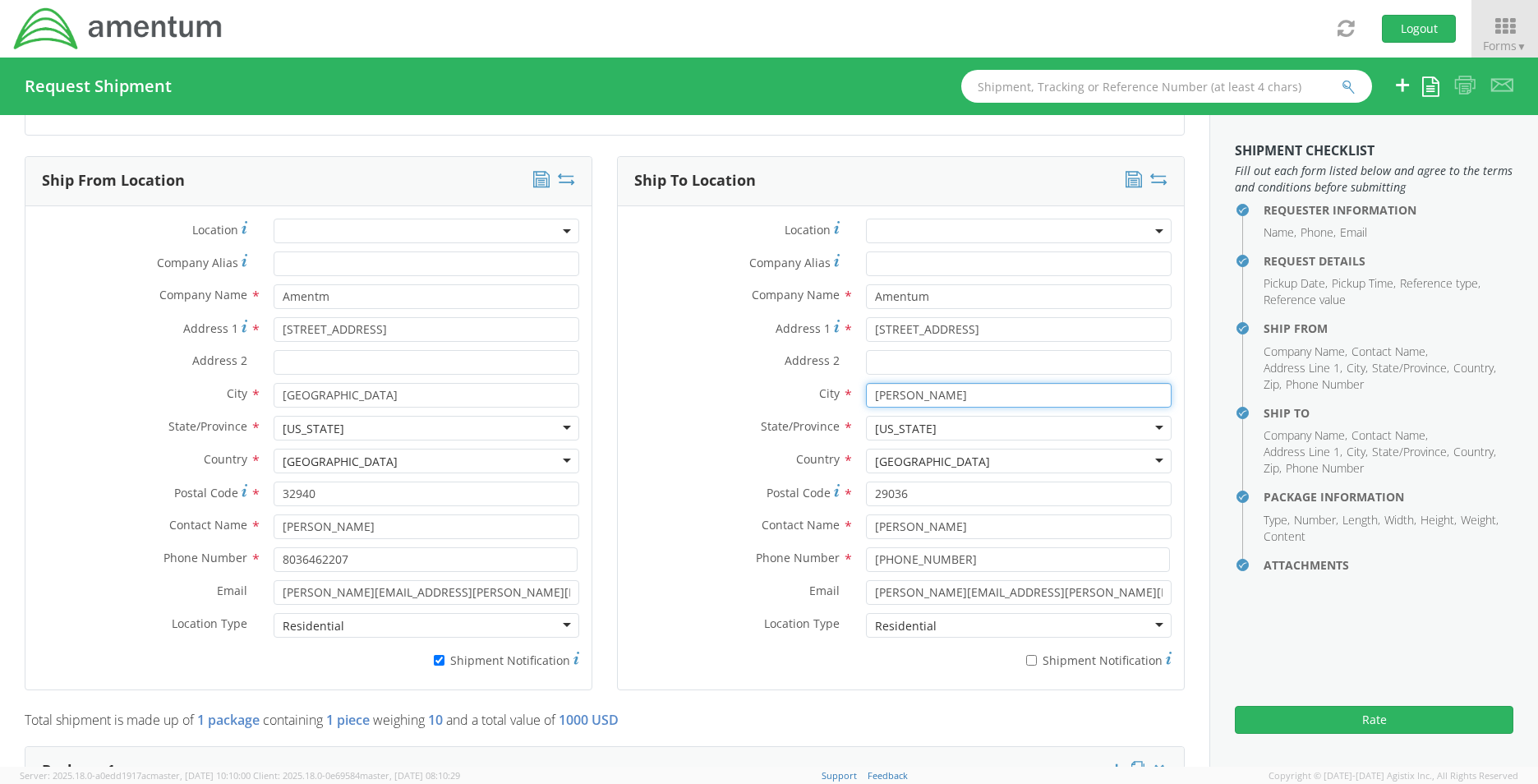
click at [901, 392] on input "Chaplin" at bounding box center [1019, 395] width 306 height 25
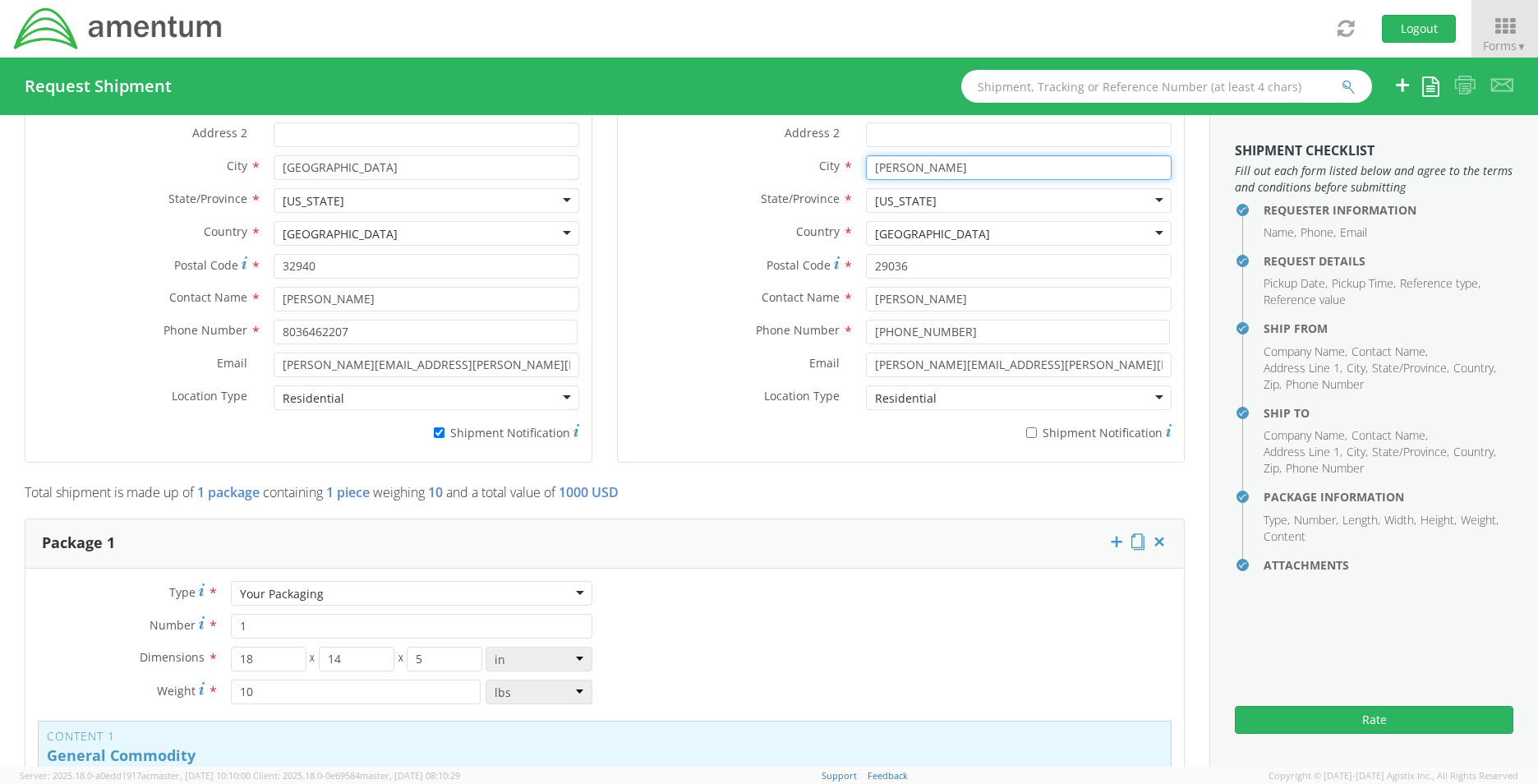
scroll to position [986, 0]
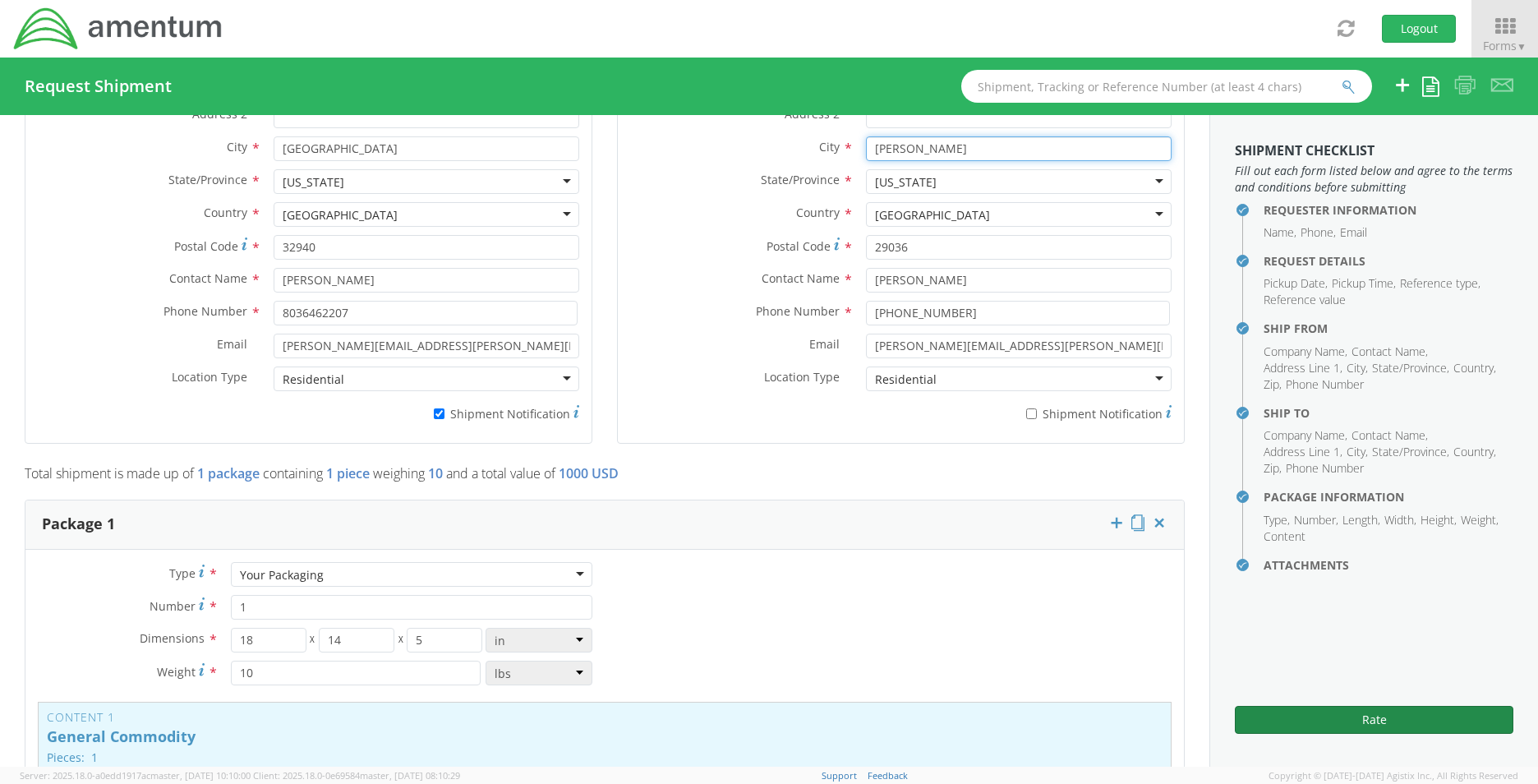
type input "Chapin"
click at [1431, 708] on button "Rate" at bounding box center [1374, 719] width 278 height 28
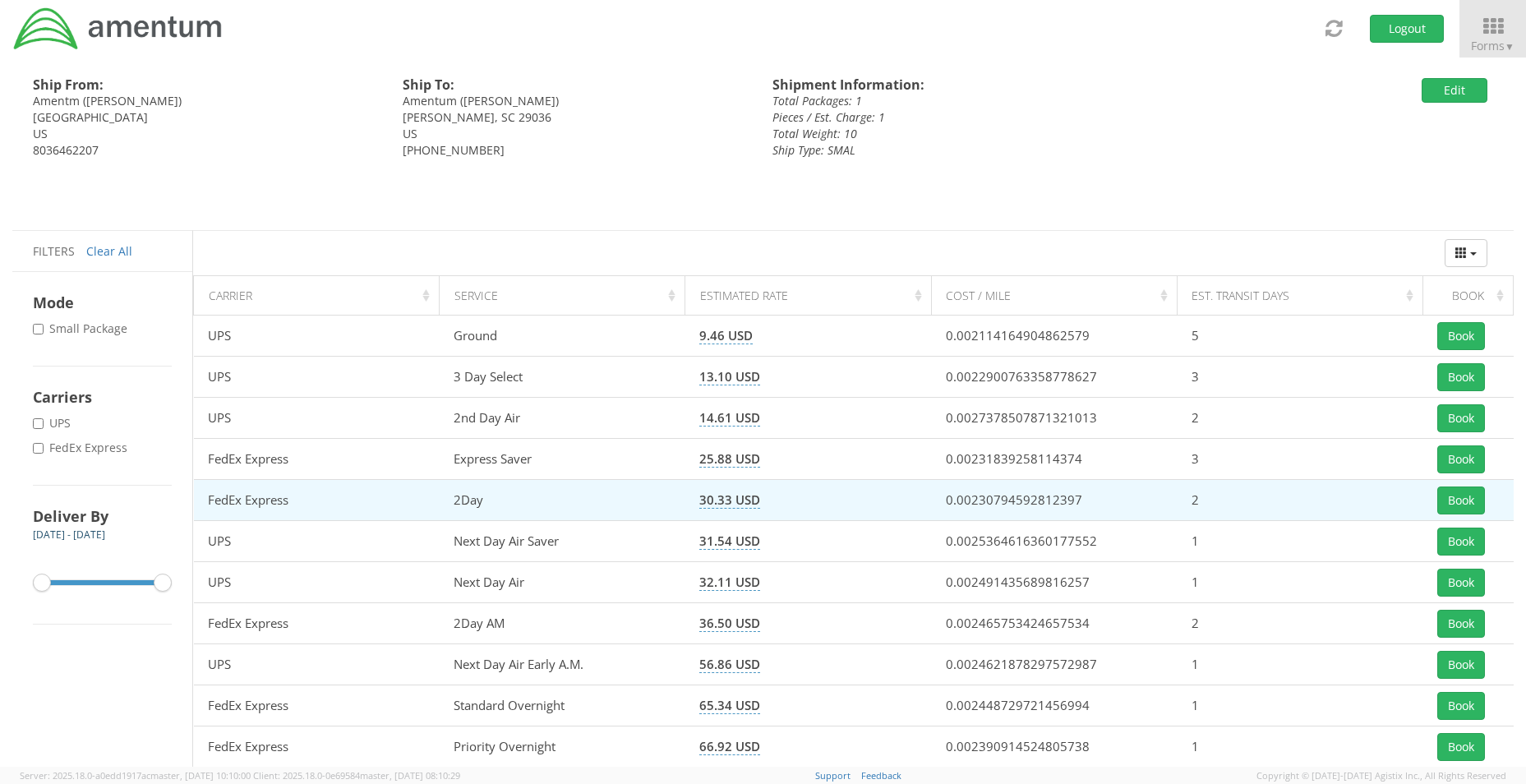
click at [1436, 497] on td "Book" at bounding box center [1468, 500] width 91 height 41
click at [1451, 497] on button "Book" at bounding box center [1461, 499] width 48 height 28
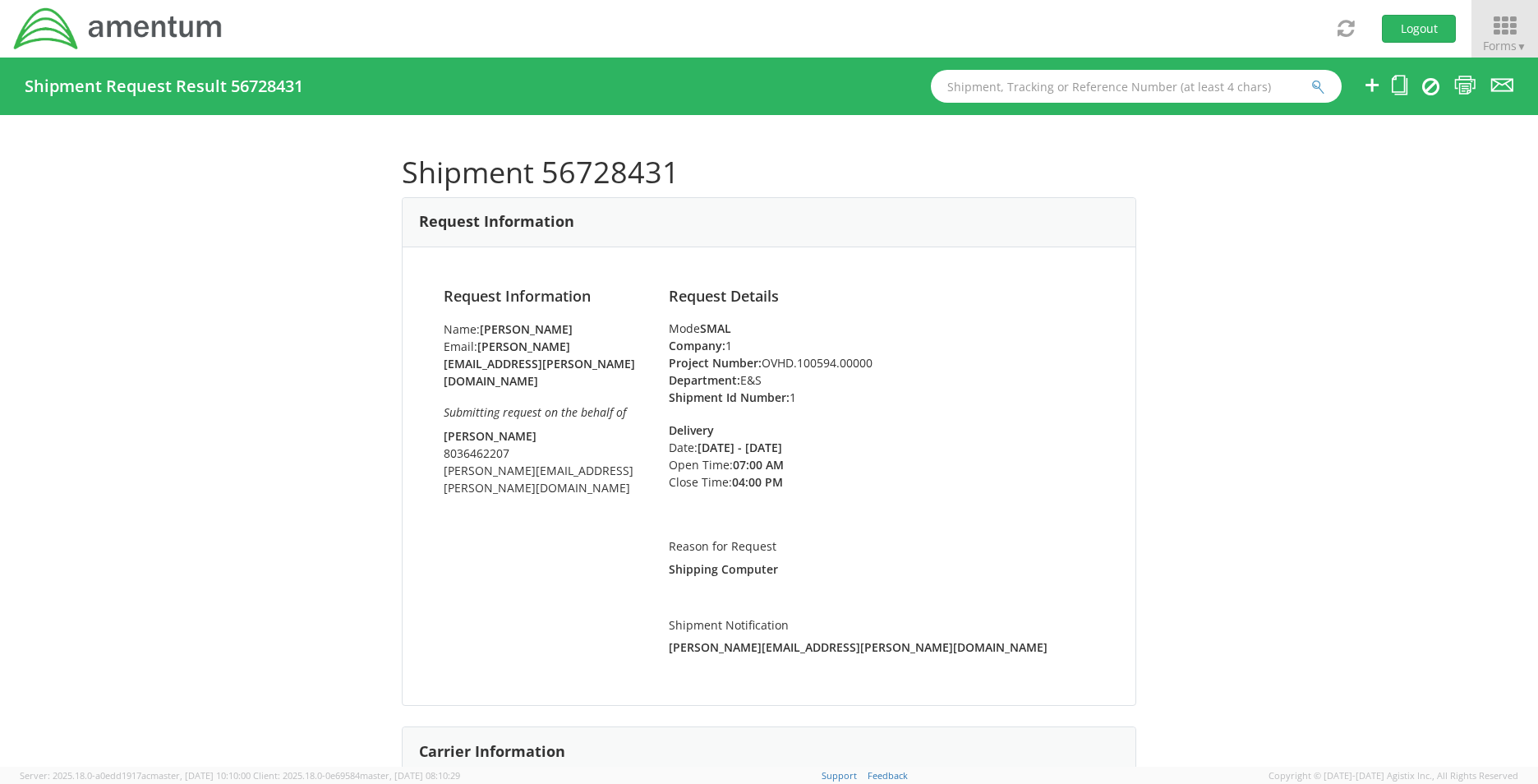
click at [1493, 39] on span "Forms ▼" at bounding box center [1505, 46] width 44 height 15
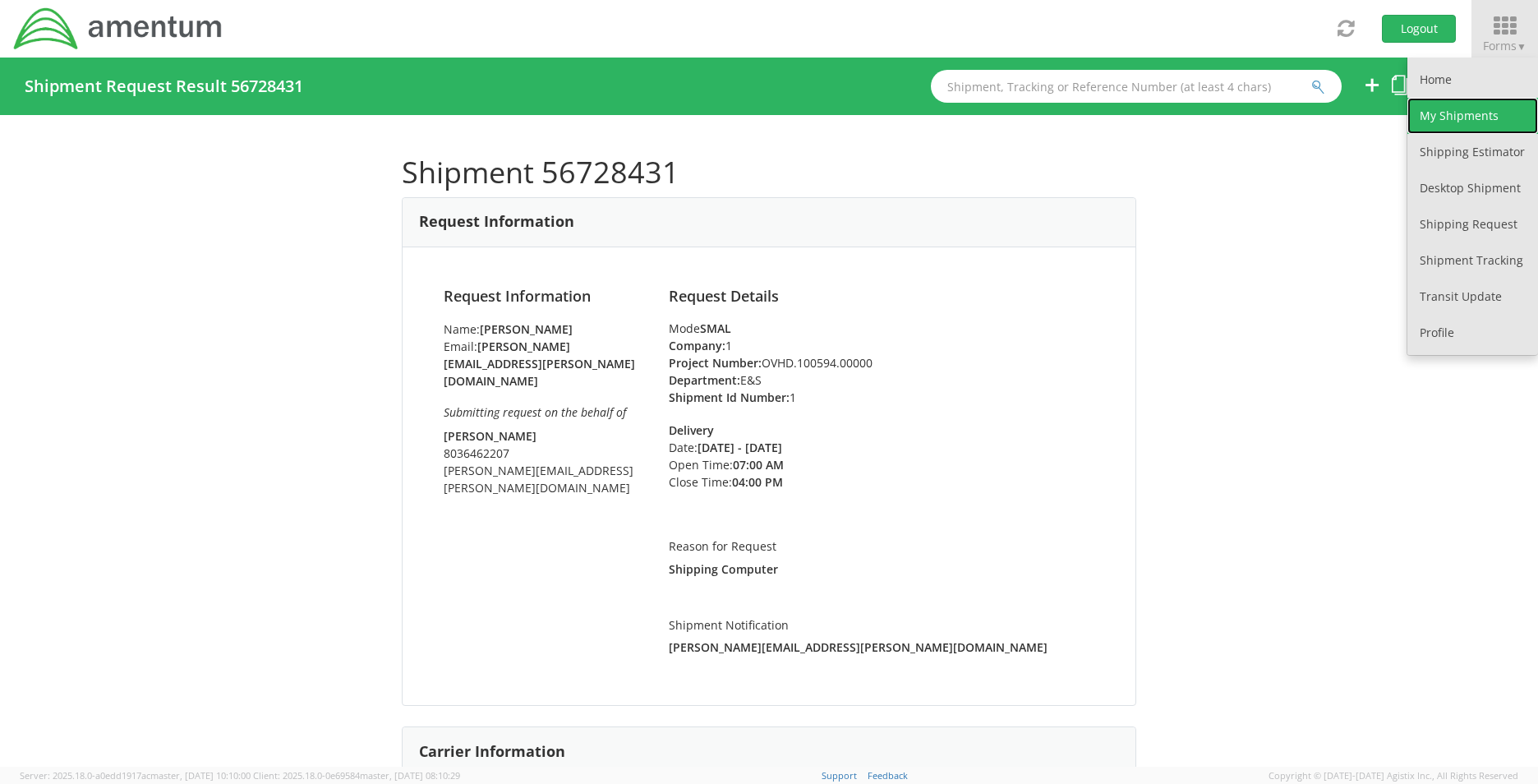
click at [1483, 111] on link "My Shipments" at bounding box center [1472, 116] width 131 height 36
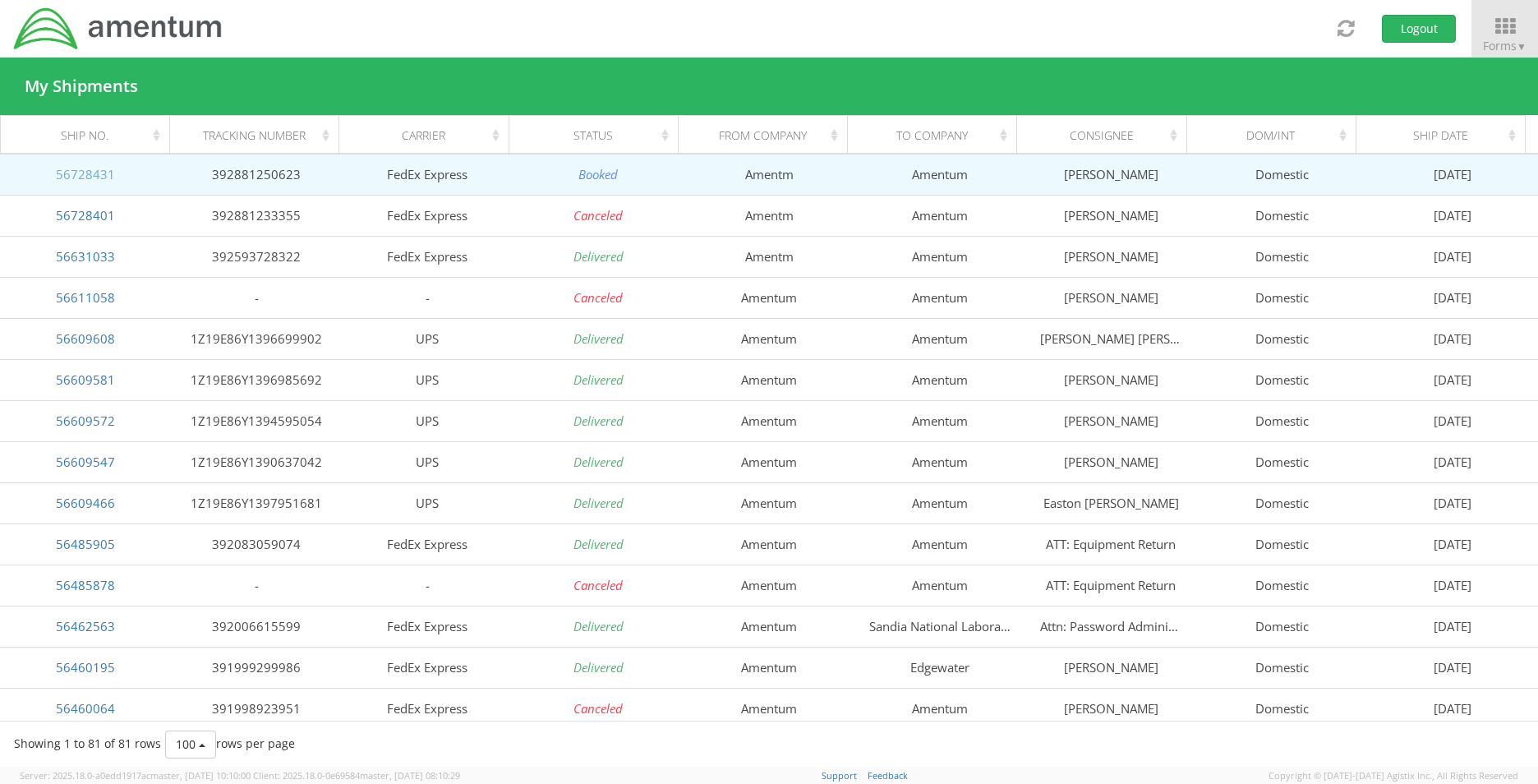
click at [91, 171] on link "56728431" at bounding box center [86, 173] width 59 height 16
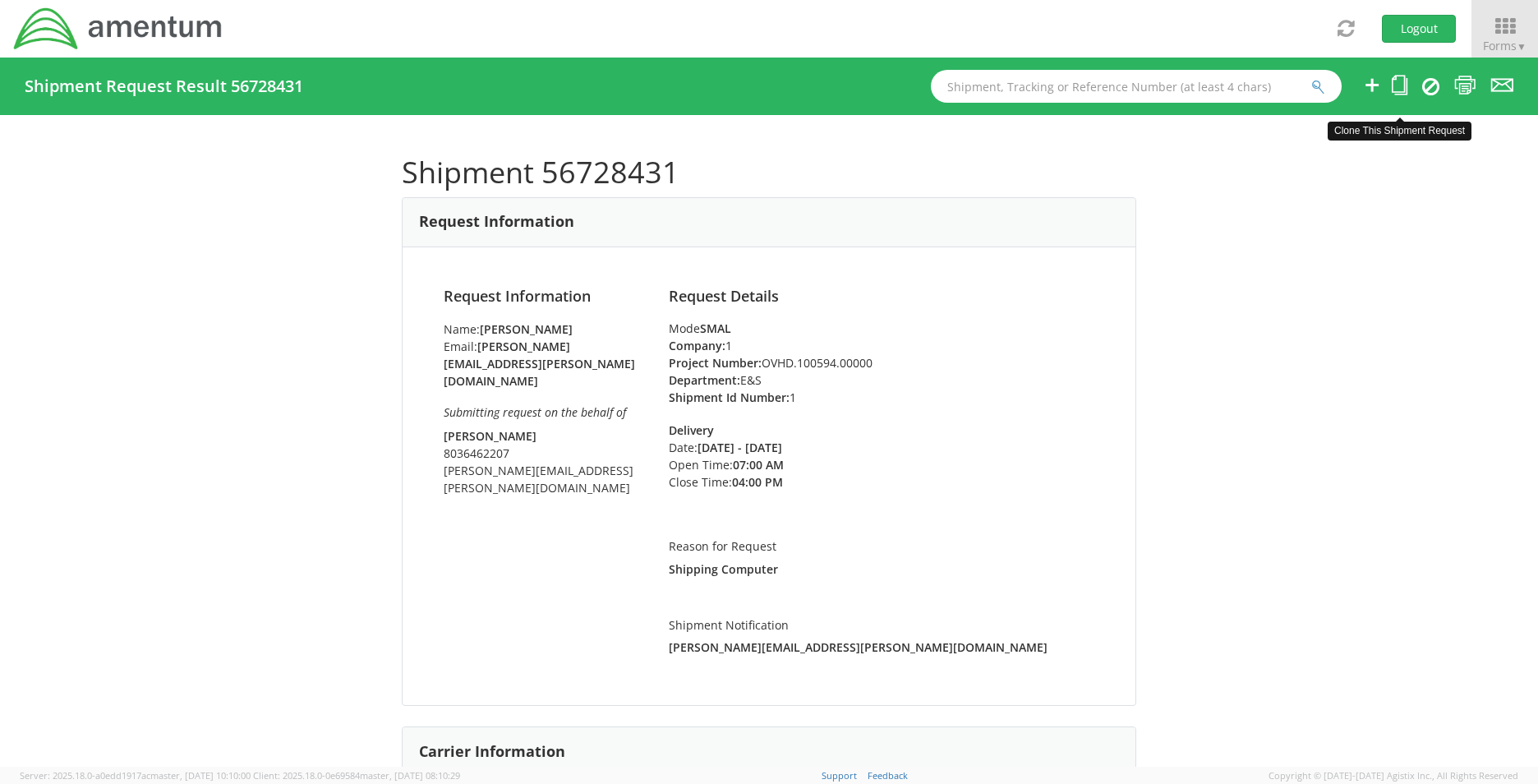
click at [1402, 82] on icon at bounding box center [1400, 85] width 15 height 21
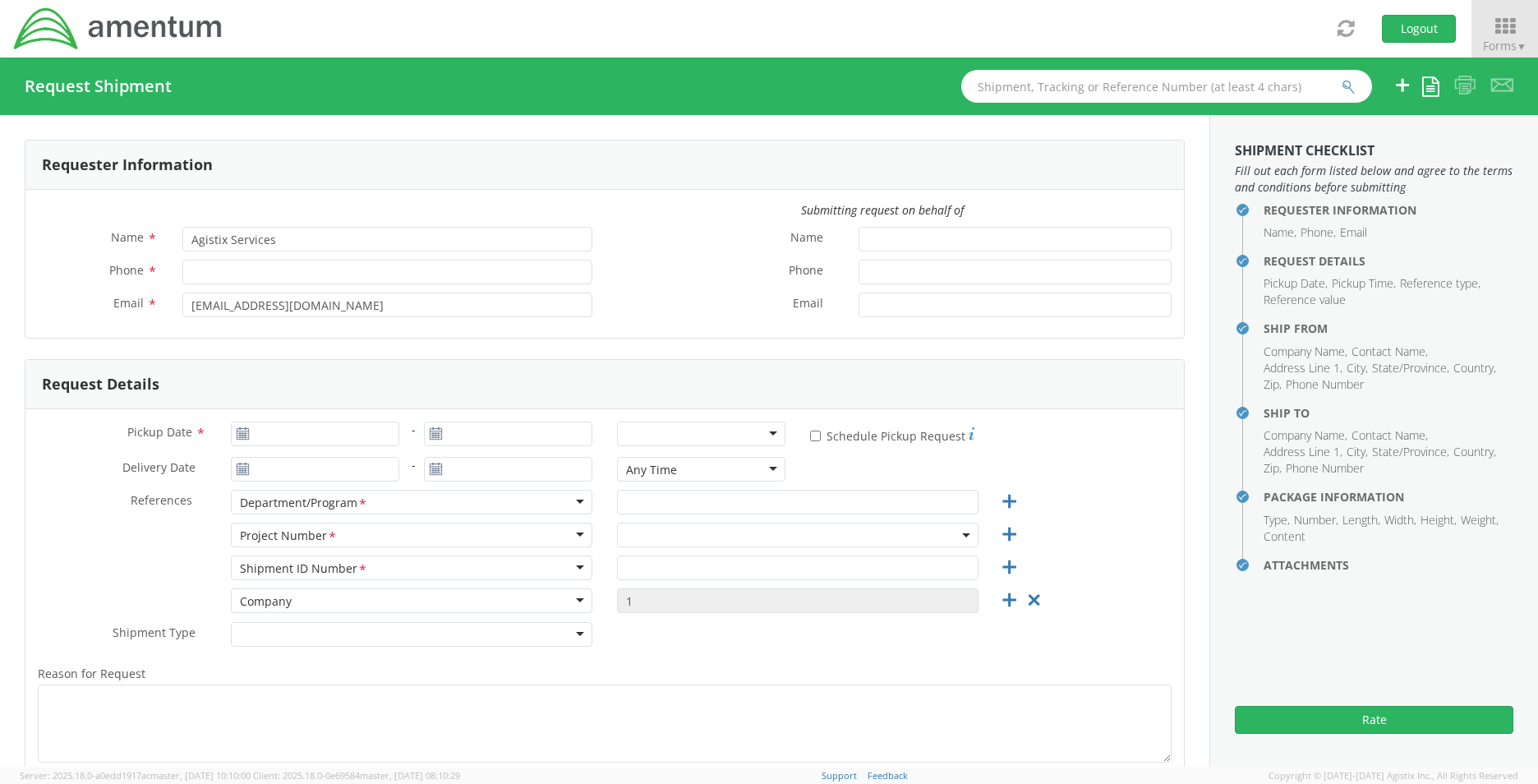
type input "Stacie Usry"
type input "803-502-9310"
type input "stacie.usry@amentum.com"
type input "Jim Willison"
type input "8036462207"
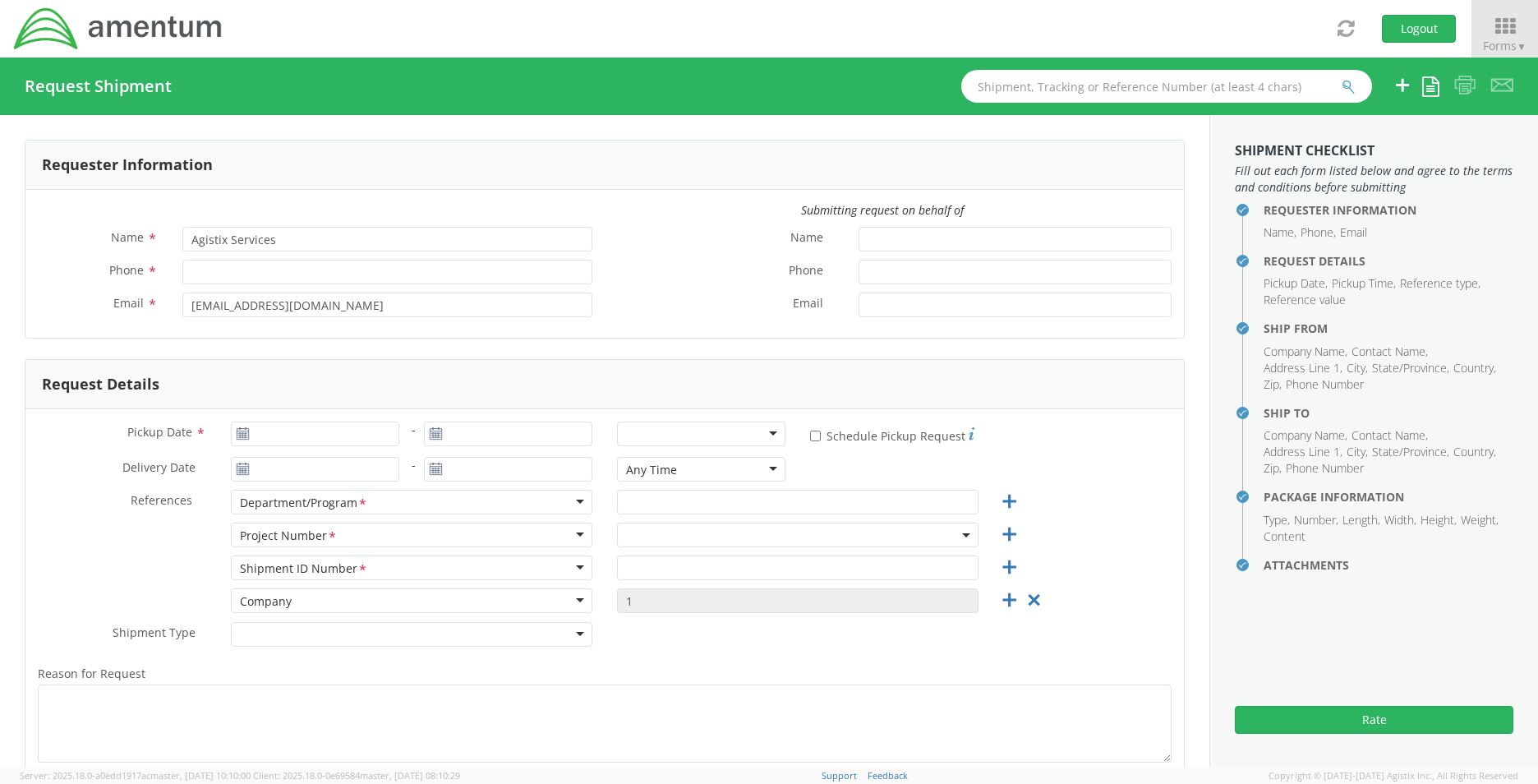
type input "jim.willison@amentum.com"
type input "09/05/2025"
type input "09/08/2025"
type input "09/04/2025"
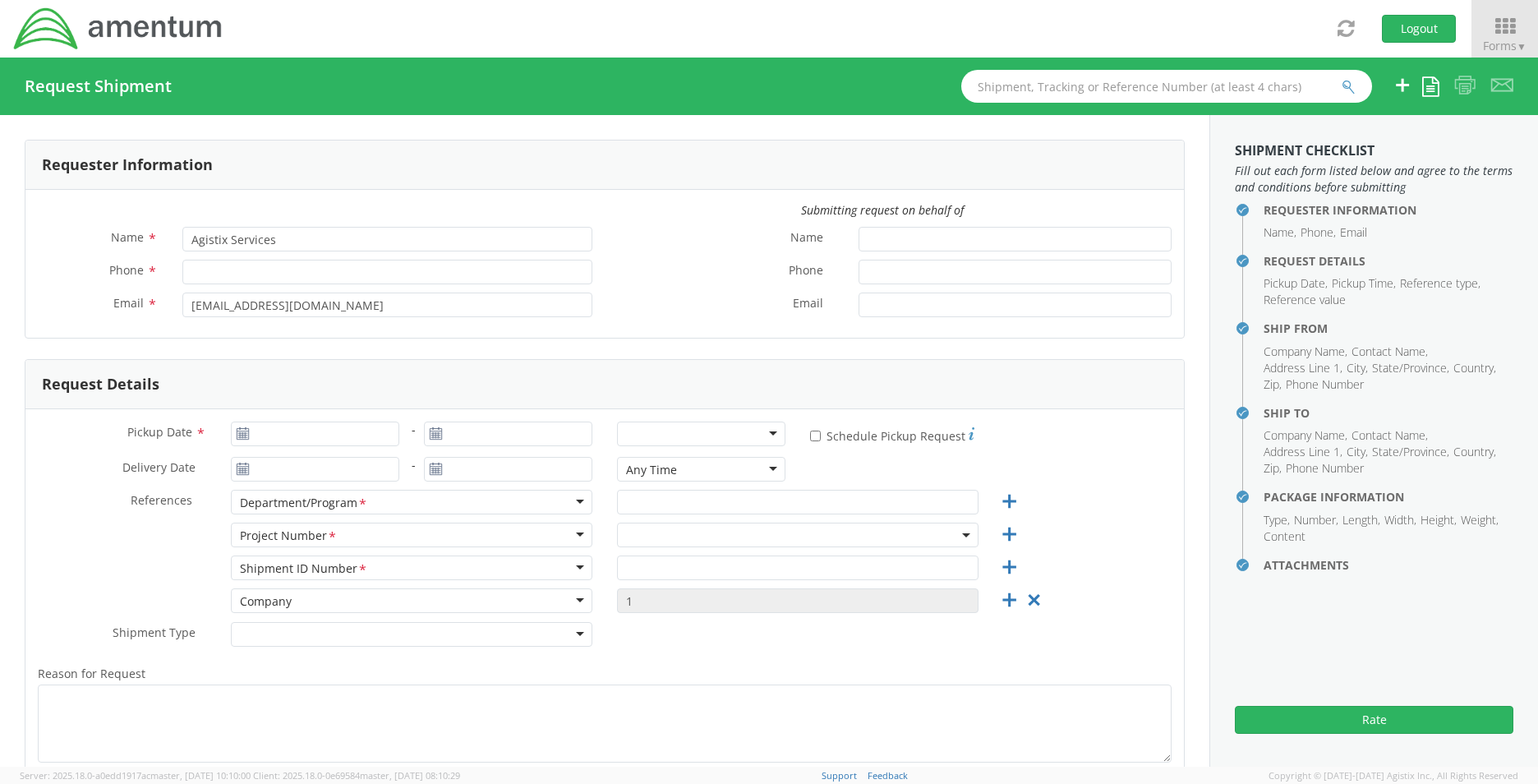
type input "E&S"
type input "1"
type textarea "Shipping Computer"
select select
type input "Amentm"
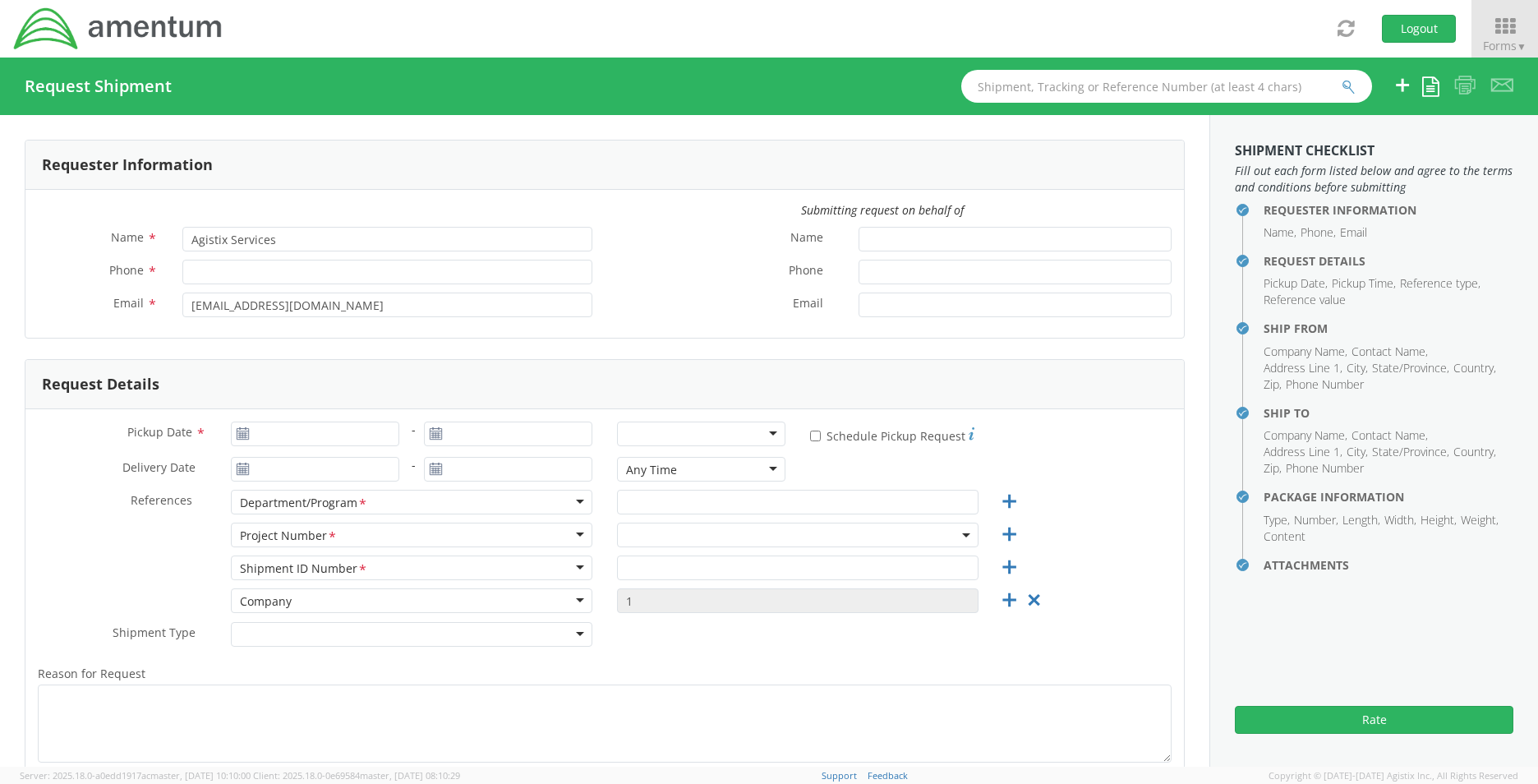
type input "8743 Alister Drive"
type input "Melbourne"
type input "32940"
type input "Jim Willison"
type input "8036462207"
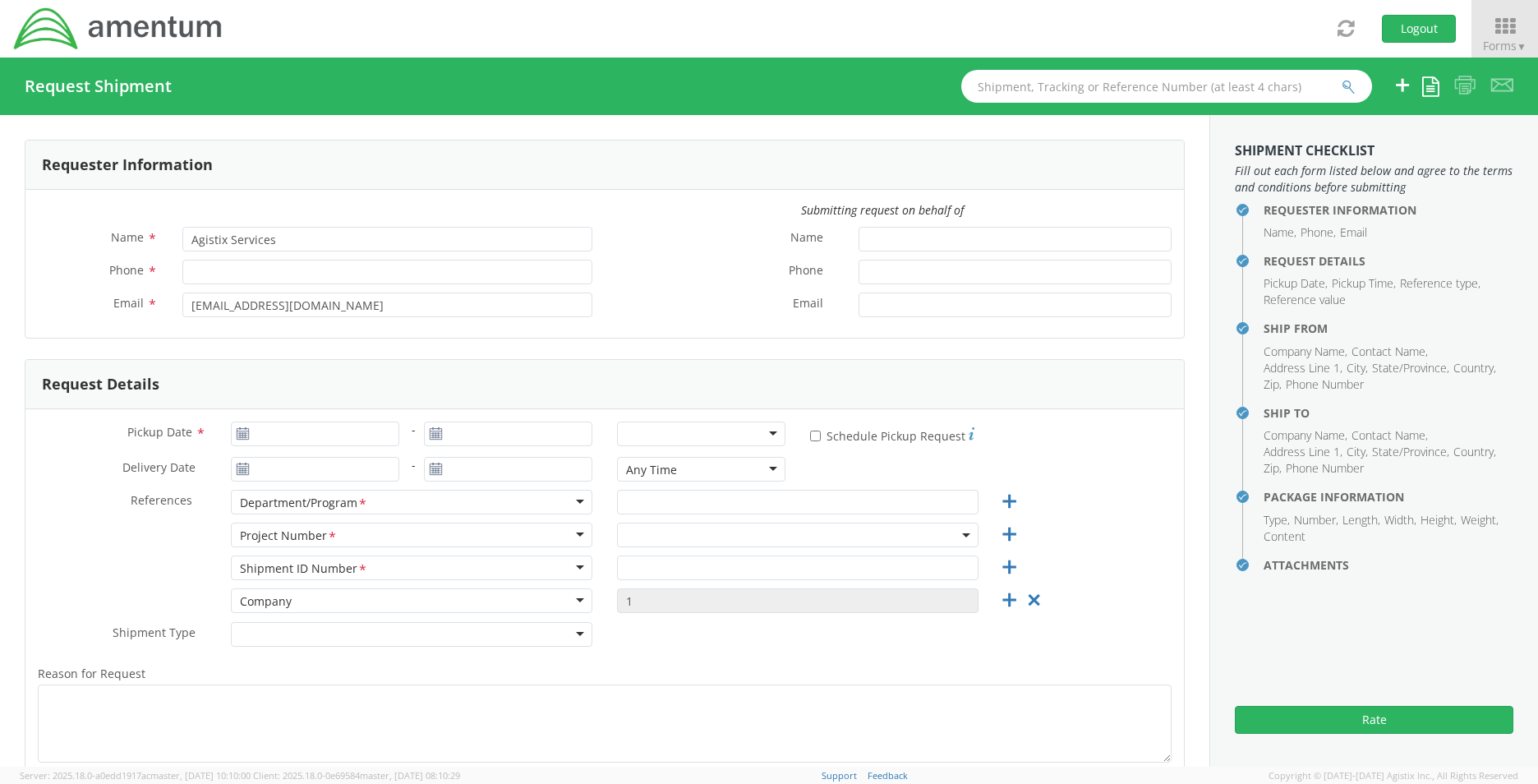
type input "jim.willison@amentum.com"
checkbox input "true"
select select
type input "Amentum"
type input "321 Foxport Drive"
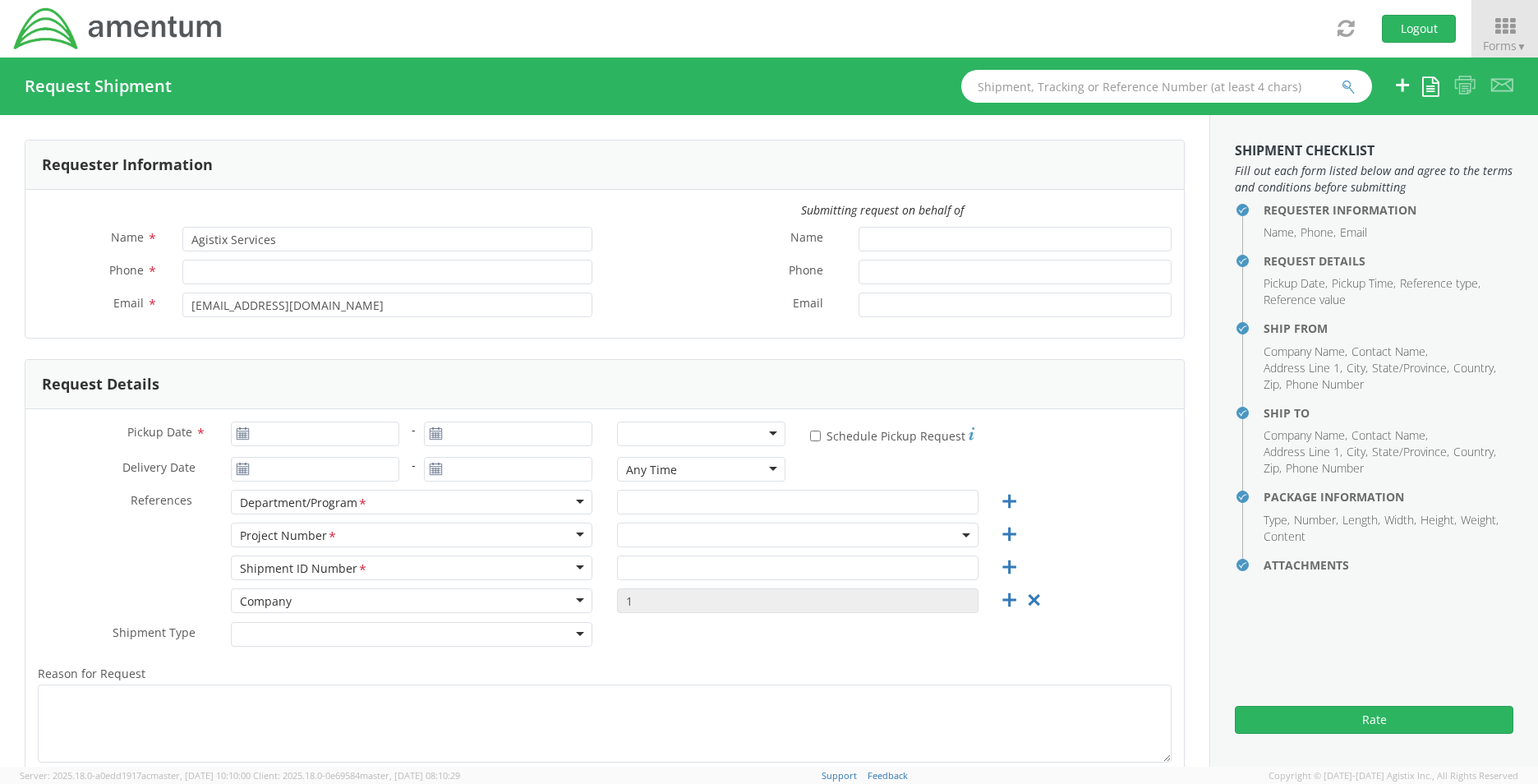
type input "Chapin"
type input "29036"
type input "Bryan Toth"
type input "734-576-6557"
type input "bryan.toth@amentum.com"
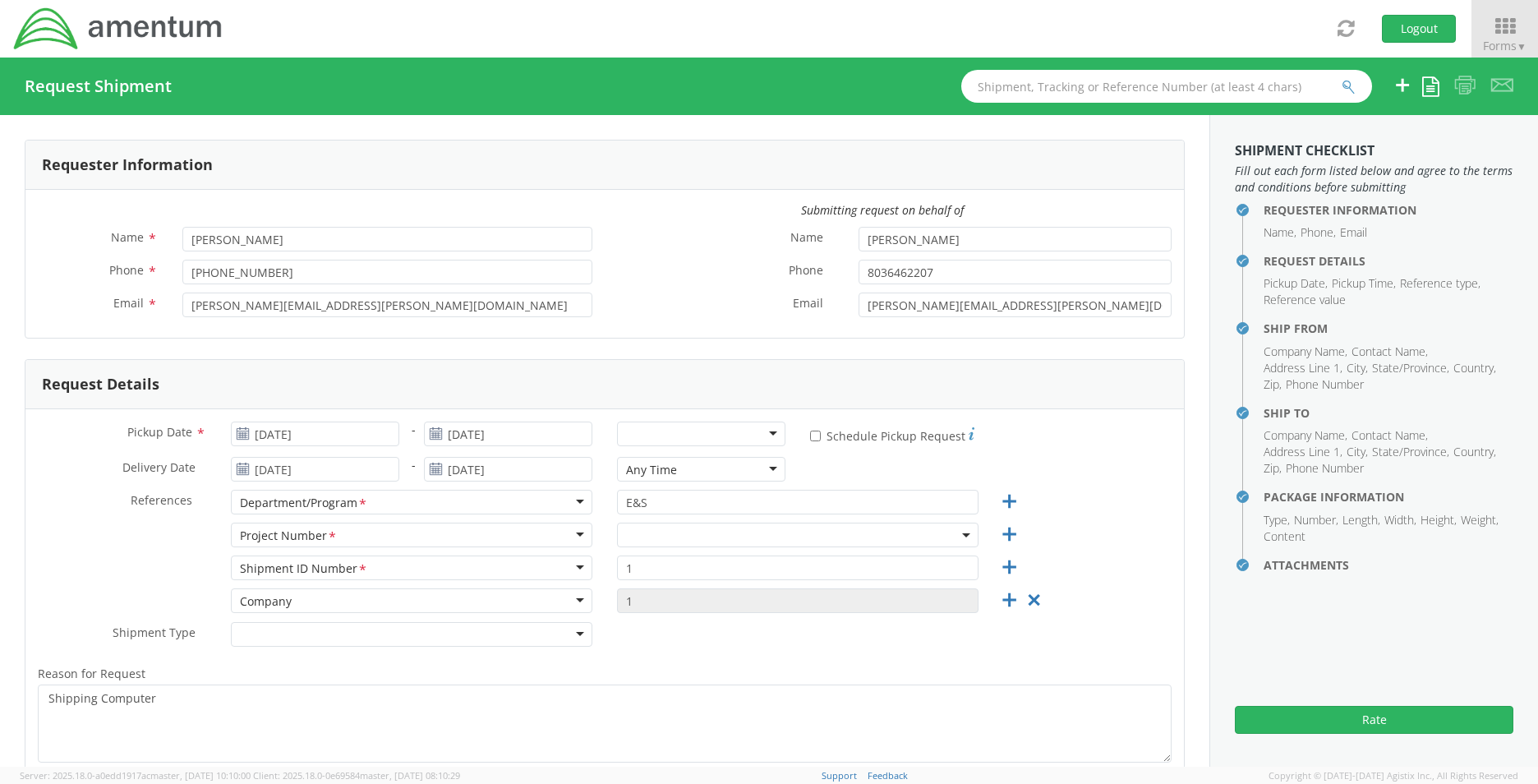
select select "OVHD.100594.00000"
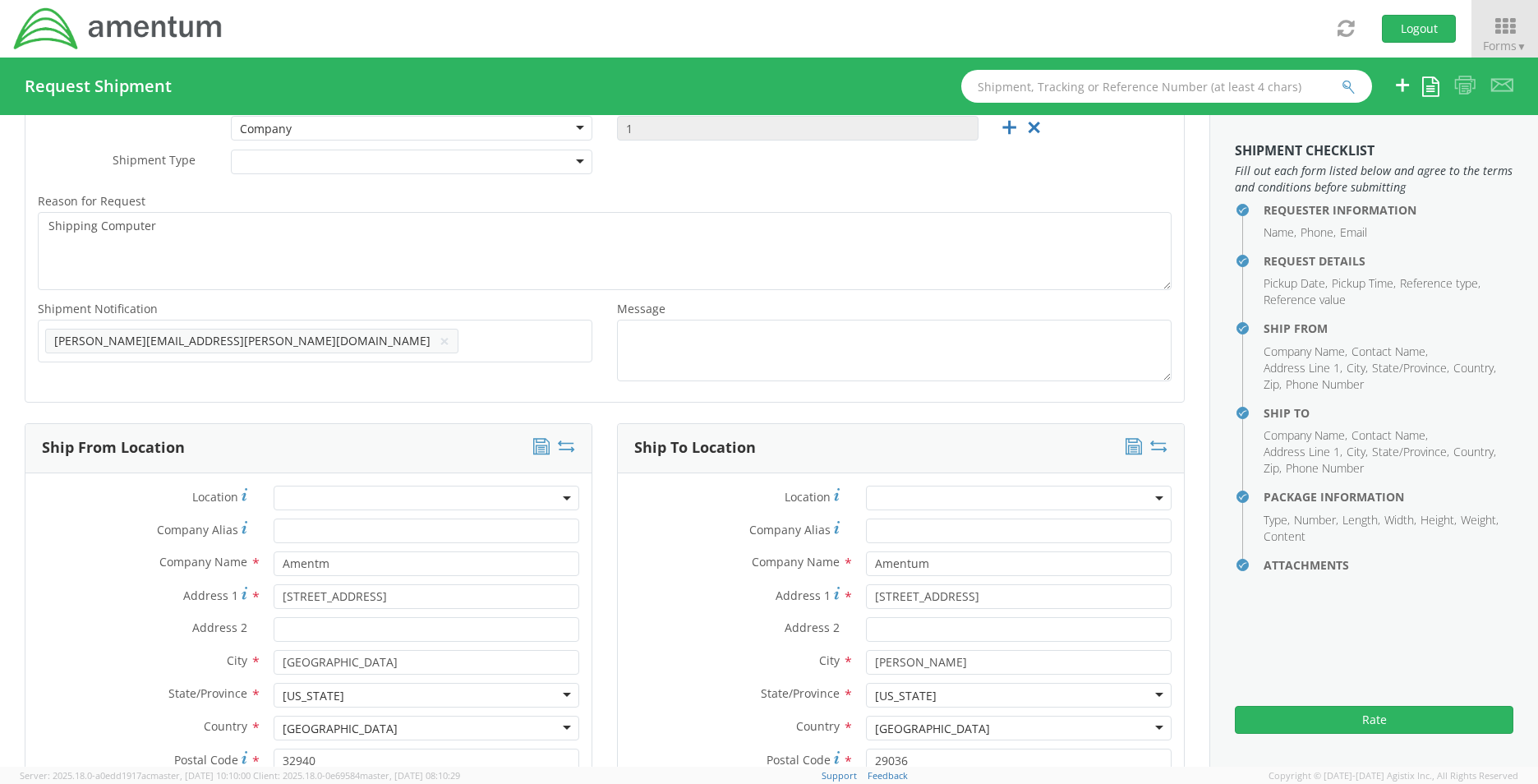
scroll to position [575, 0]
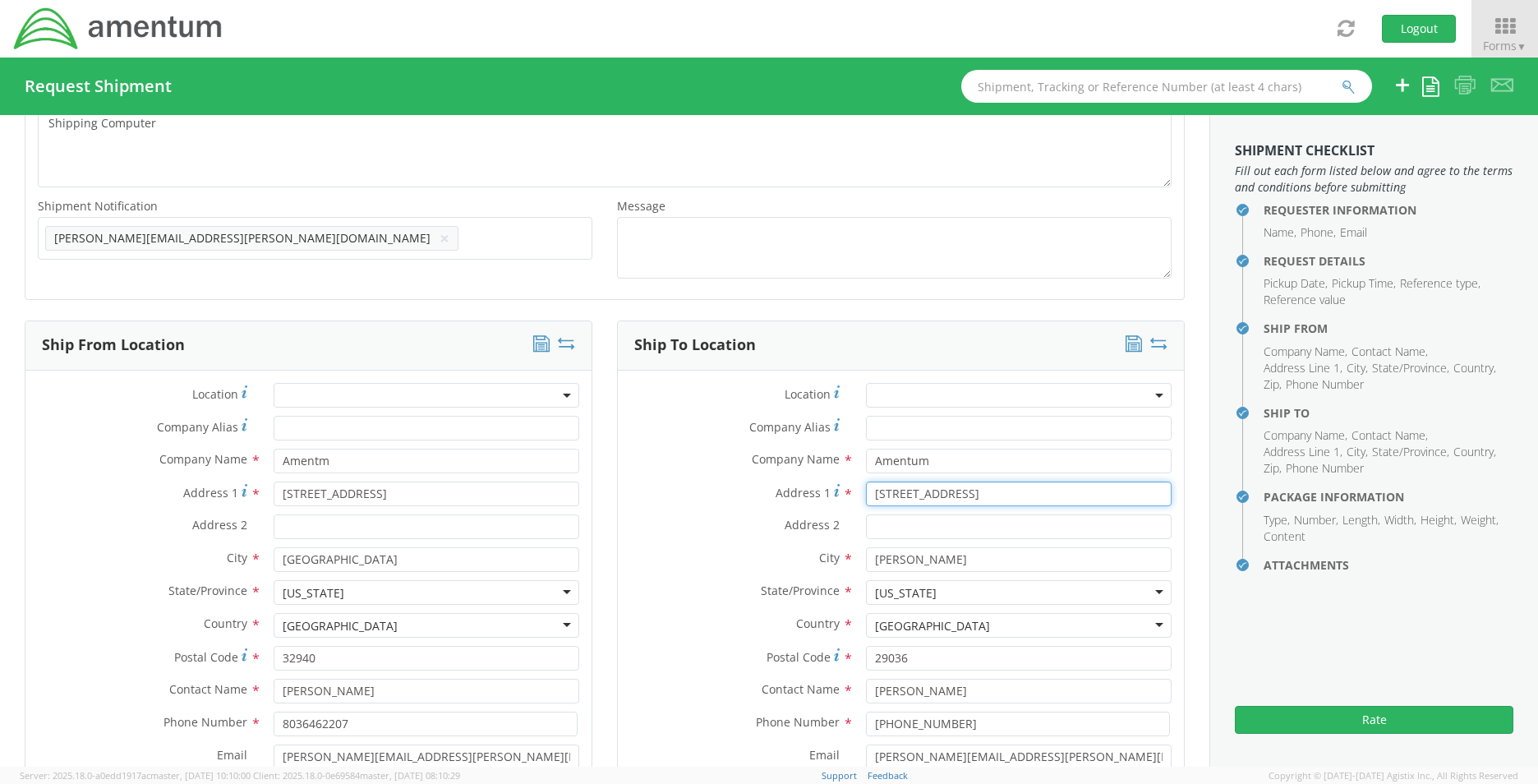
drag, startPoint x: 987, startPoint y: 498, endPoint x: 684, endPoint y: 453, distance: 306.3
click at [684, 453] on div "Location * Company Alias * Company Name * Amentum Address 1 * 321 Foxport Drive…" at bounding box center [901, 612] width 566 height 458
type input "2438 Water Valley Way"
type input "Knoxville"
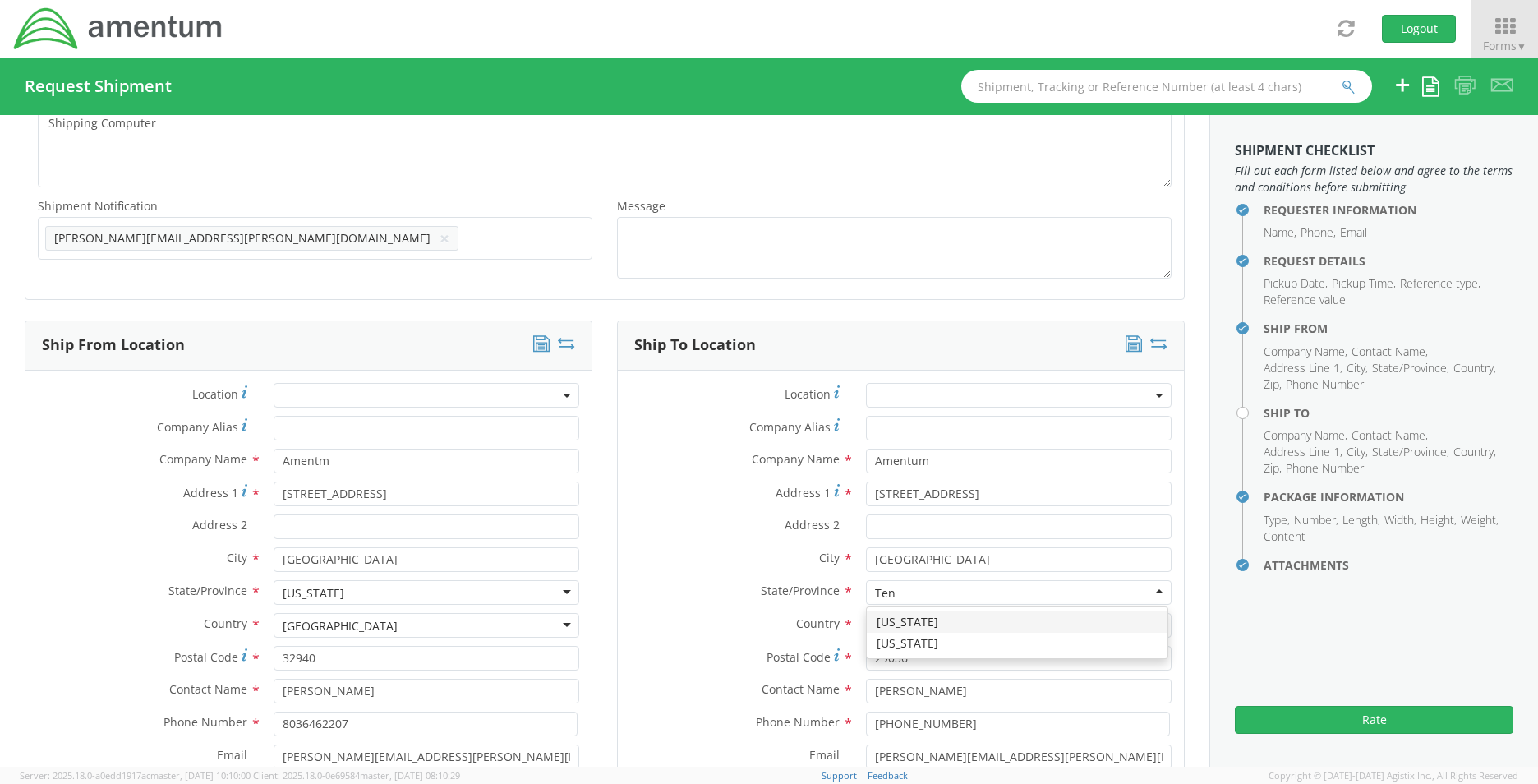
type input "Tenn"
type input "37932"
type input "Hailey Green"
type input "865-386-8872"
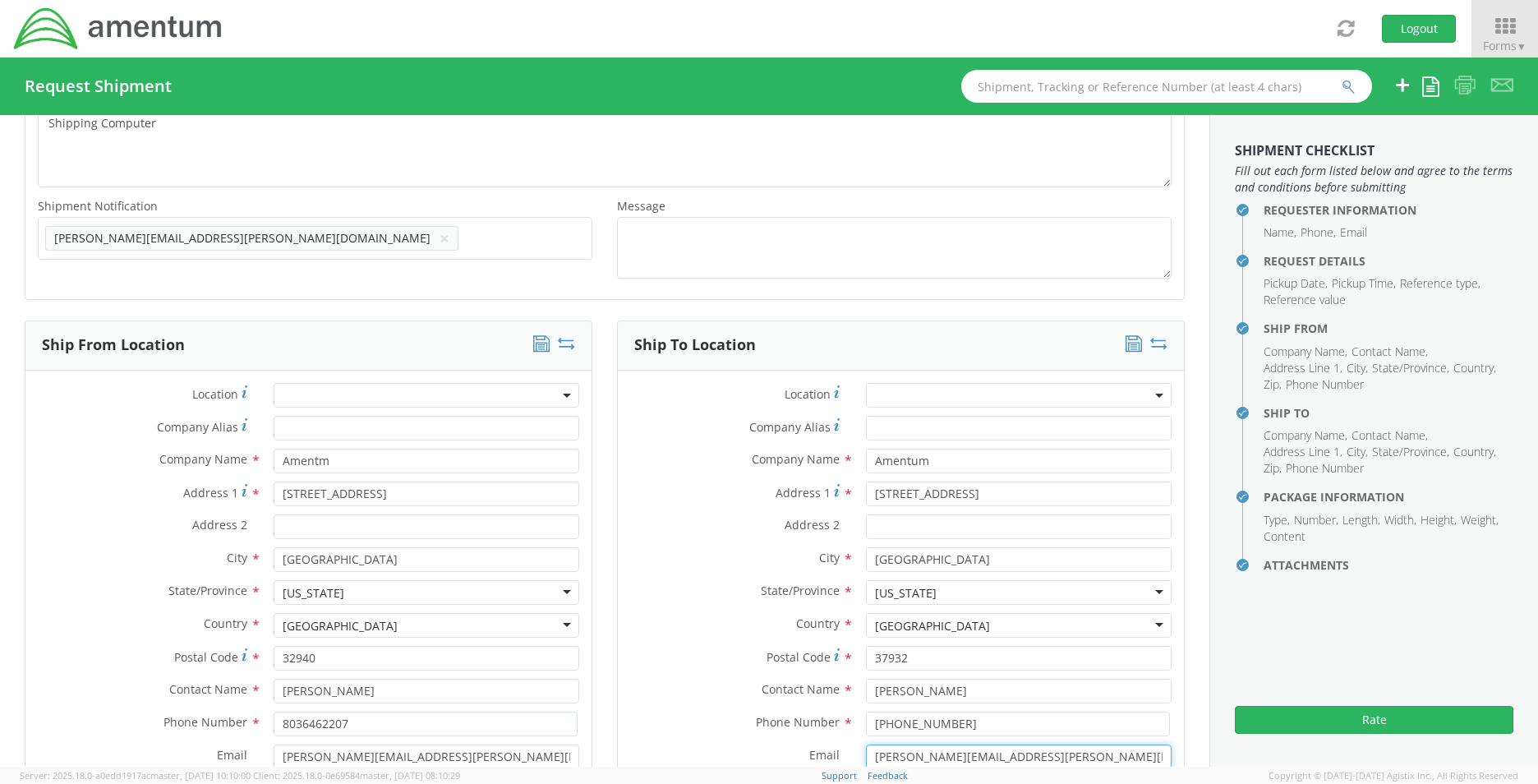
scroll to position [577, 0]
type input "Hailey.green@amentum.com"
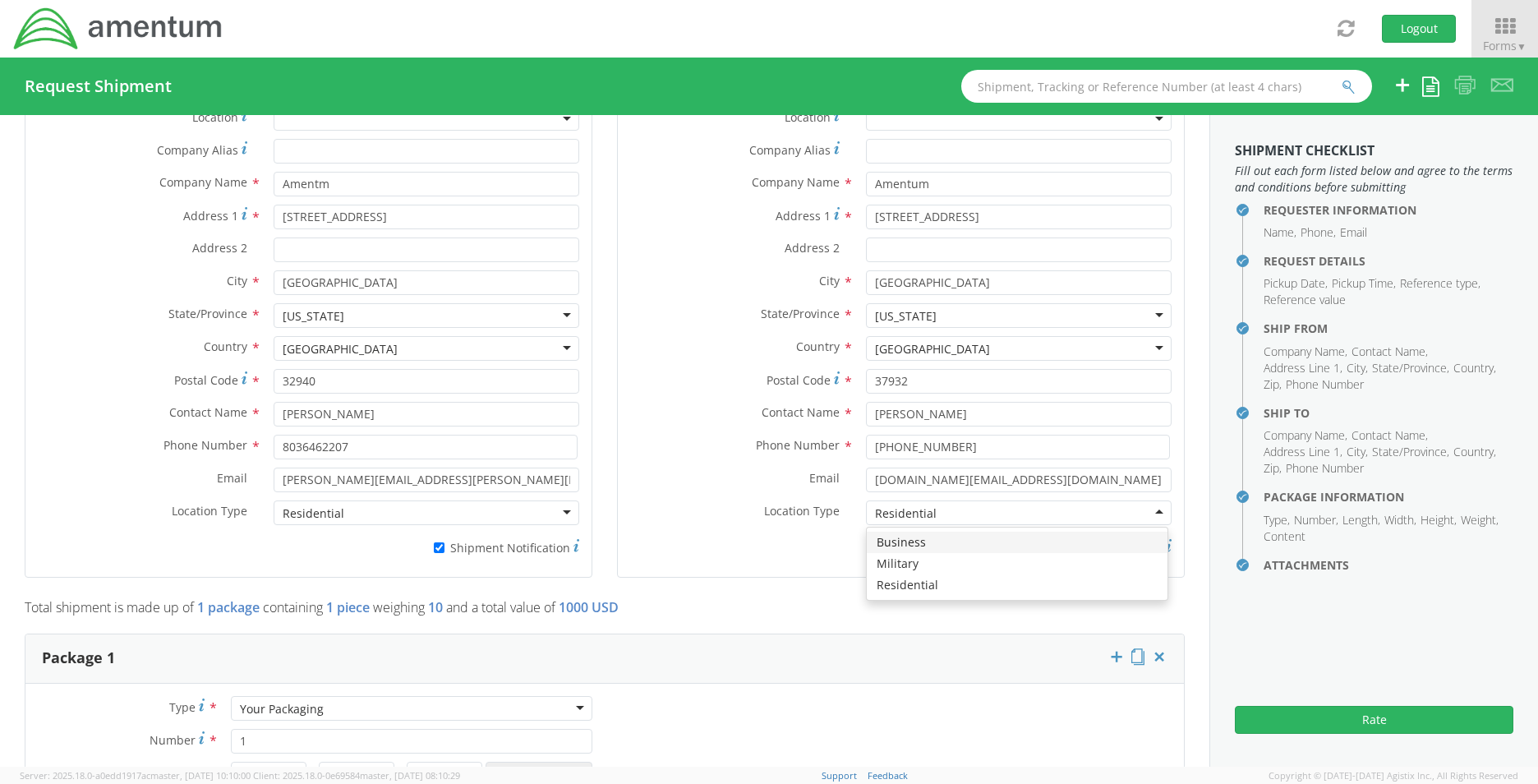
scroll to position [760, 0]
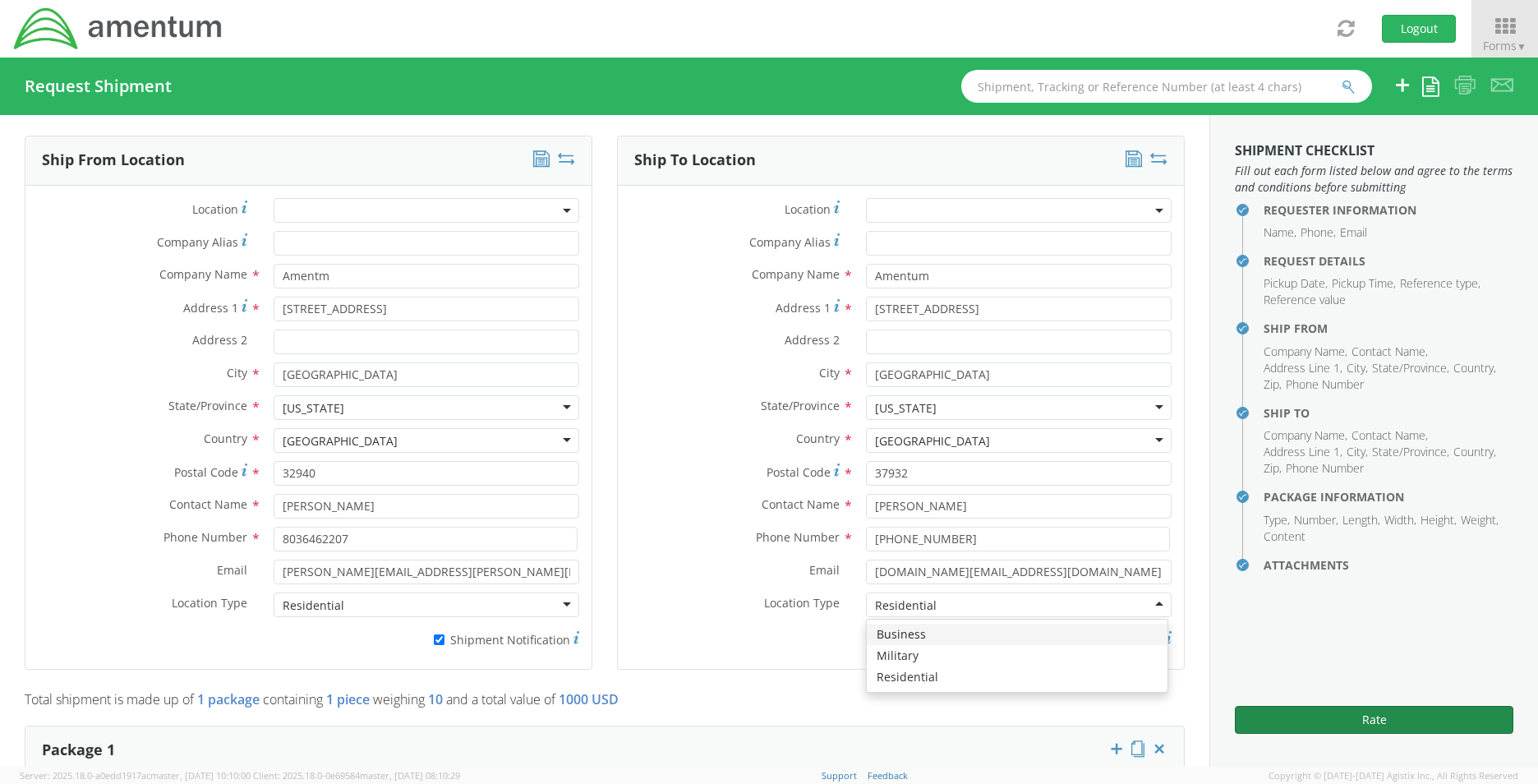
click at [1380, 707] on button "Rate" at bounding box center [1374, 719] width 278 height 28
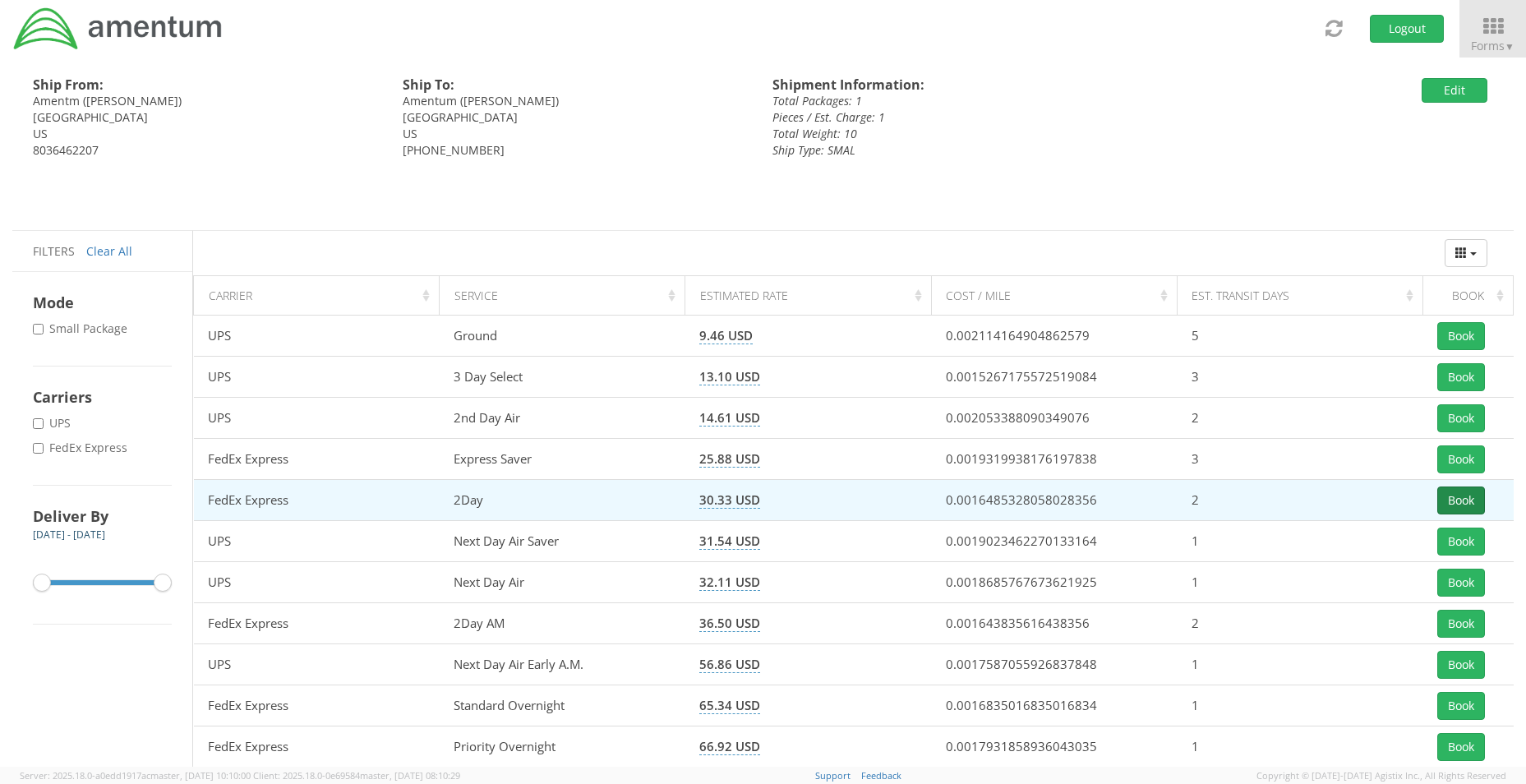
click at [1455, 499] on button "Book" at bounding box center [1461, 499] width 48 height 28
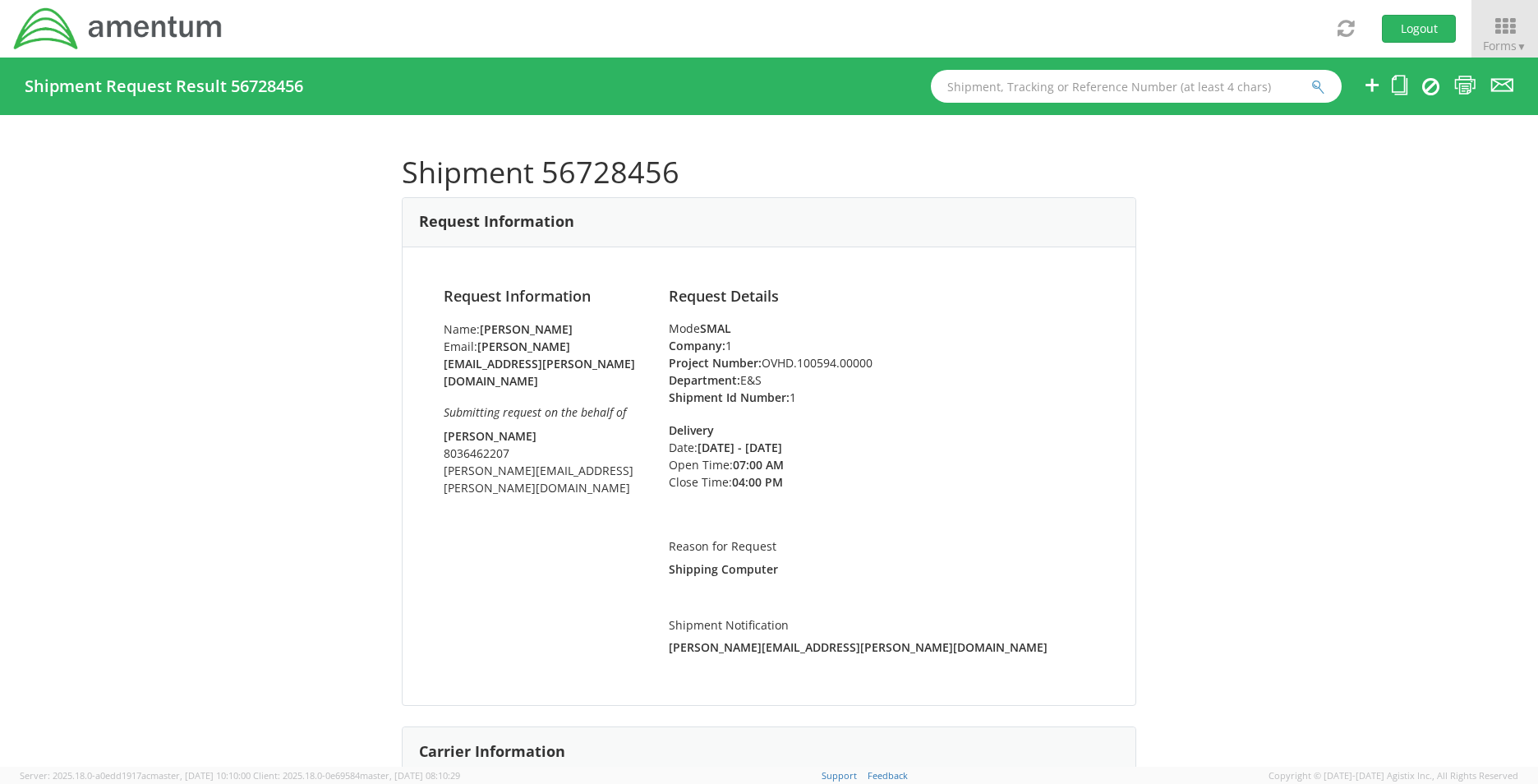
drag, startPoint x: 1244, startPoint y: 728, endPoint x: 1266, endPoint y: 657, distance: 74.3
click at [1244, 728] on div "Shipment 56728456 Request Information Request Information Name: Stacie Usry Ema…" at bounding box center [769, 441] width 1538 height 652
click at [1407, 89] on ul at bounding box center [1427, 86] width 172 height 57
click at [1402, 89] on icon at bounding box center [1400, 85] width 15 height 21
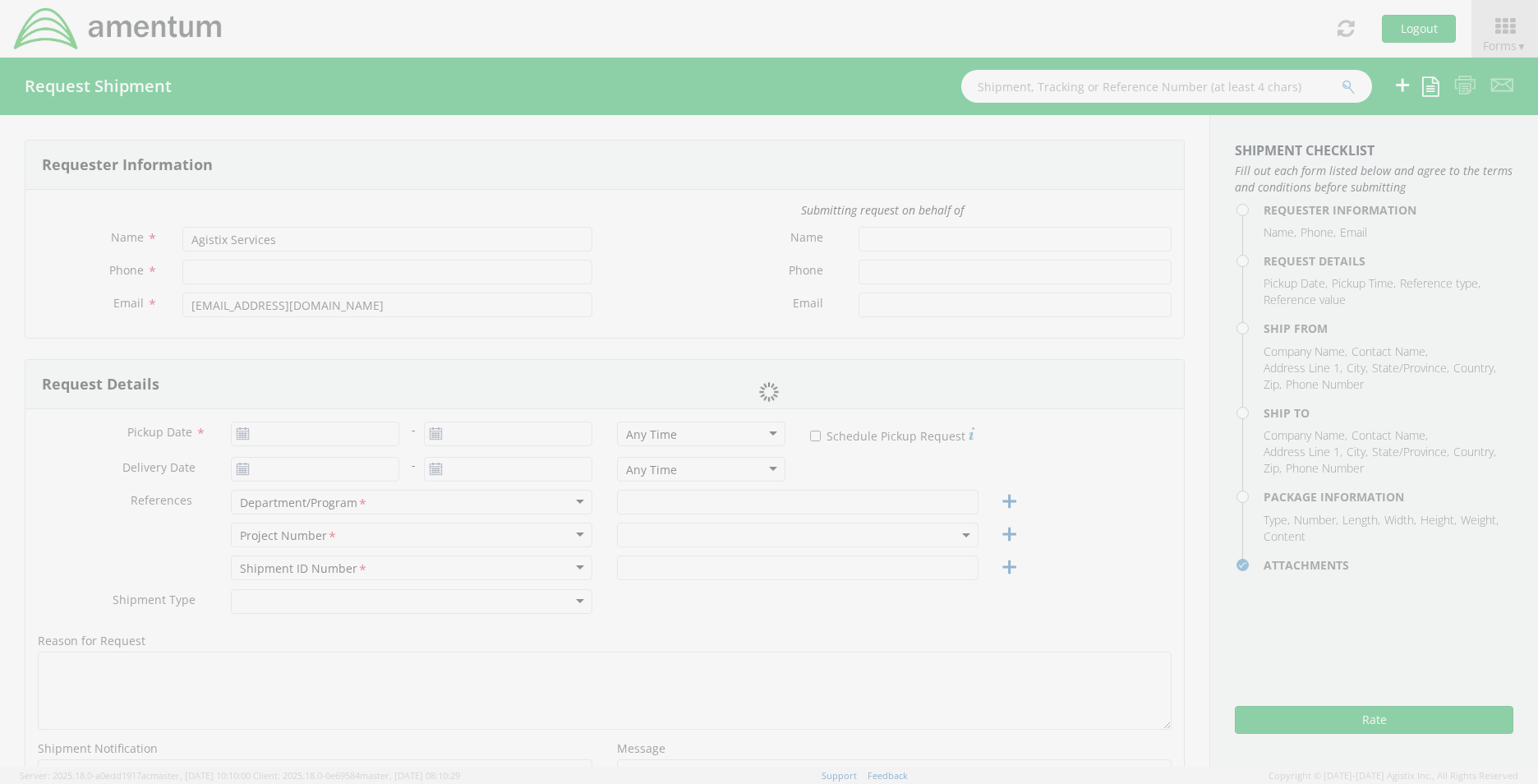
type input "Stacie Usry"
type input "803-502-9310"
type input "stacie.usry@amentum.com"
type input "Jim Willison"
type input "8036462207"
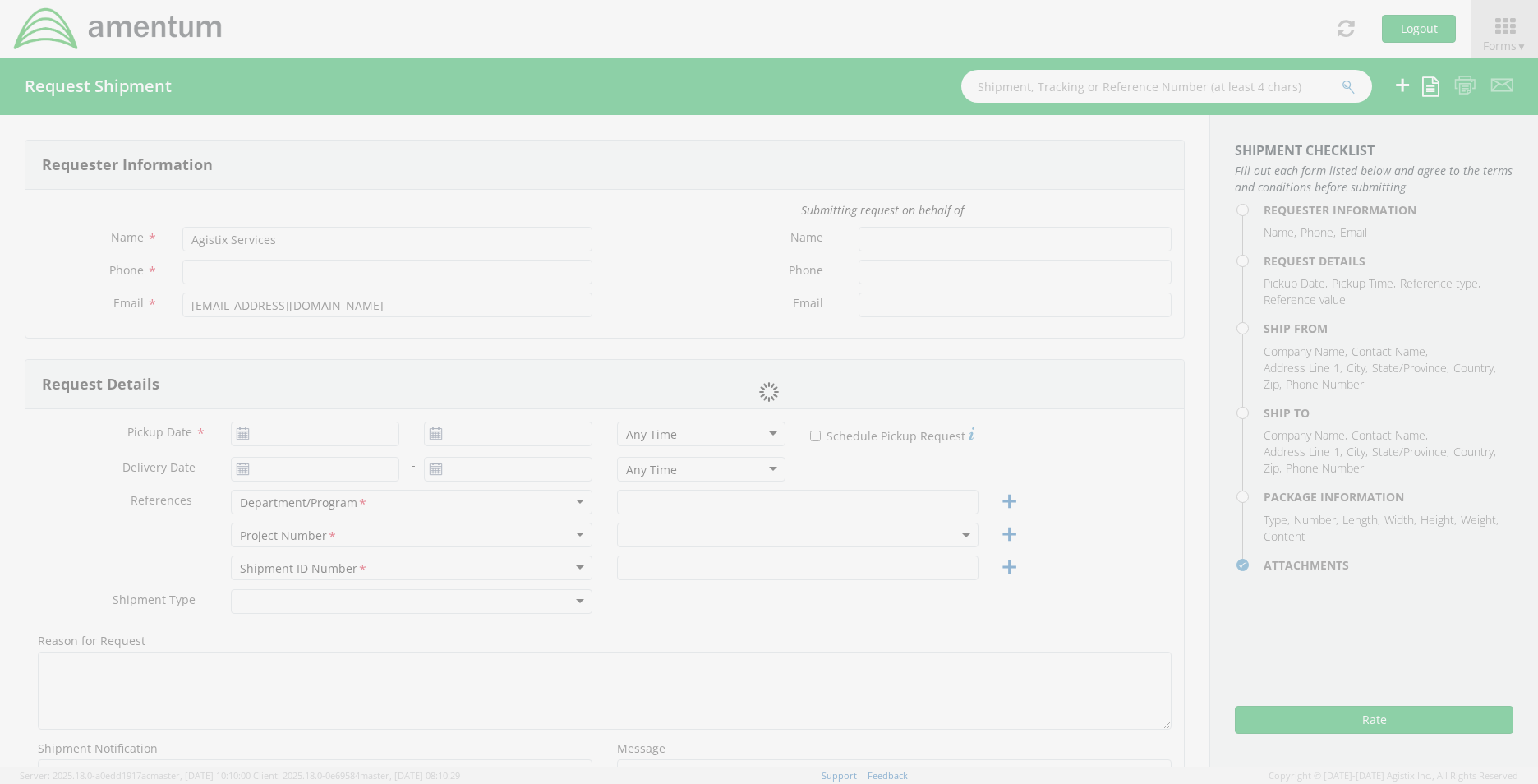
type input "jim.willison@amentum.com"
type input "09/05/2025"
type input "09/08/2025"
type input "09/04/2025"
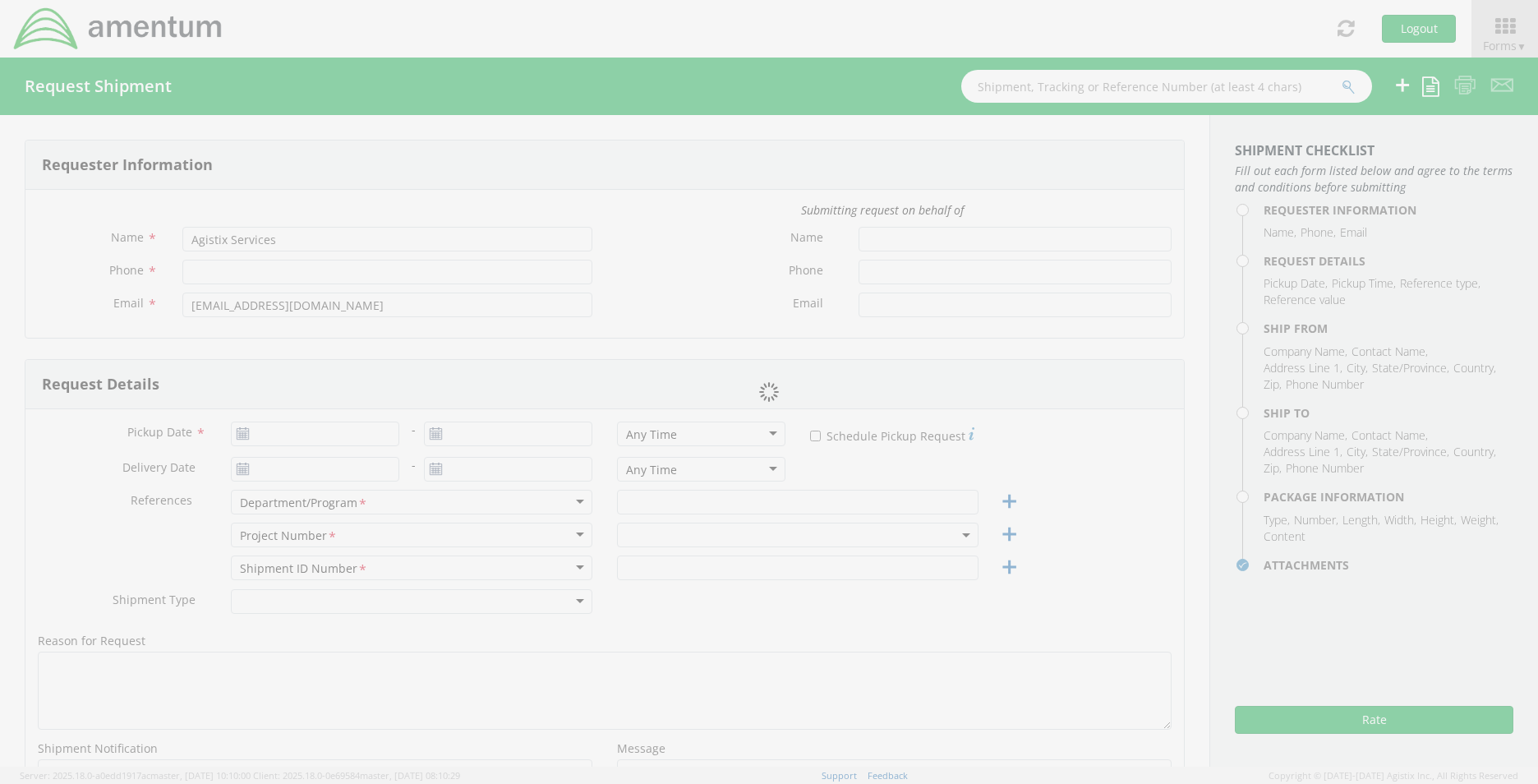
type input "E&S"
type input "1"
type textarea "Shipping Computer"
select select
type input "Amentm"
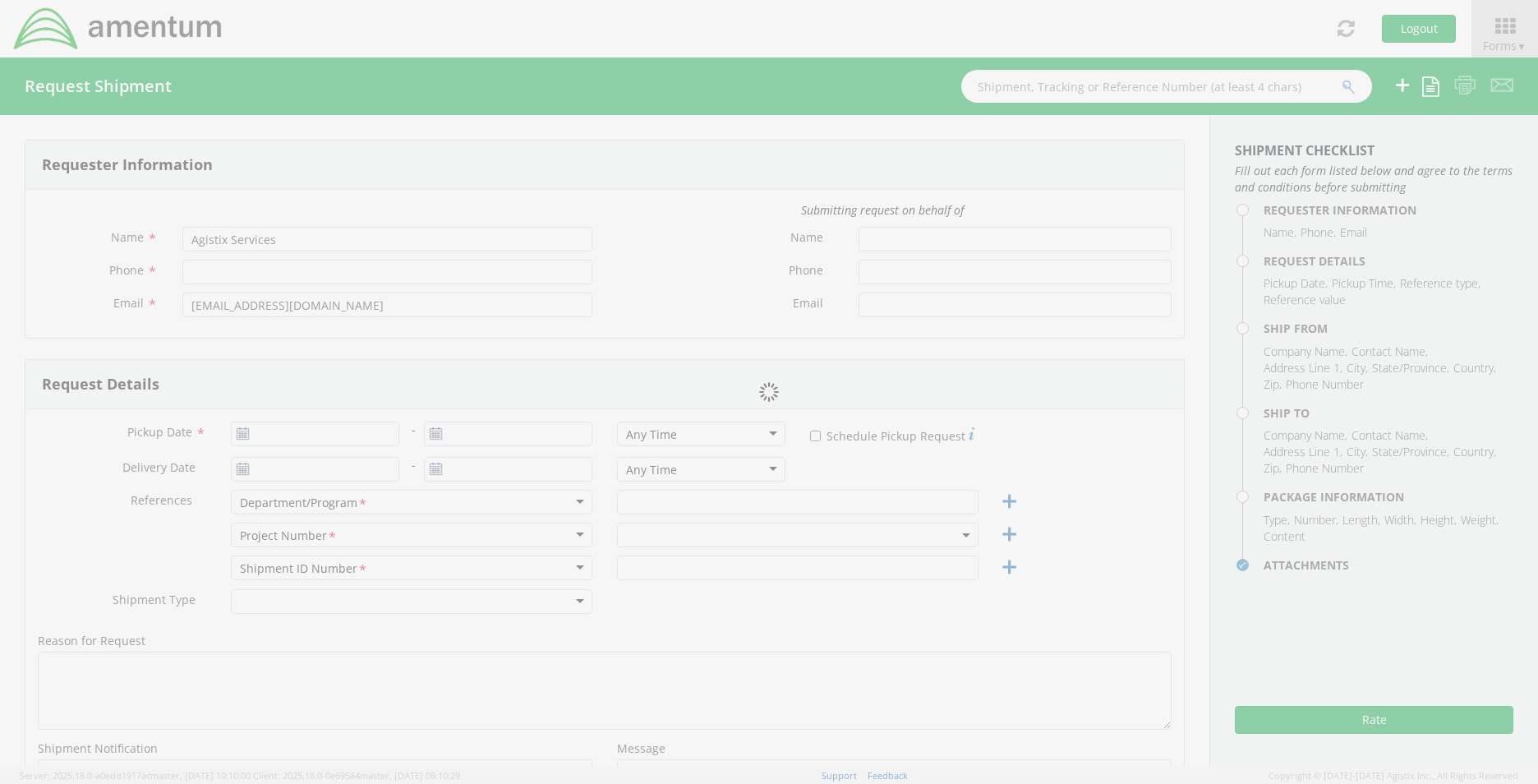
type input "8743 Alister Drive"
type input "Melbourne"
type input "32940"
type input "Jim Willison"
type input "8036462207"
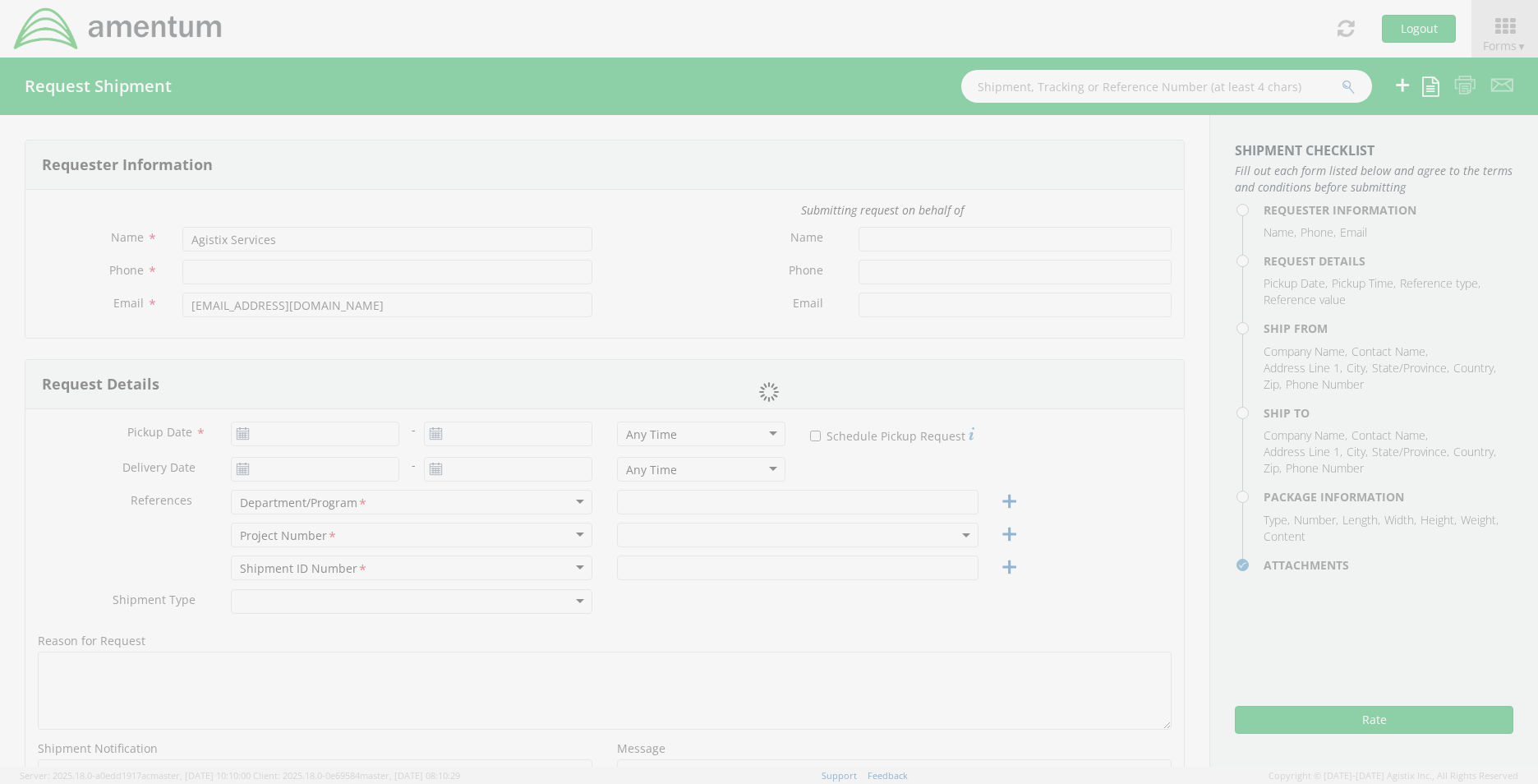
type input "jim.willison@amentum.com"
checkbox input "true"
select select
type input "Amentum"
type input "2438 Water Valley Way"
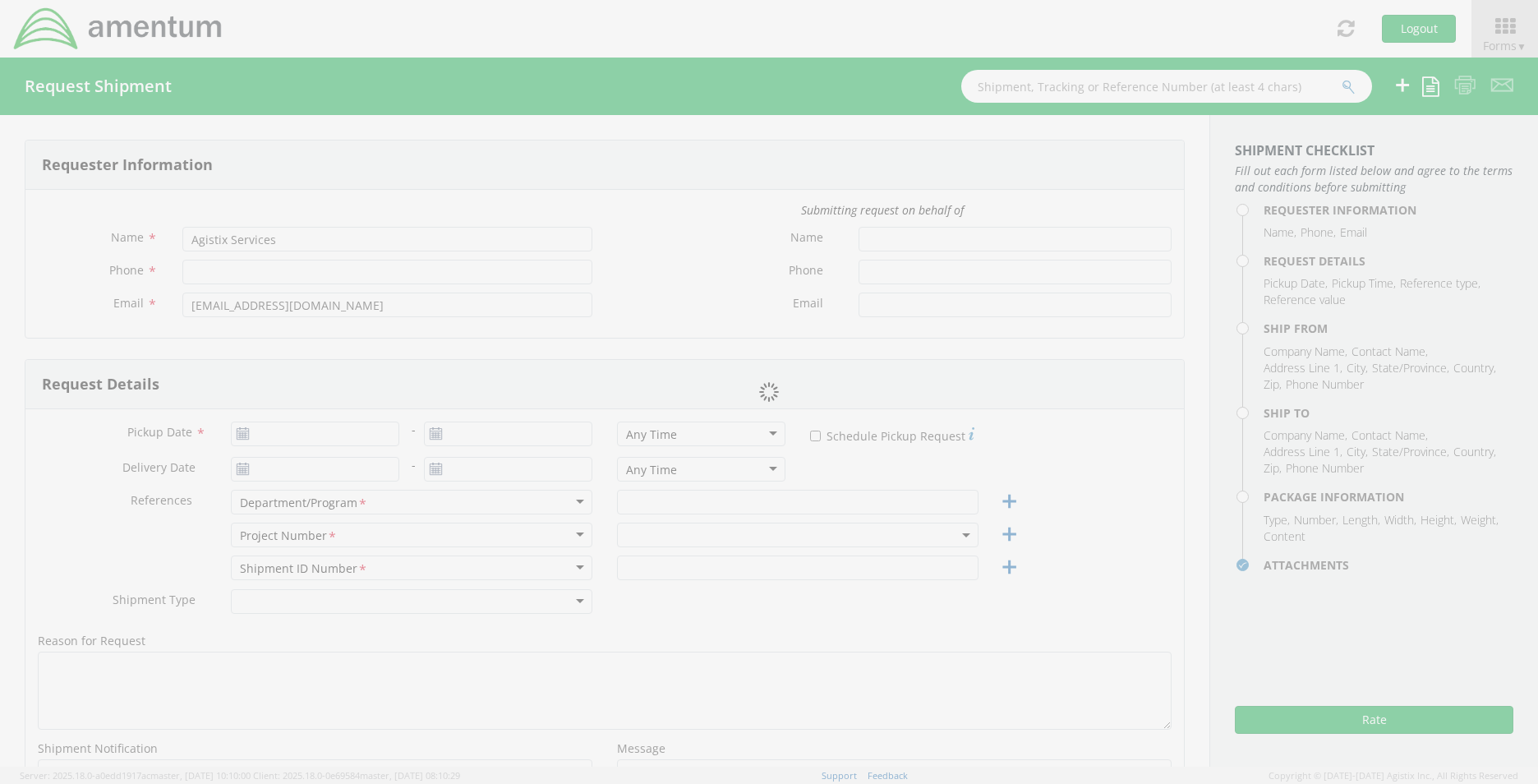
type input "Knoxville"
type input "37932"
type input "Hailey Green"
type input "865-386-8872"
type input "hailey.green@amentum.com"
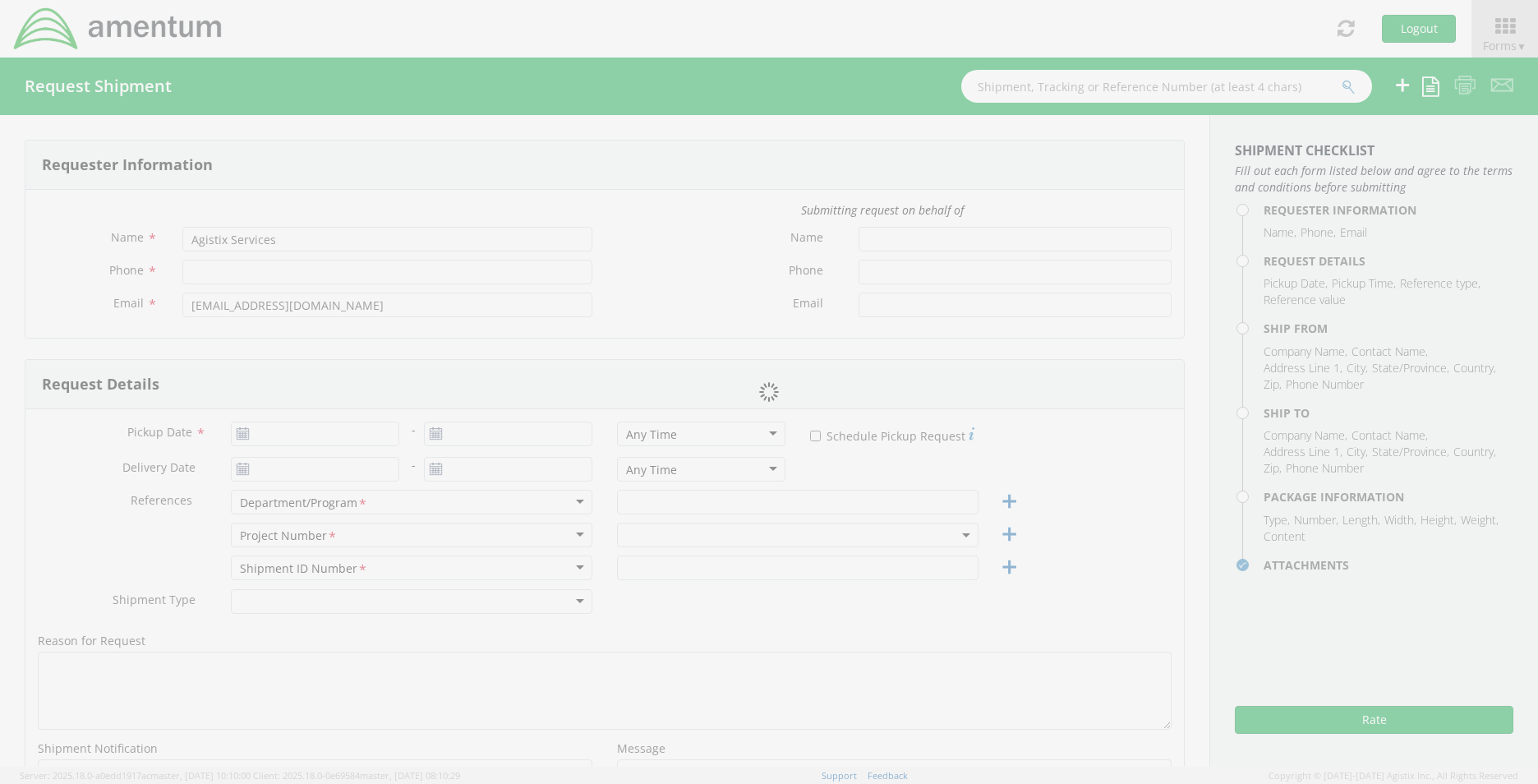
type input "1"
type input "18"
type input "14"
type input "5"
type input "10"
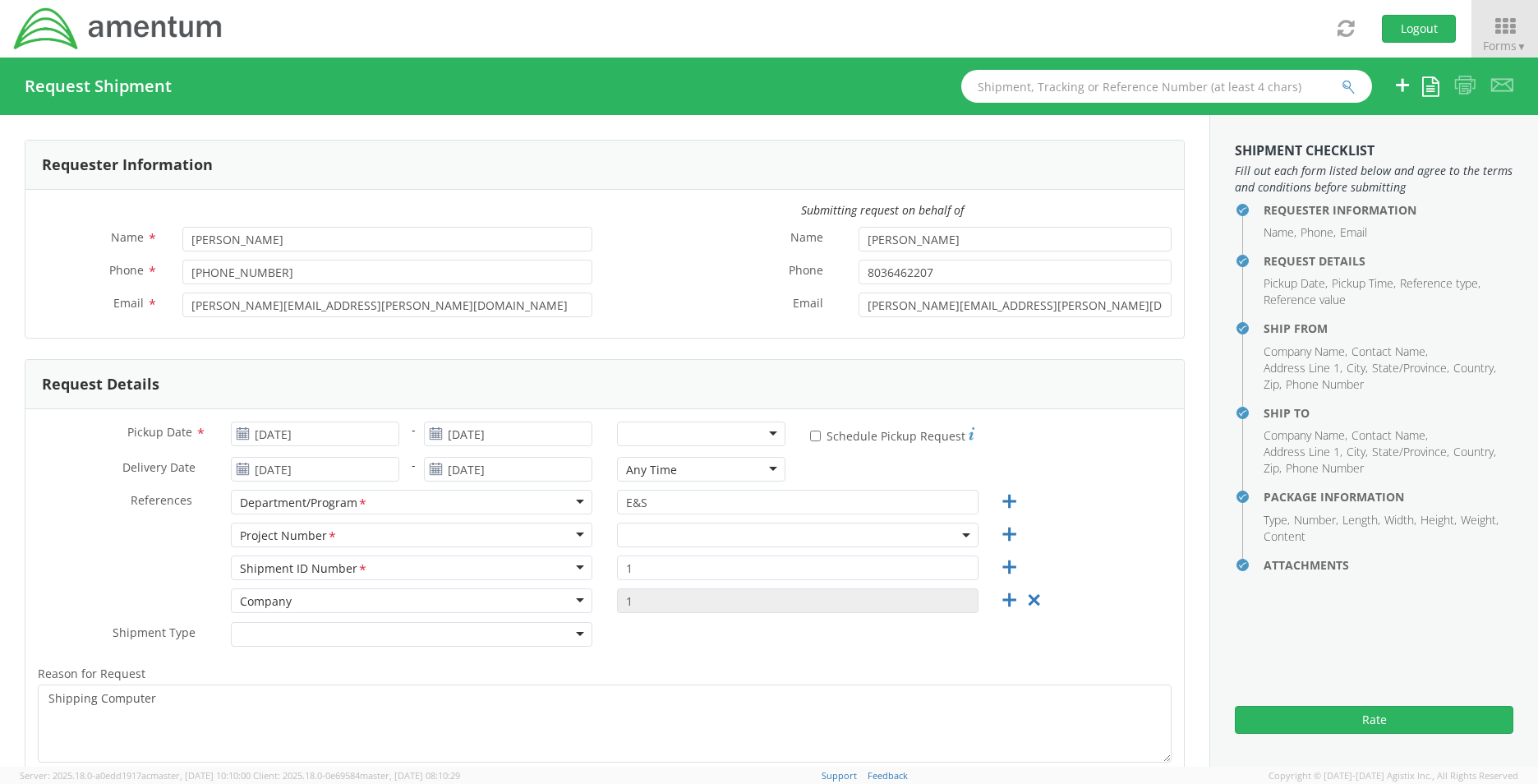
select select "OVHD.101000.00000"
click at [744, 537] on span "OVHD.101000.00000" at bounding box center [798, 535] width 343 height 15
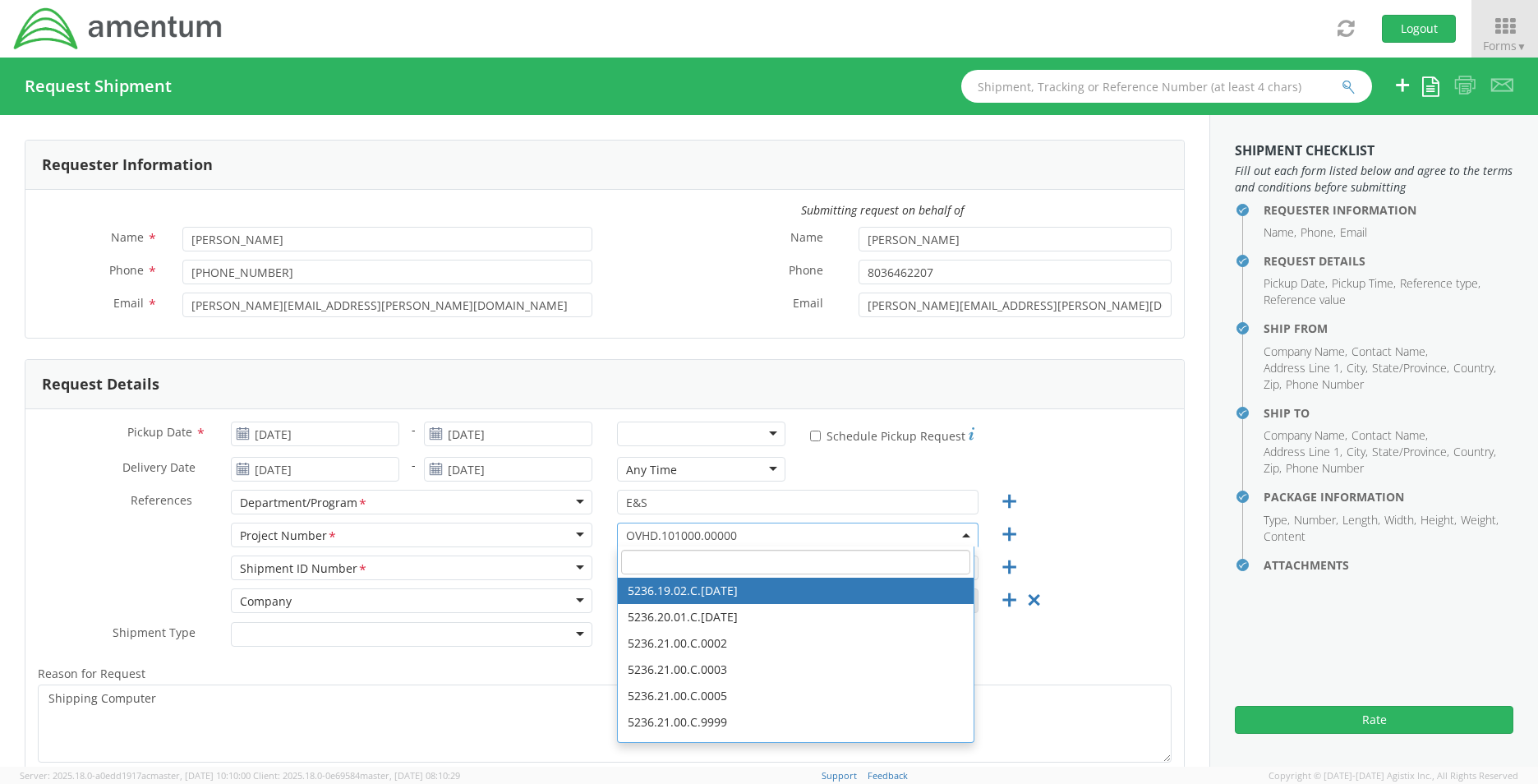
click at [732, 560] on input "search" at bounding box center [796, 562] width 349 height 25
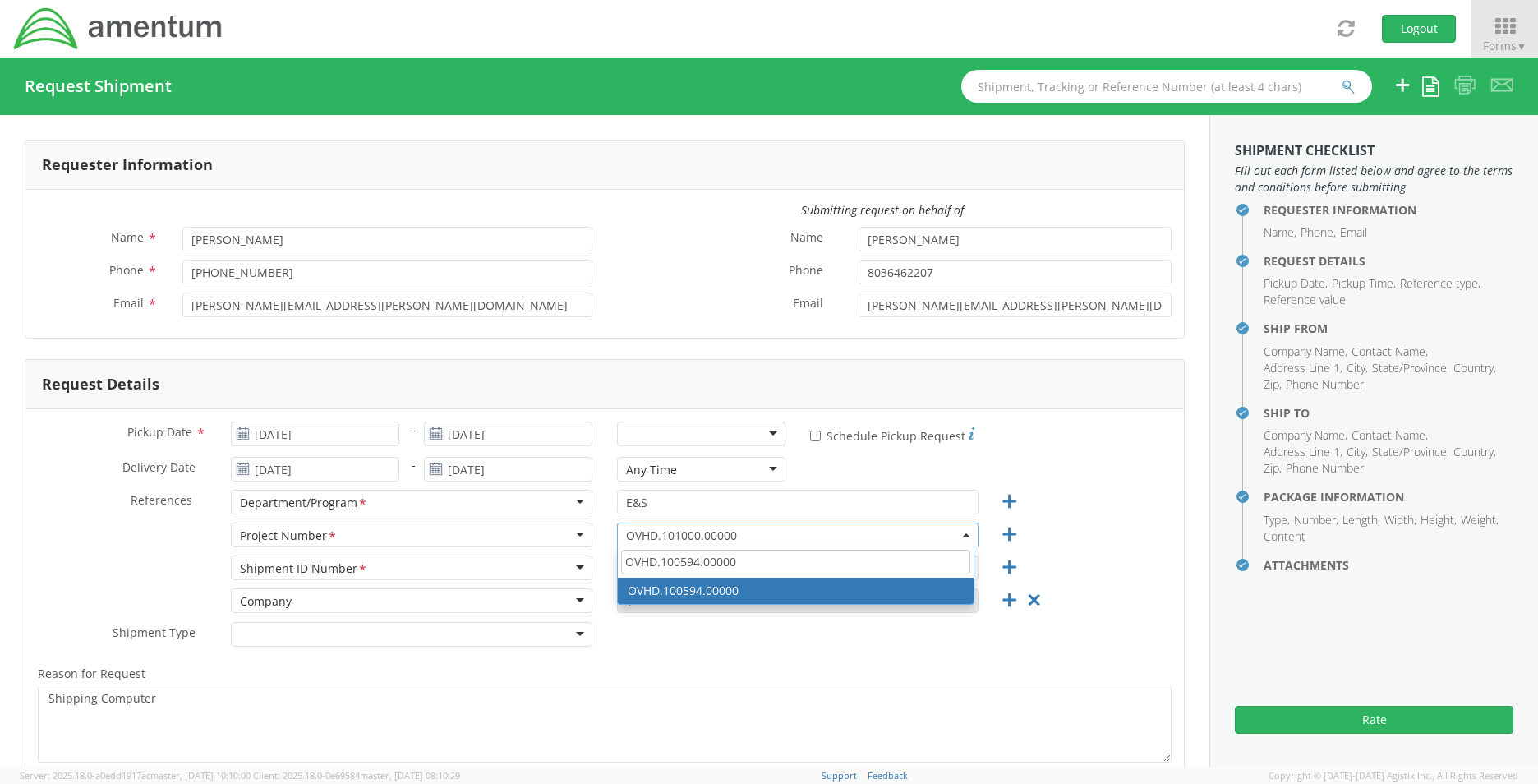
type input "OVHD.100594.00000"
select select "OVHD.100594.00000"
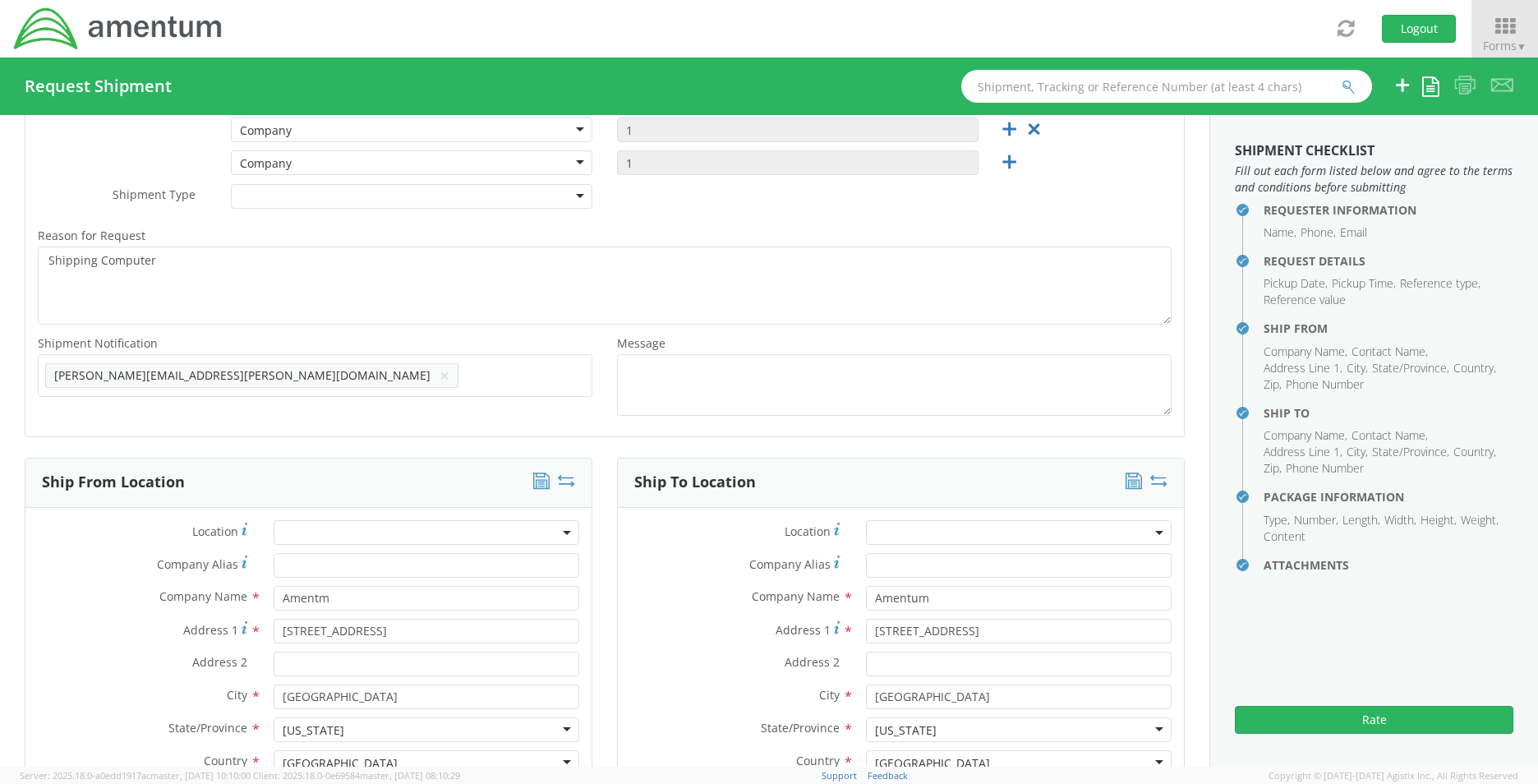
scroll to position [493, 0]
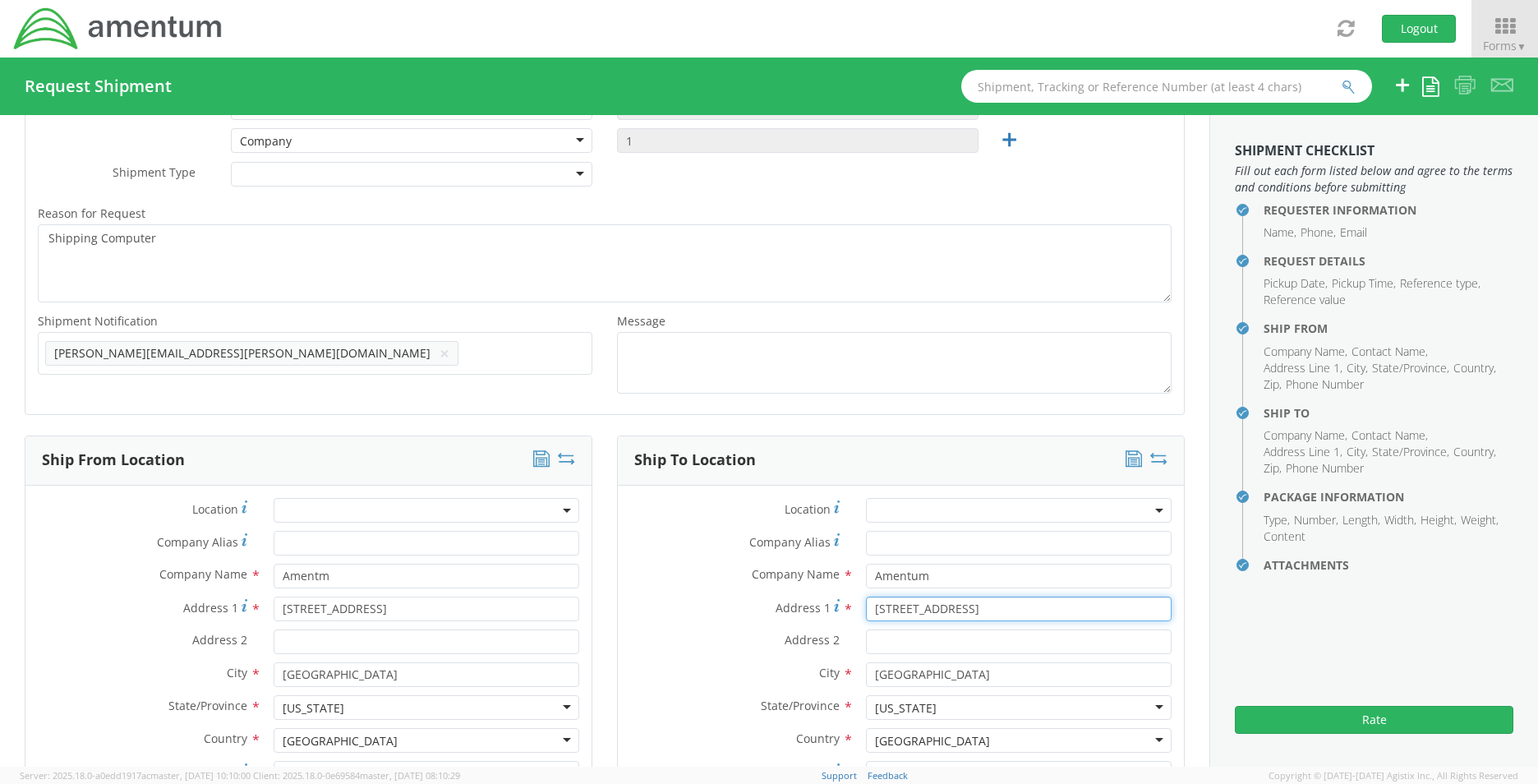
drag, startPoint x: 897, startPoint y: 599, endPoint x: 815, endPoint y: 596, distance: 82.1
click at [815, 596] on div "Address 1 * 2438 Water Valley Way" at bounding box center [901, 609] width 566 height 25
type input "4145 Fringetree Loop"
type input "Aiken"
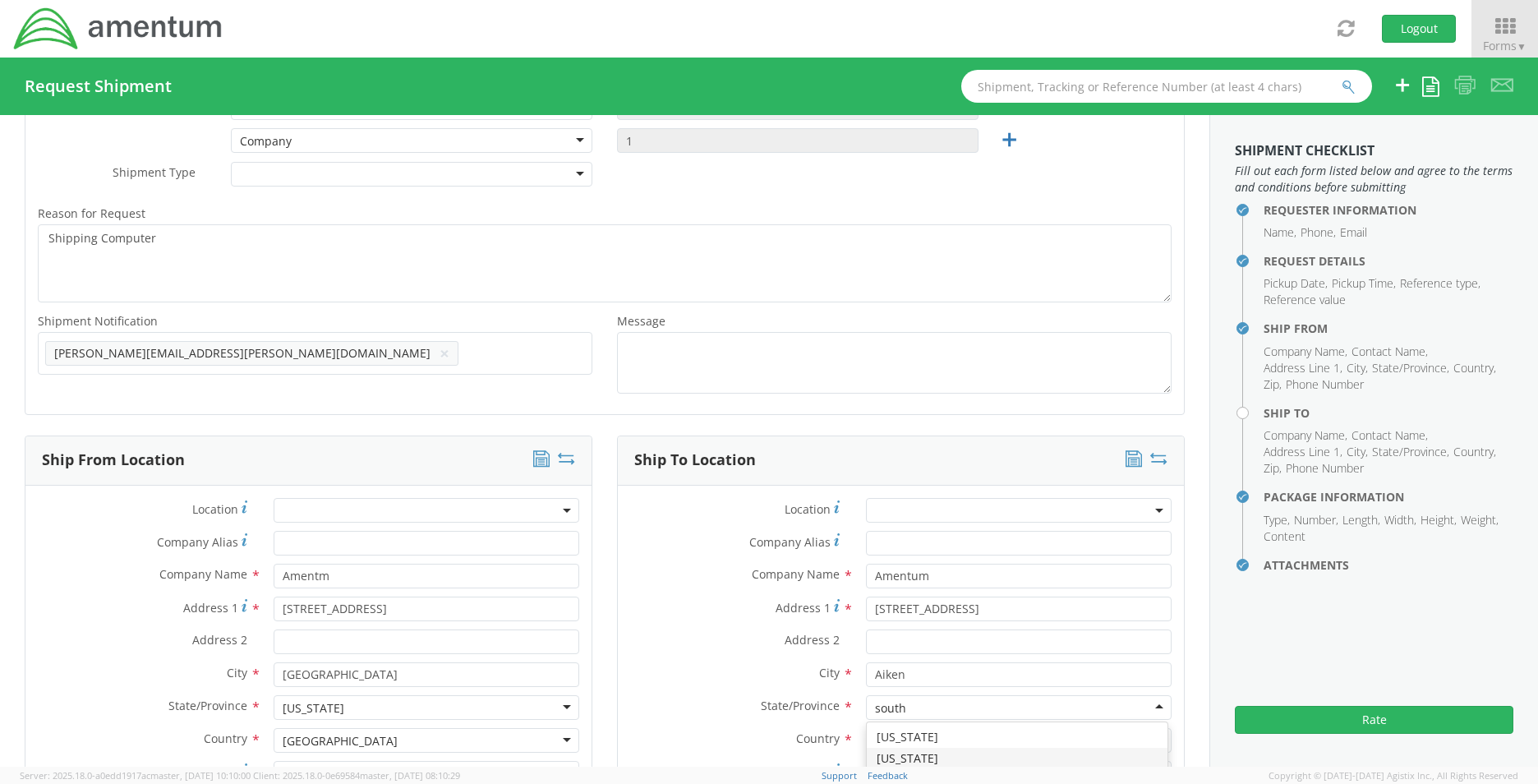
type input "south"
click at [904, 700] on div at bounding box center [1019, 707] width 306 height 25
type input "south"
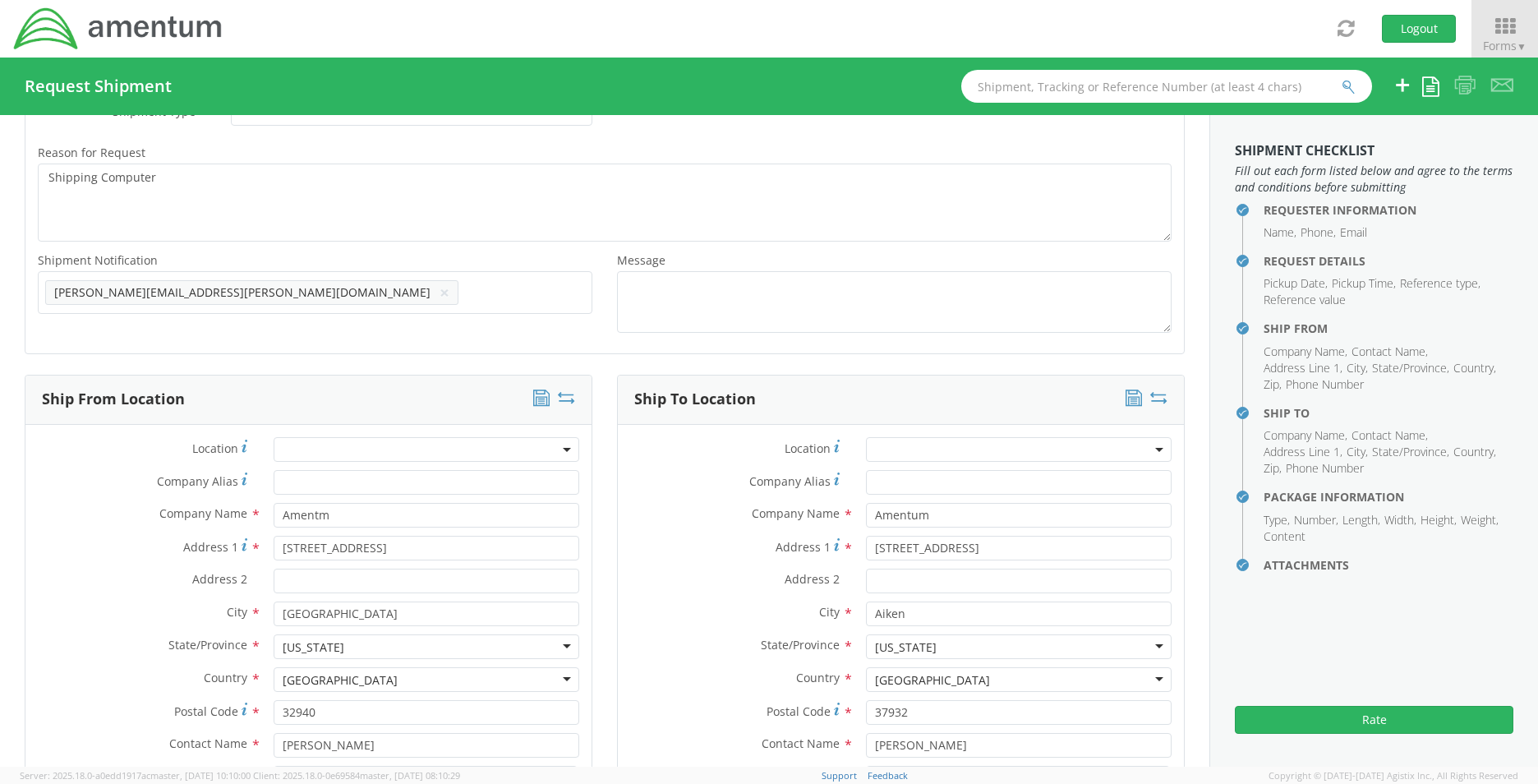
scroll to position [657, 0]
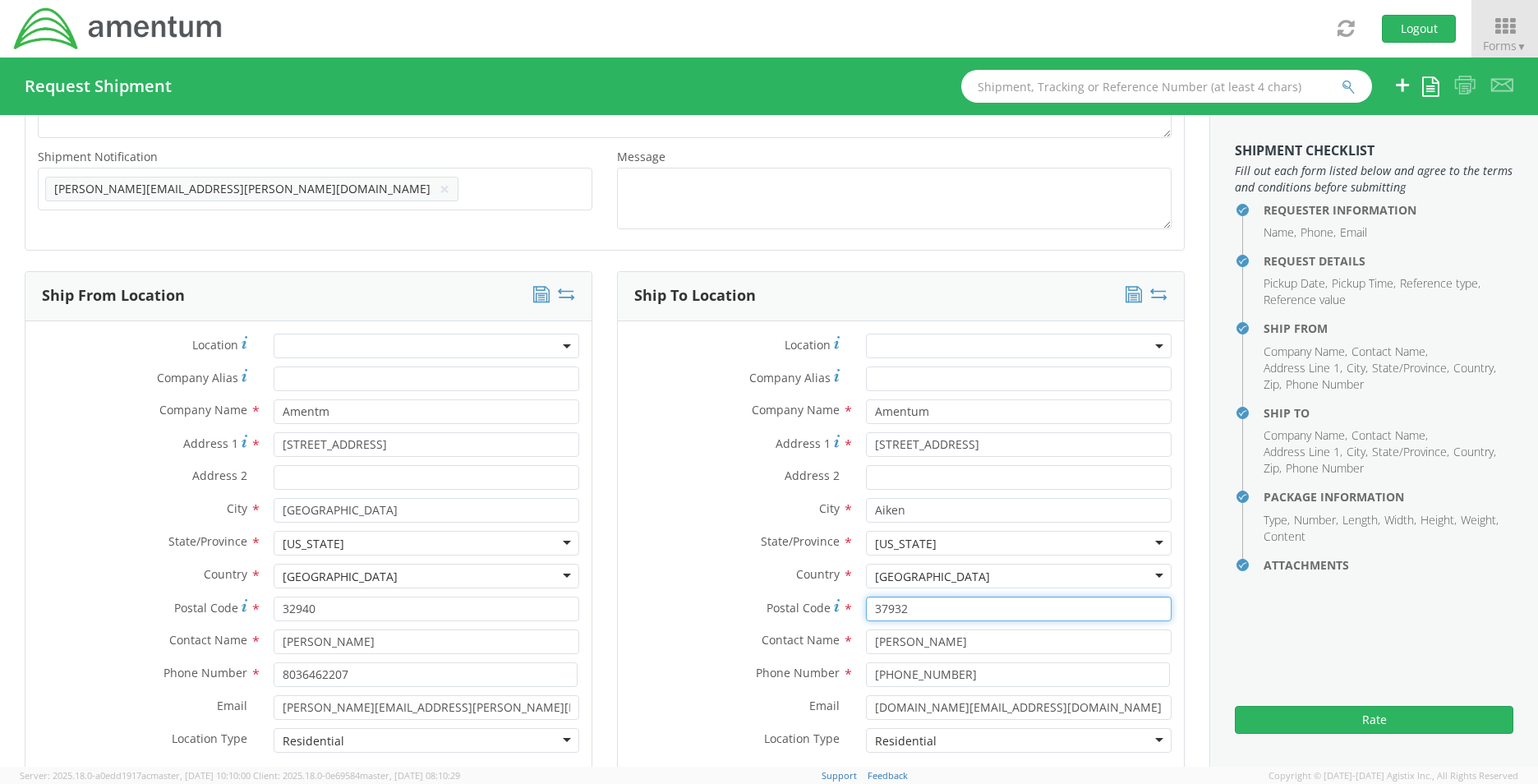
click at [759, 608] on div "Postal Code * 37932" at bounding box center [901, 609] width 566 height 25
drag, startPoint x: 926, startPoint y: 607, endPoint x: 810, endPoint y: 601, distance: 116.2
click at [810, 601] on div "Postal Code * 37932" at bounding box center [901, 609] width 566 height 25
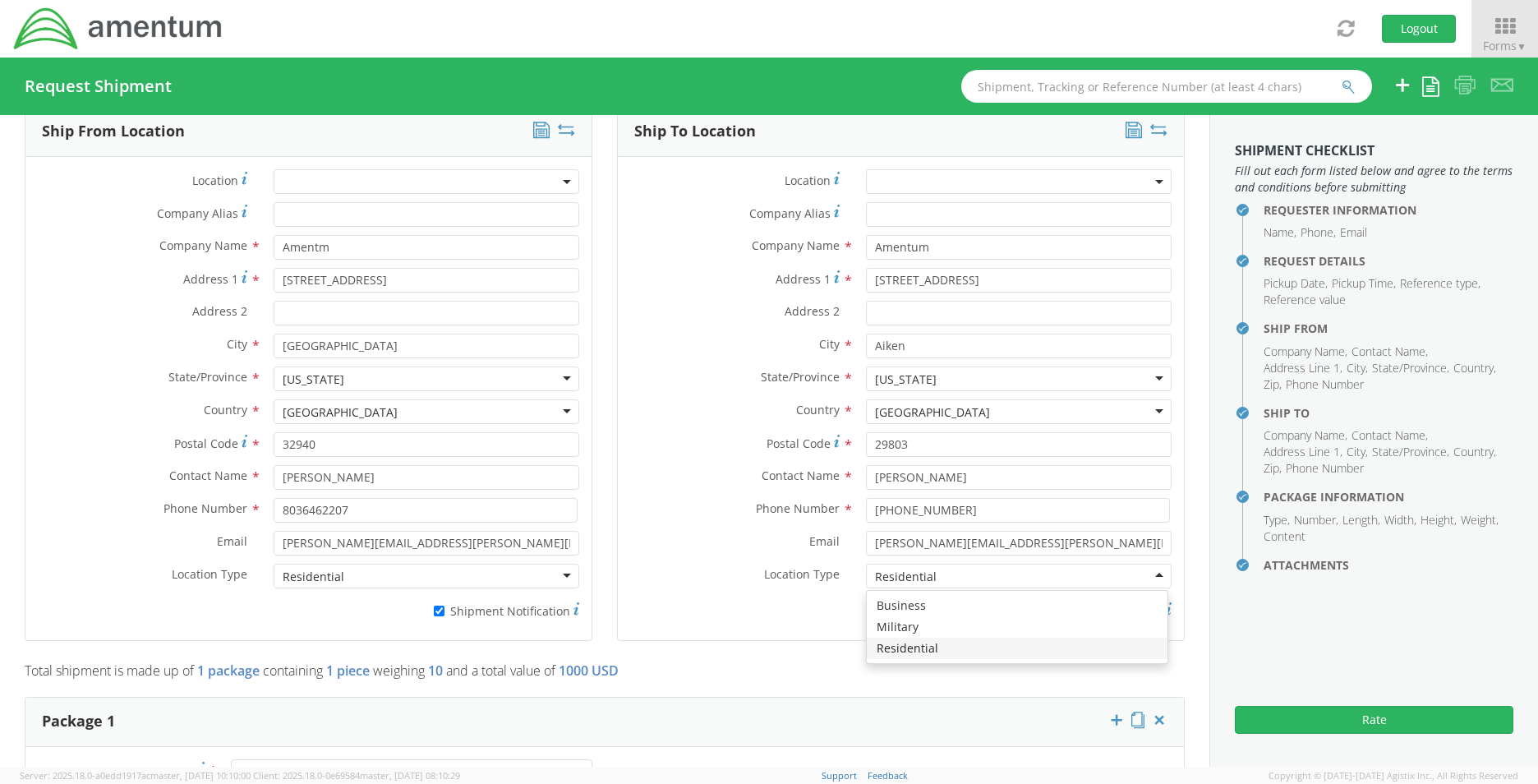
scroll to position [1068, 0]
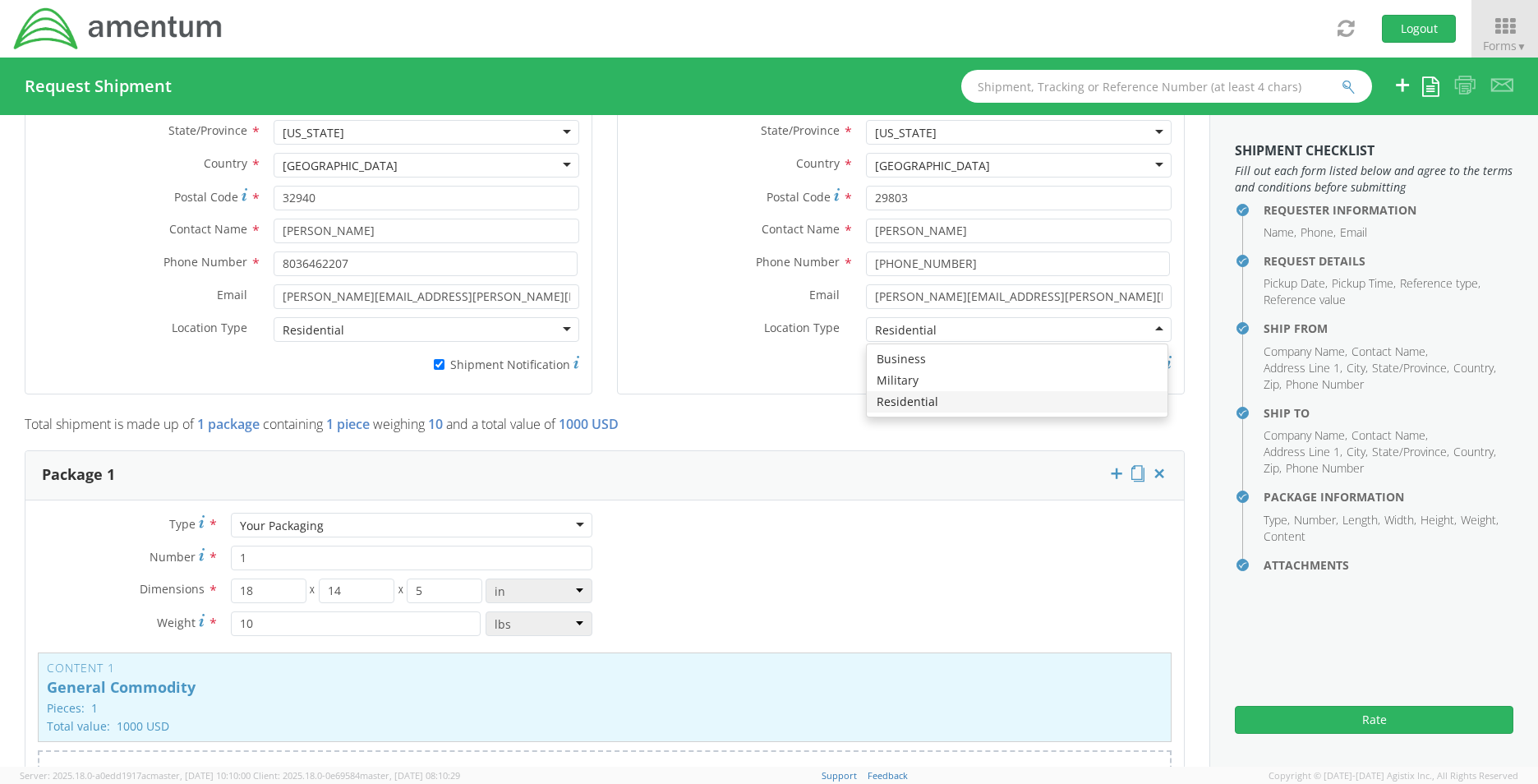
click at [926, 406] on div "Ship To Location Location * Company Alias * Company Name * Amentum Address 1 * …" at bounding box center [901, 137] width 568 height 554
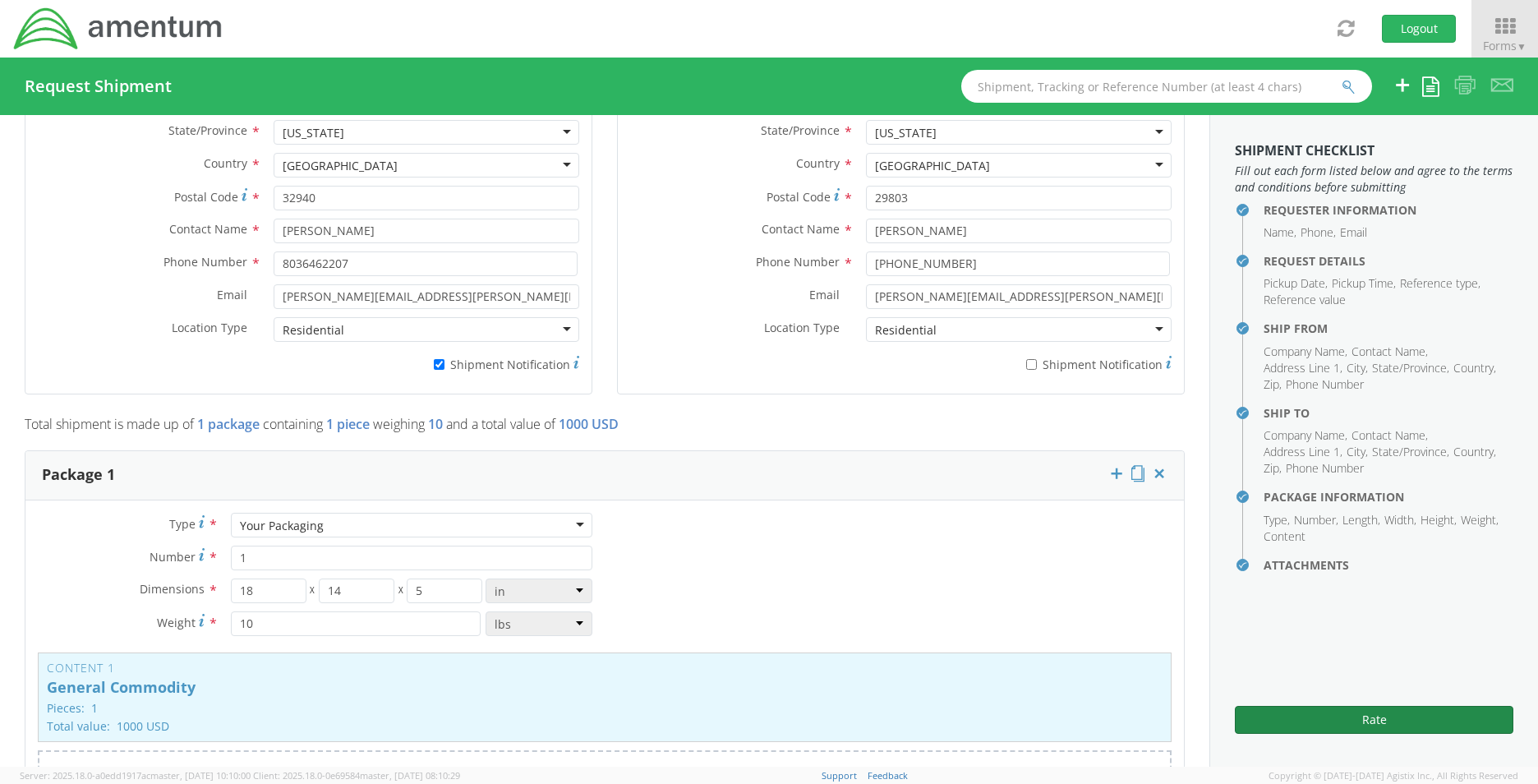
click at [1333, 719] on button "Rate" at bounding box center [1374, 719] width 278 height 28
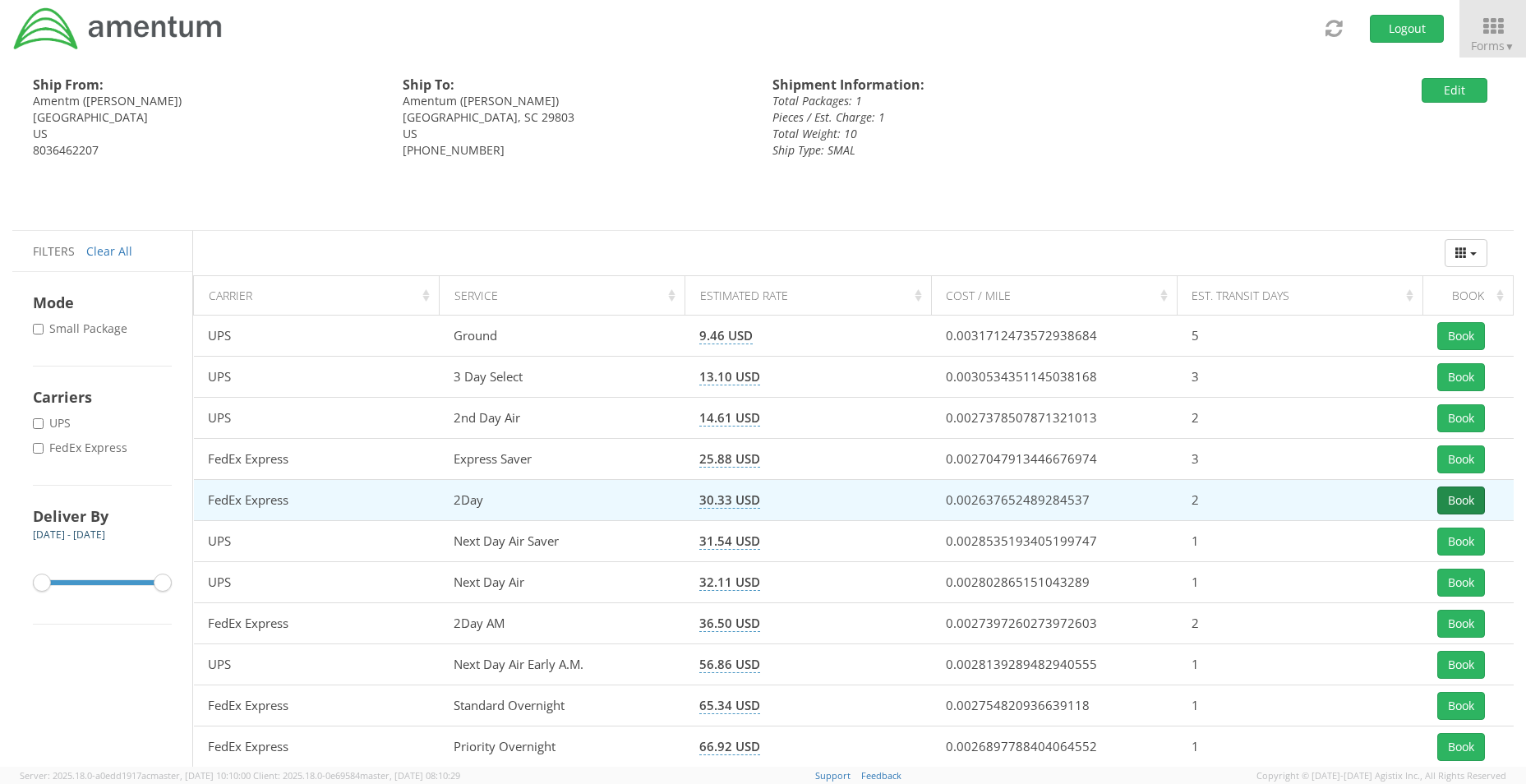
click at [1483, 506] on button "Book" at bounding box center [1461, 499] width 48 height 28
